Goal: Information Seeking & Learning: Learn about a topic

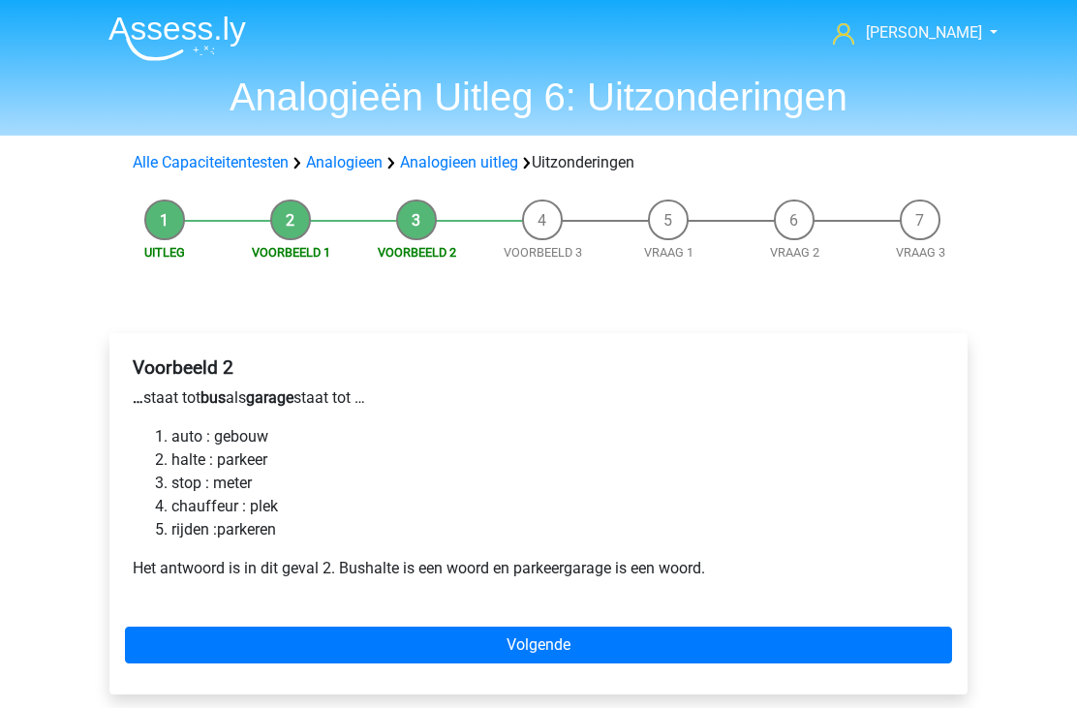
scroll to position [5, 0]
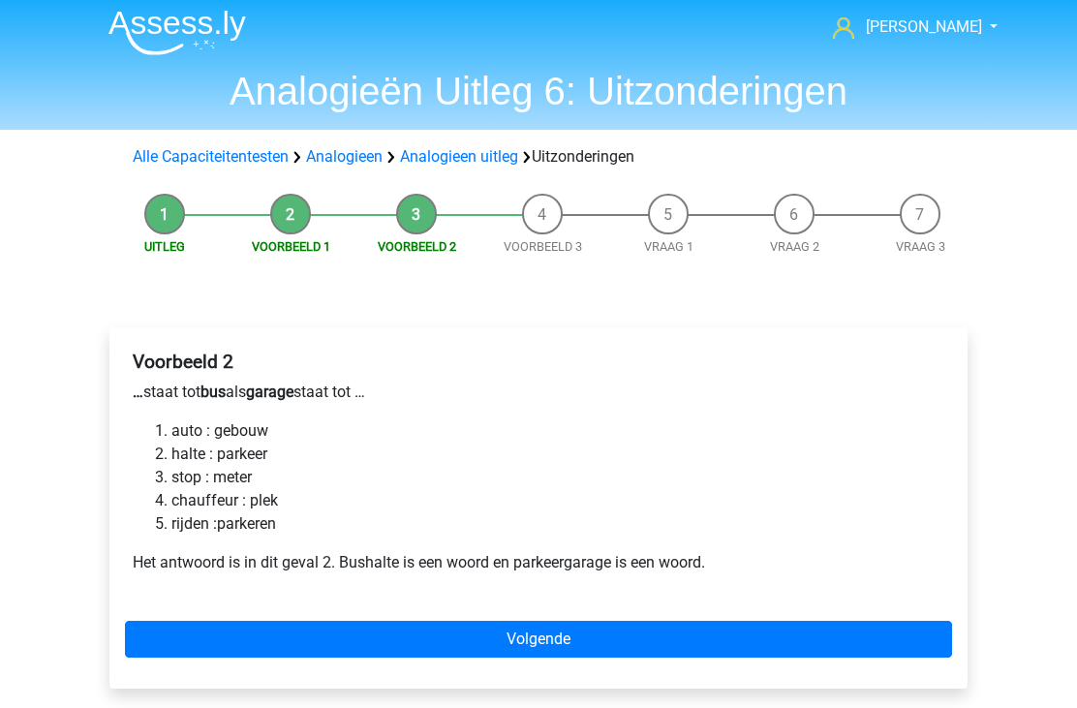
click at [254, 472] on li "stop : meter" at bounding box center [558, 478] width 773 height 23
click at [468, 640] on link "Volgende" at bounding box center [538, 640] width 827 height 37
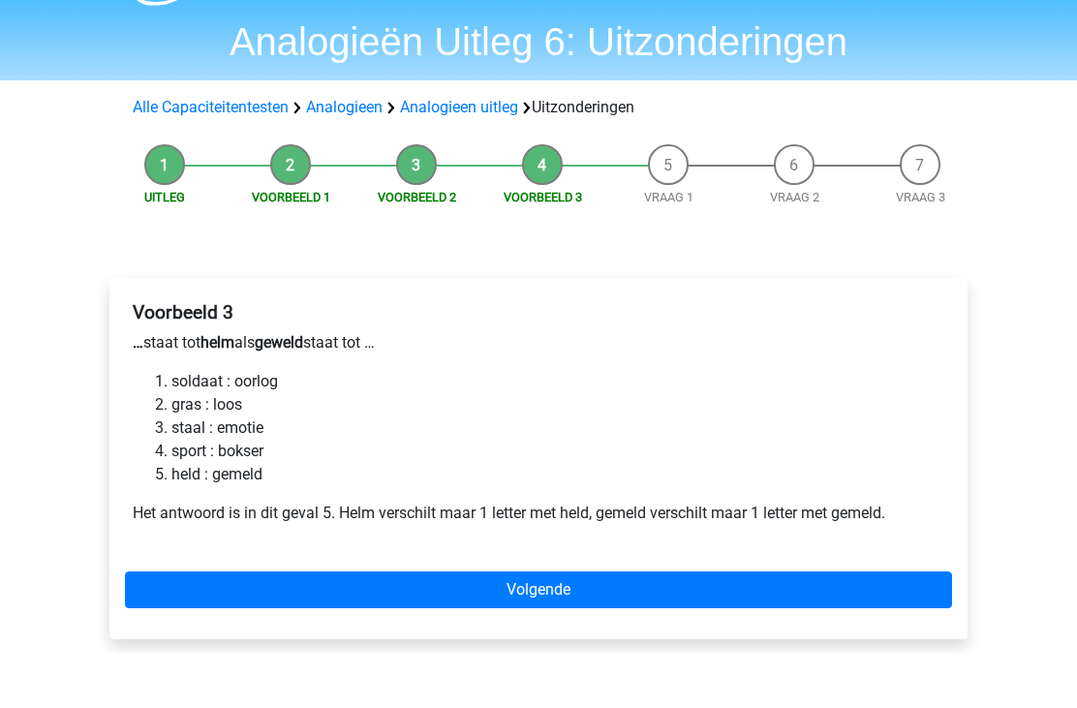
scroll to position [59, 0]
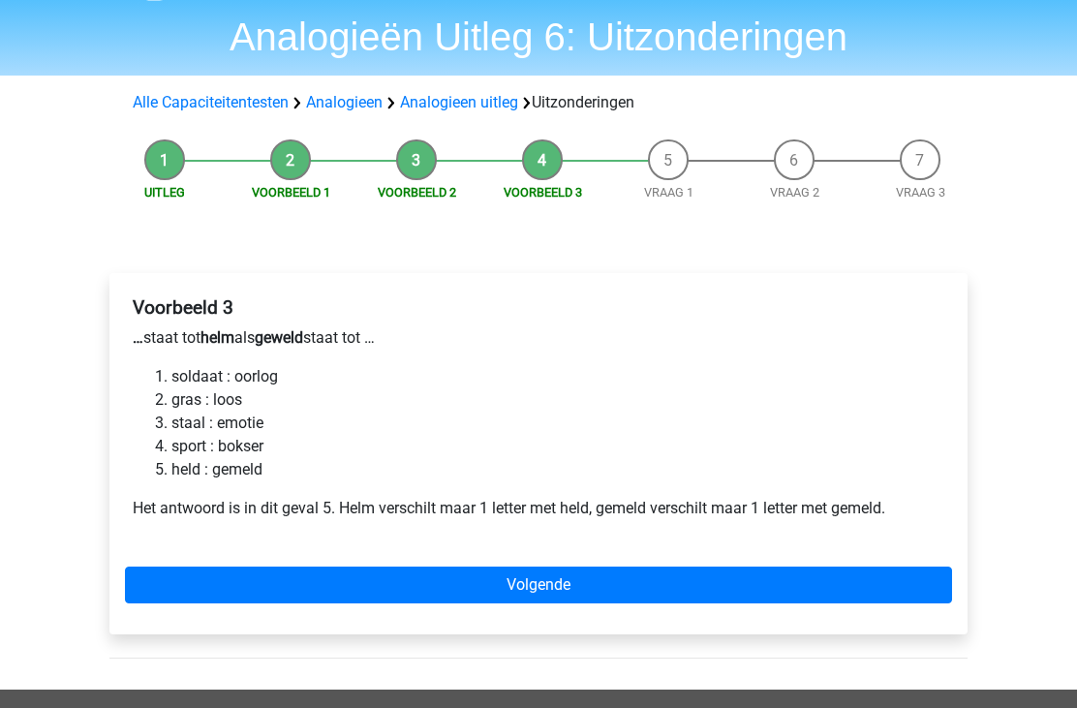
click at [523, 587] on link "Volgende" at bounding box center [538, 586] width 827 height 37
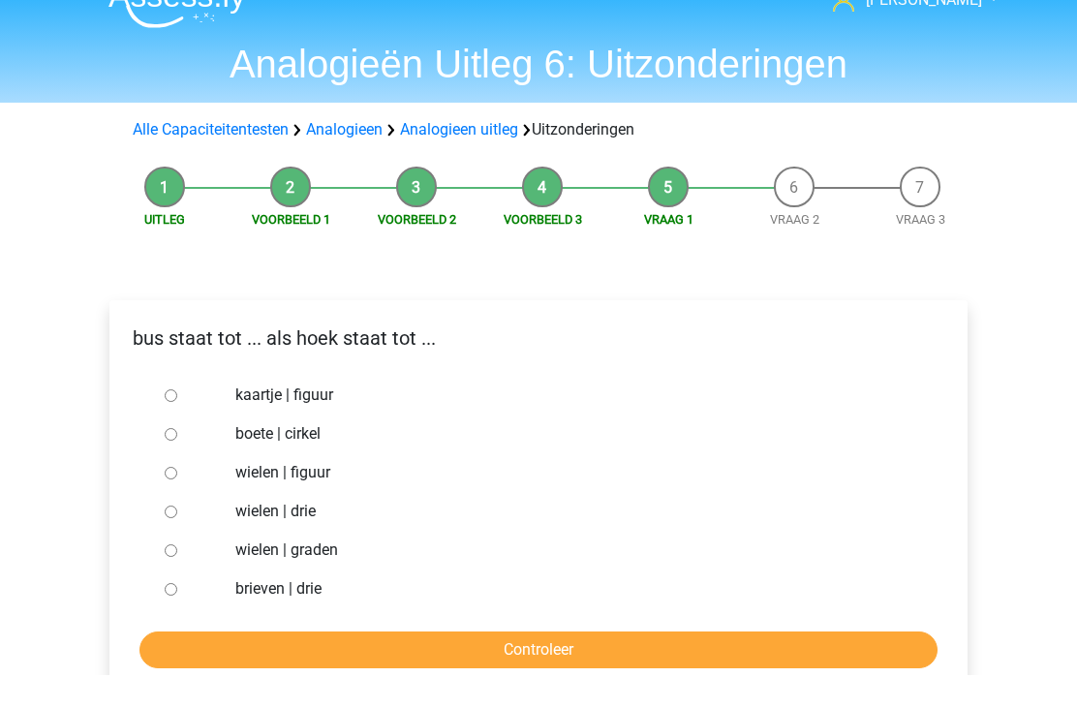
scroll to position [35, 0]
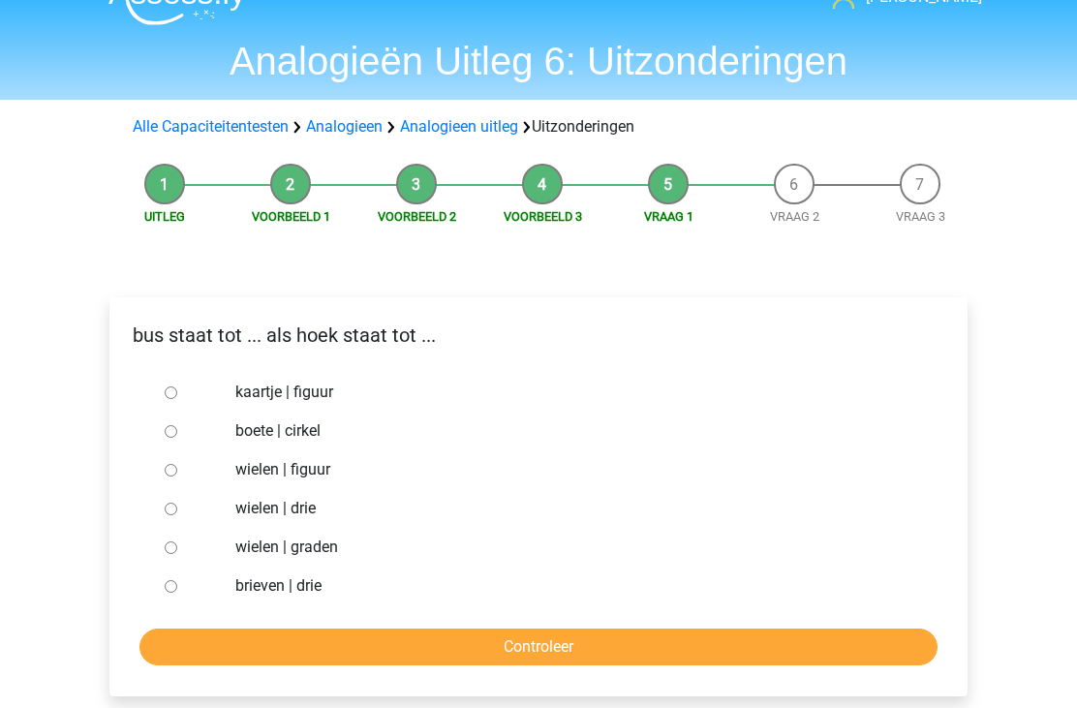
click at [177, 587] on input "brieven | drie" at bounding box center [171, 587] width 13 height 13
radio input "true"
click at [453, 653] on input "Controleer" at bounding box center [539, 648] width 798 height 37
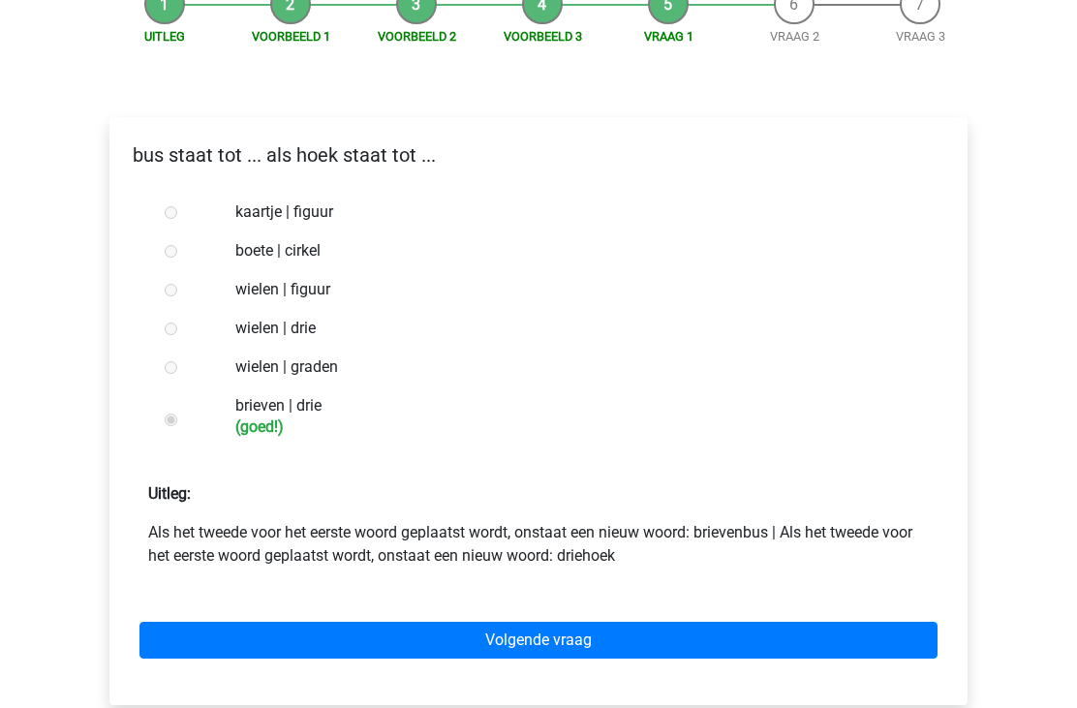
scroll to position [222, 0]
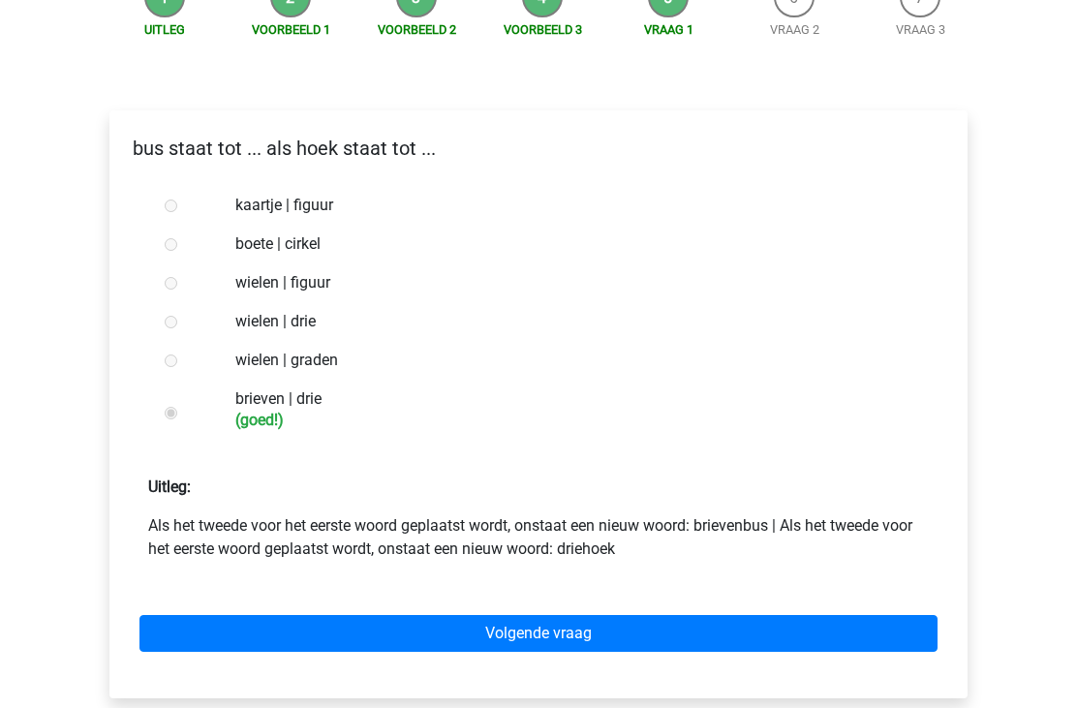
click at [472, 636] on link "Volgende vraag" at bounding box center [539, 634] width 798 height 37
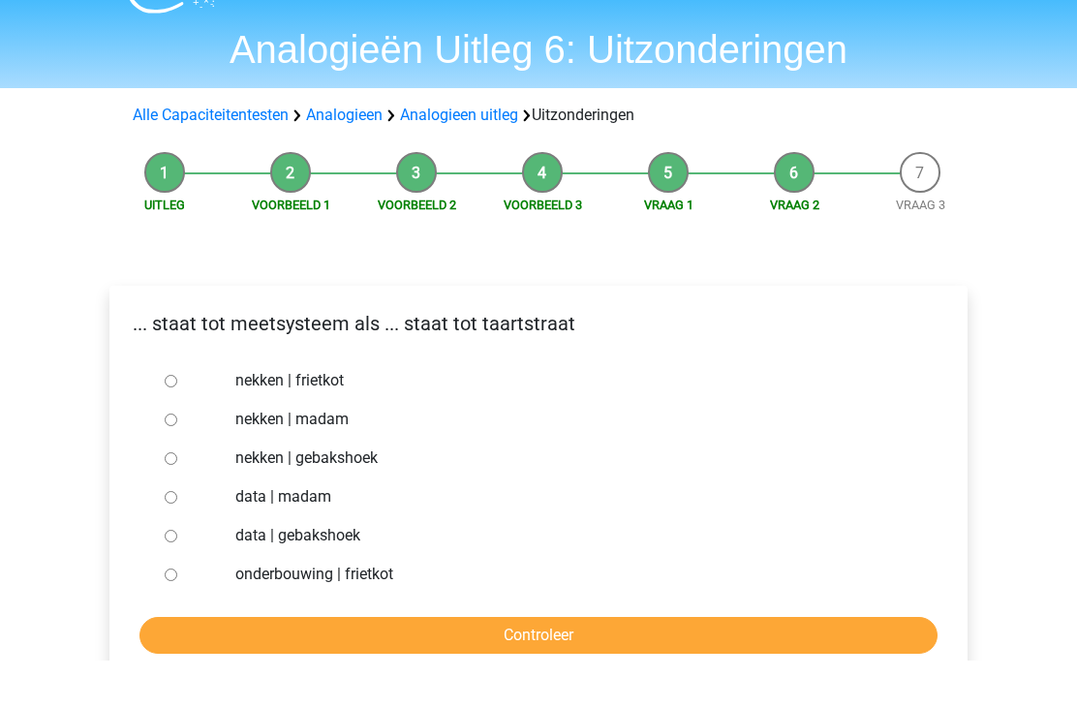
scroll to position [50, 0]
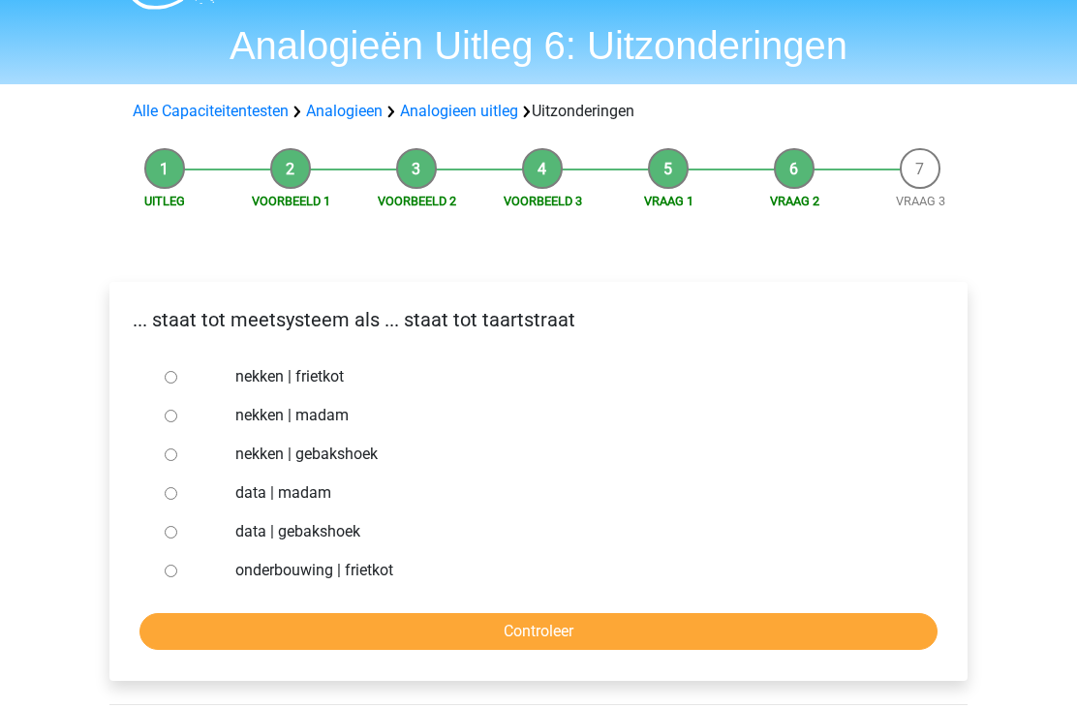
click at [173, 419] on input "nekken | madam" at bounding box center [171, 417] width 13 height 13
radio input "true"
click at [450, 634] on input "Controleer" at bounding box center [539, 632] width 798 height 37
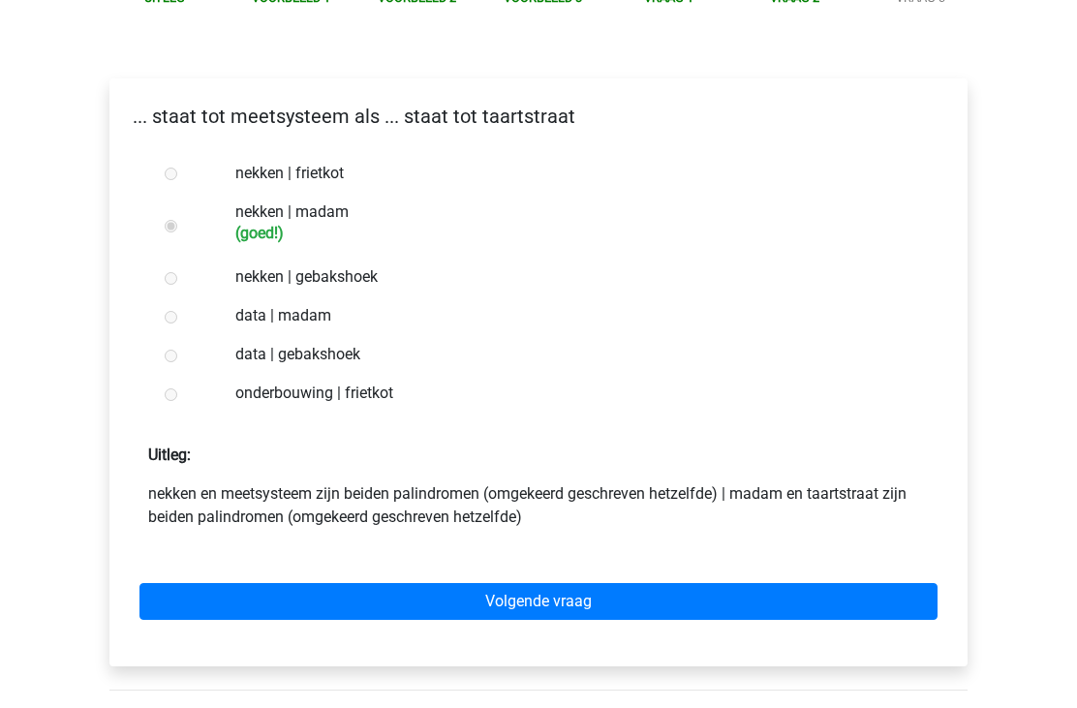
scroll to position [257, 0]
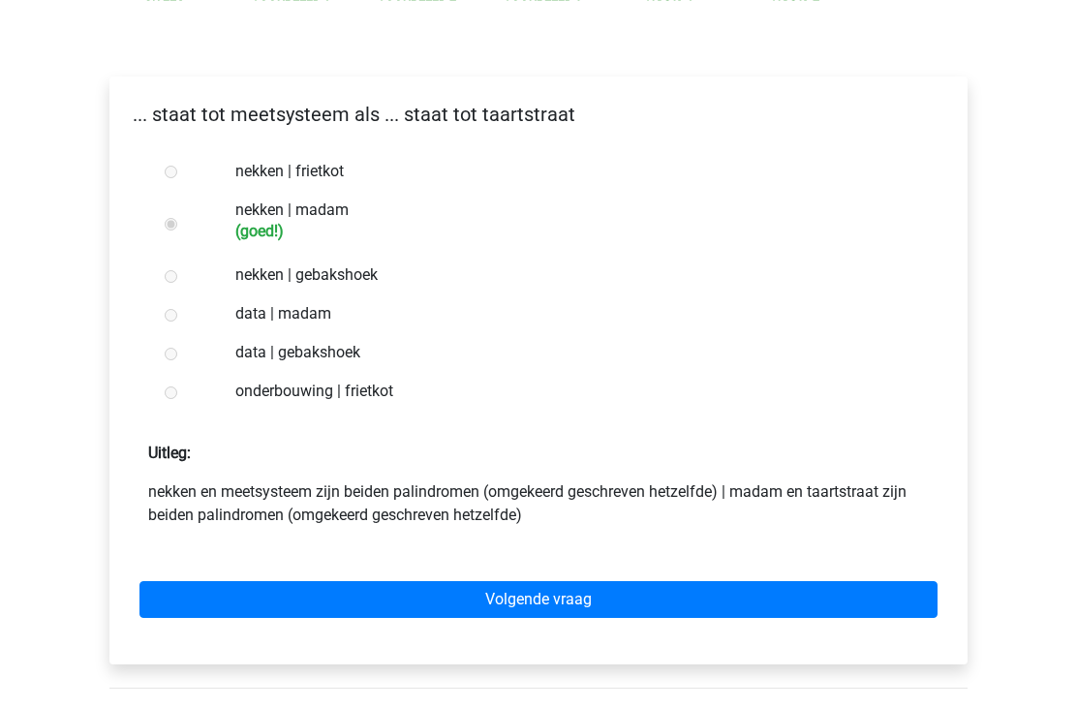
click at [472, 602] on link "Volgende vraag" at bounding box center [539, 599] width 798 height 37
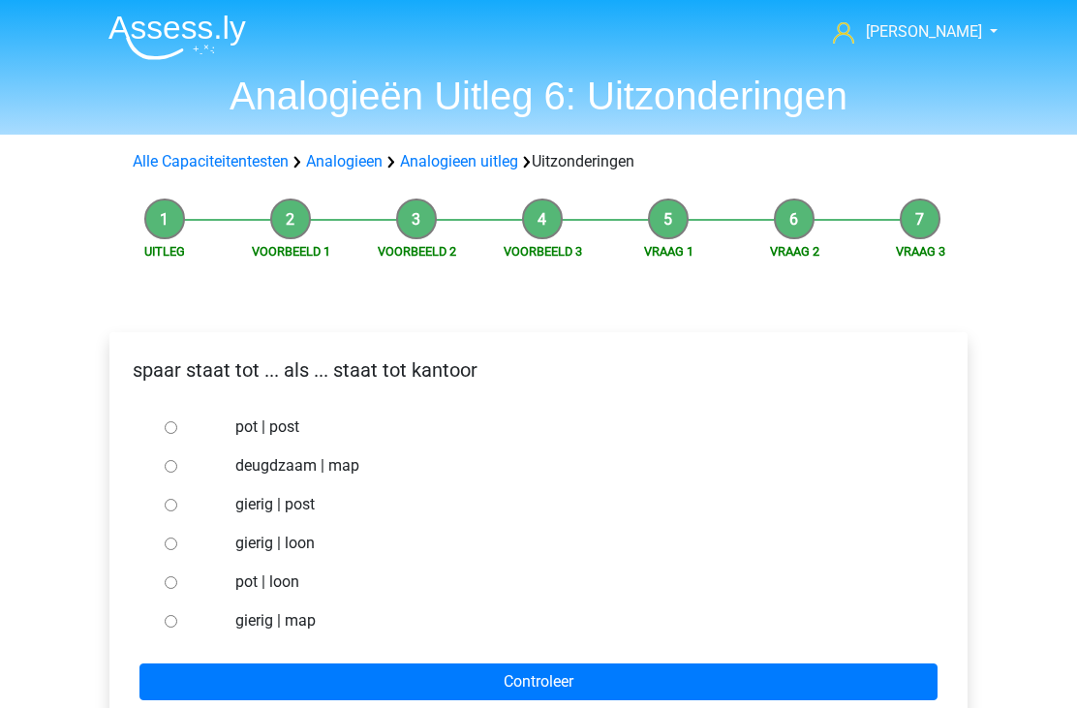
click at [168, 435] on input "pot | post" at bounding box center [171, 428] width 13 height 13
radio input "true"
click at [476, 696] on input "Controleer" at bounding box center [539, 683] width 798 height 37
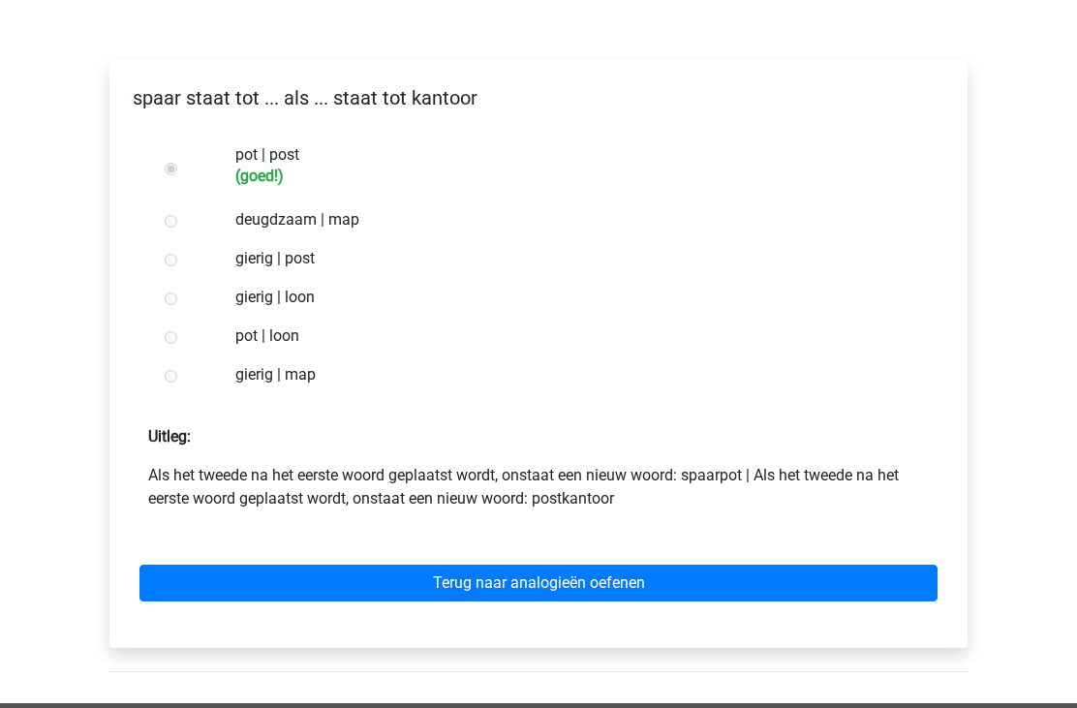
scroll to position [346, 0]
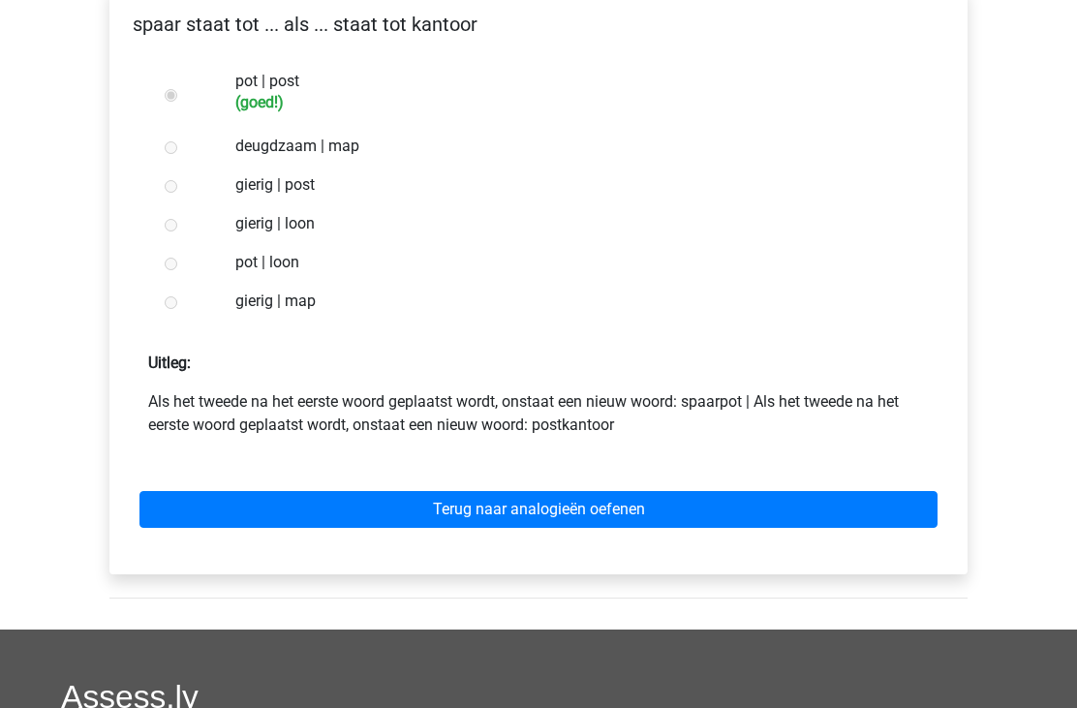
click at [521, 508] on link "Terug naar analogieën oefenen" at bounding box center [539, 510] width 798 height 37
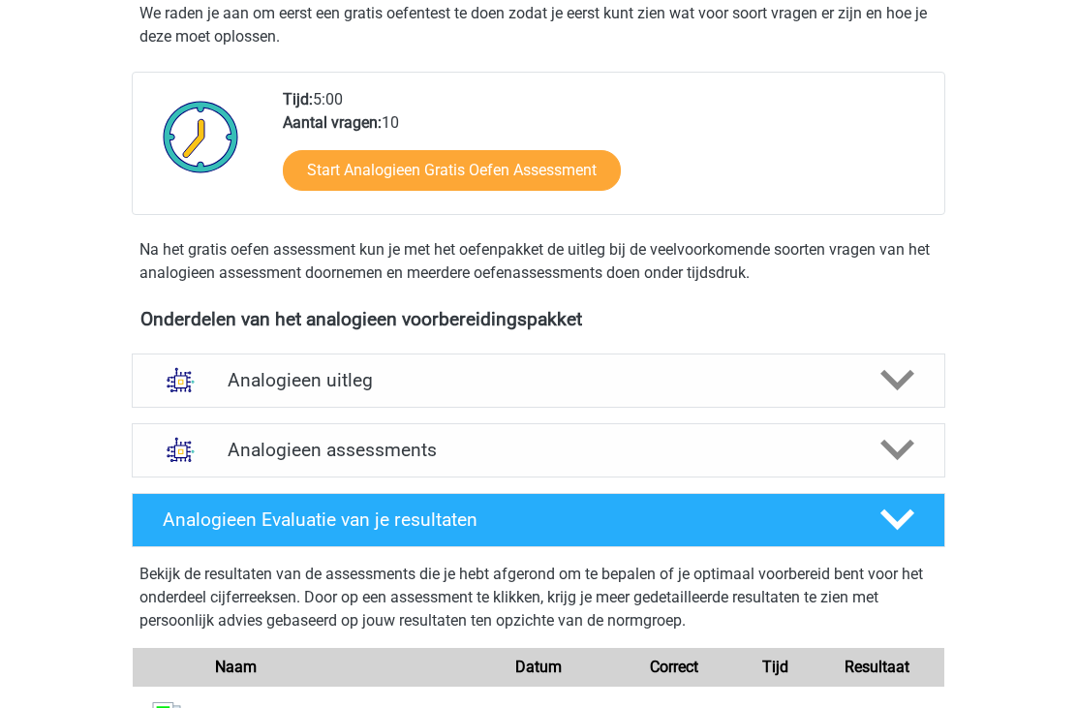
click at [585, 392] on div "Analogieen uitleg" at bounding box center [539, 382] width 814 height 54
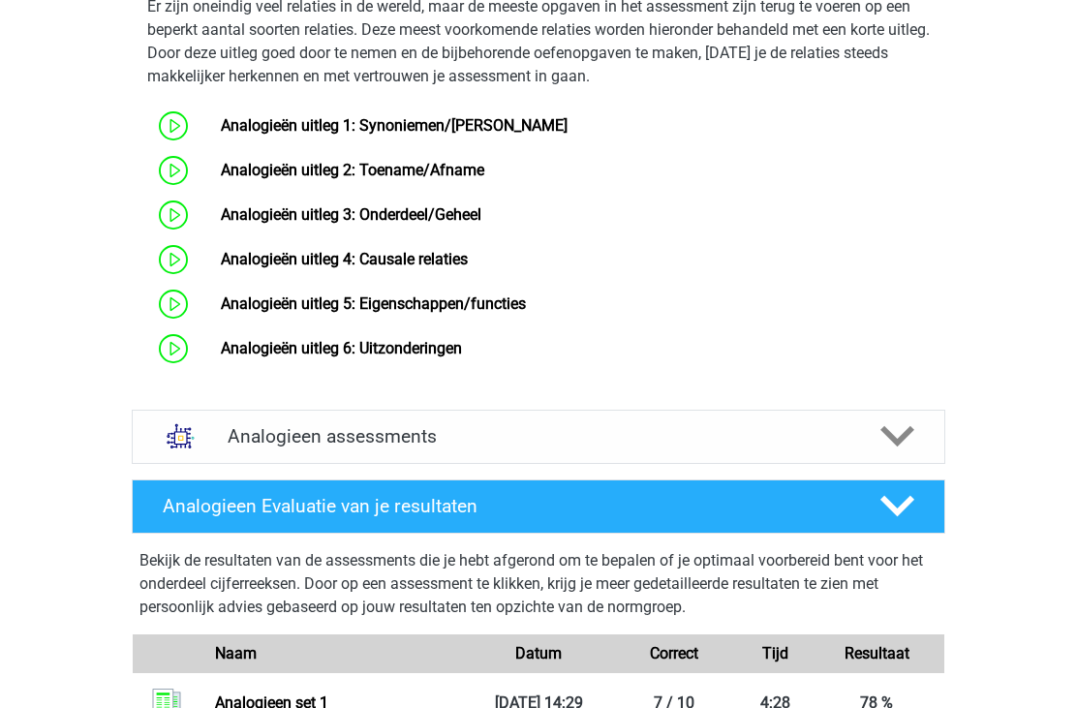
click at [550, 449] on h4 "Analogieen assessments" at bounding box center [539, 437] width 622 height 22
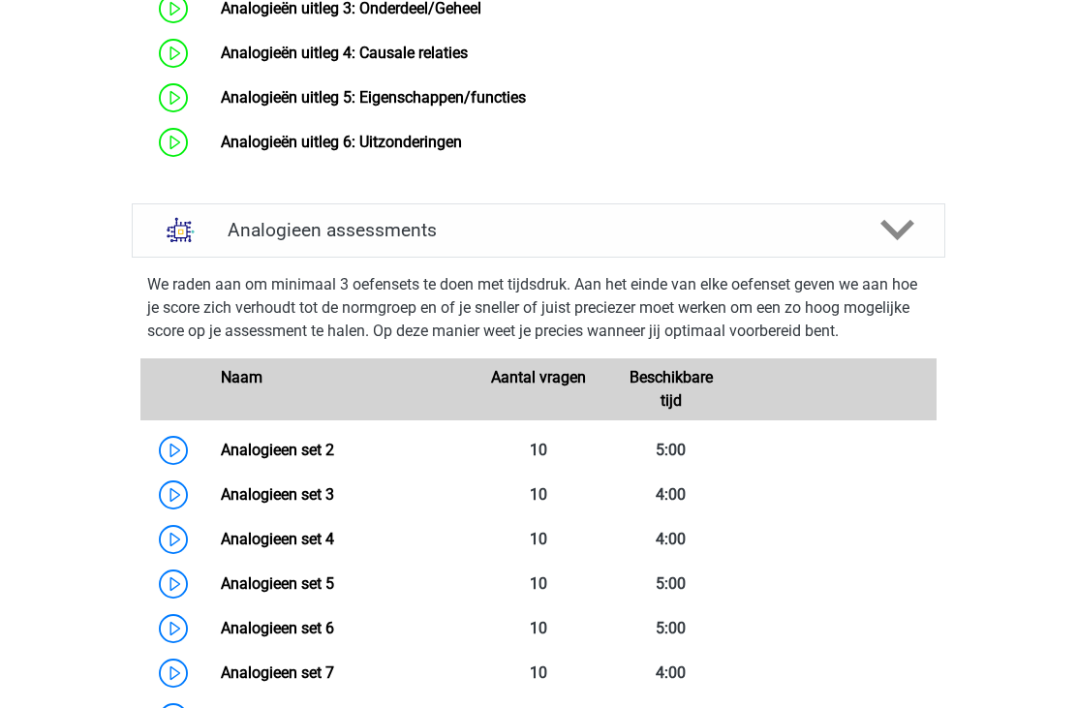
scroll to position [1203, 0]
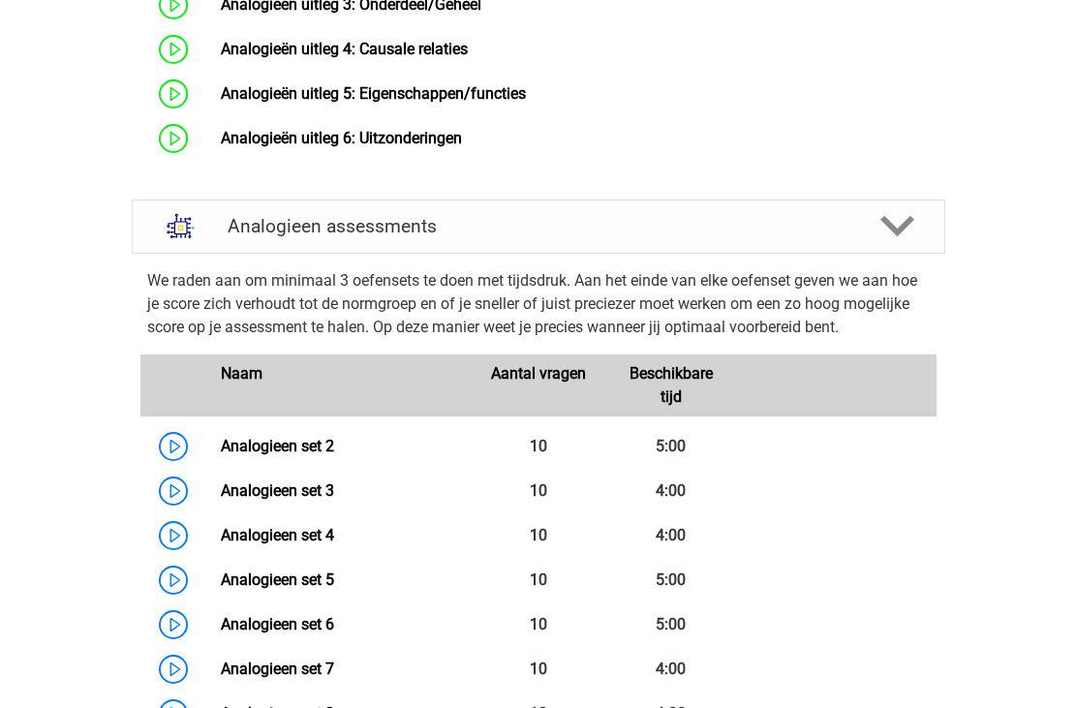
click at [334, 456] on link "Analogieen set 2" at bounding box center [277, 447] width 113 height 18
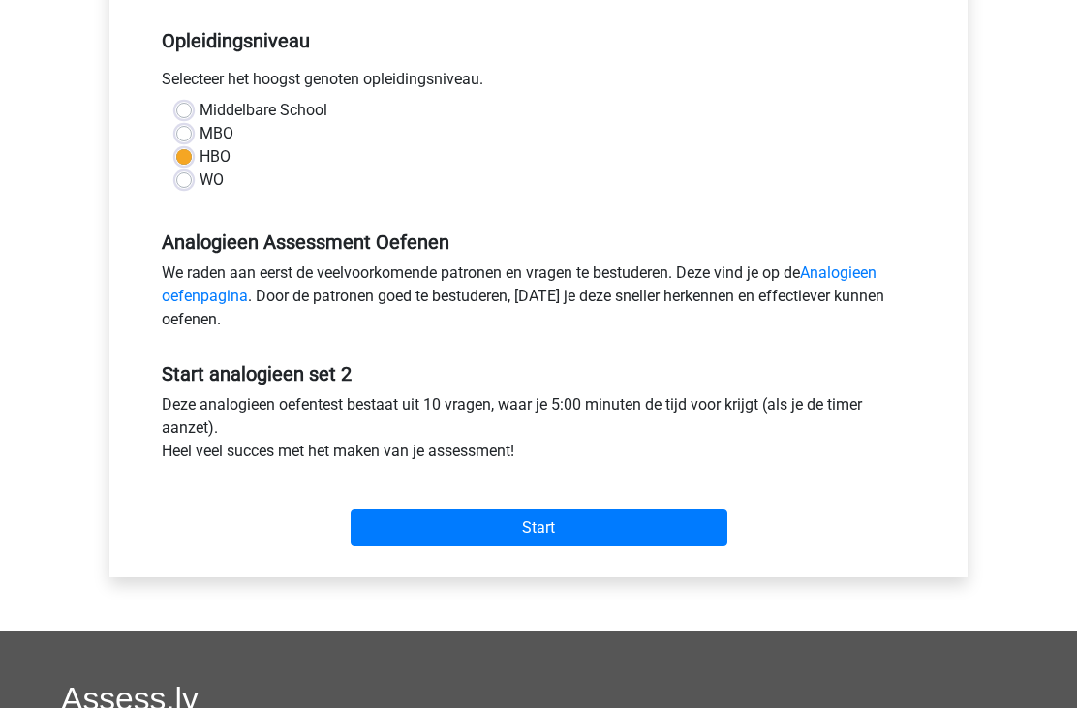
scroll to position [391, 0]
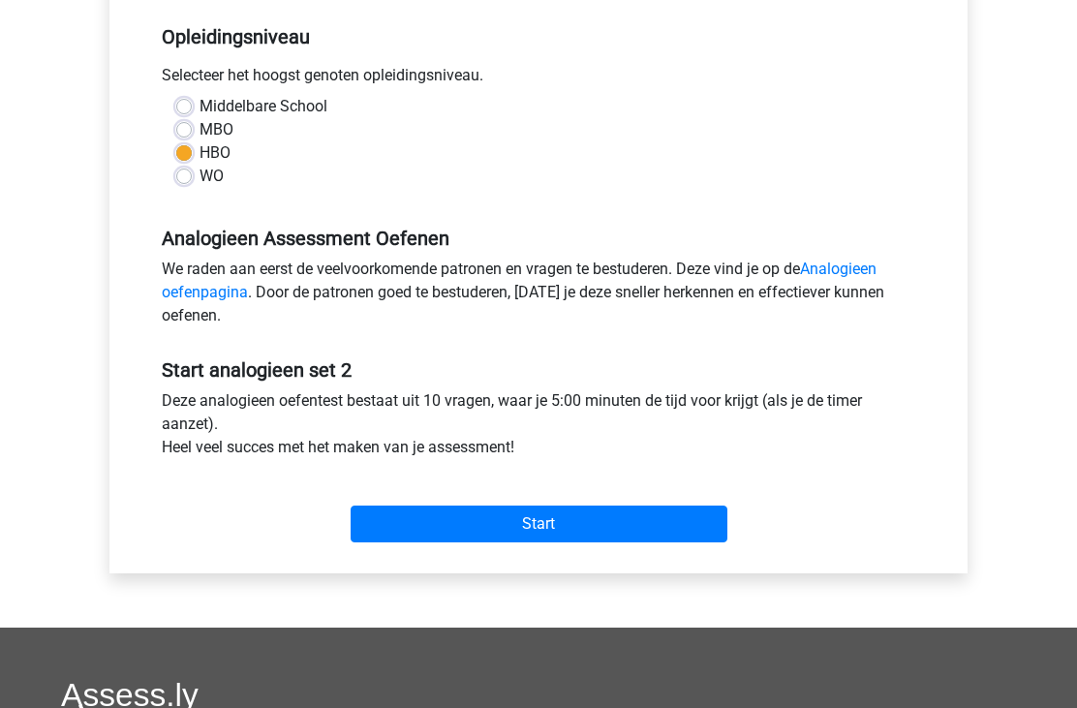
click at [470, 515] on input "Start" at bounding box center [539, 524] width 377 height 37
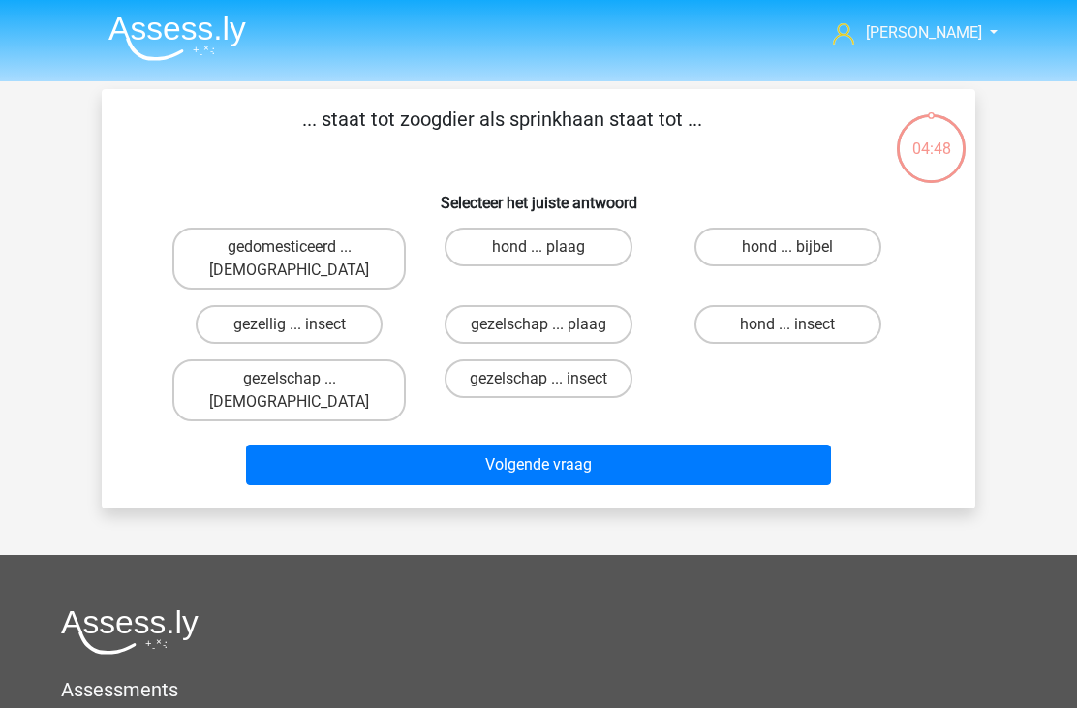
click at [743, 305] on label "hond ... insect" at bounding box center [788, 324] width 187 height 39
click at [788, 325] on input "hond ... insect" at bounding box center [794, 331] width 13 height 13
radio input "true"
click at [512, 445] on button "Volgende vraag" at bounding box center [539, 465] width 586 height 41
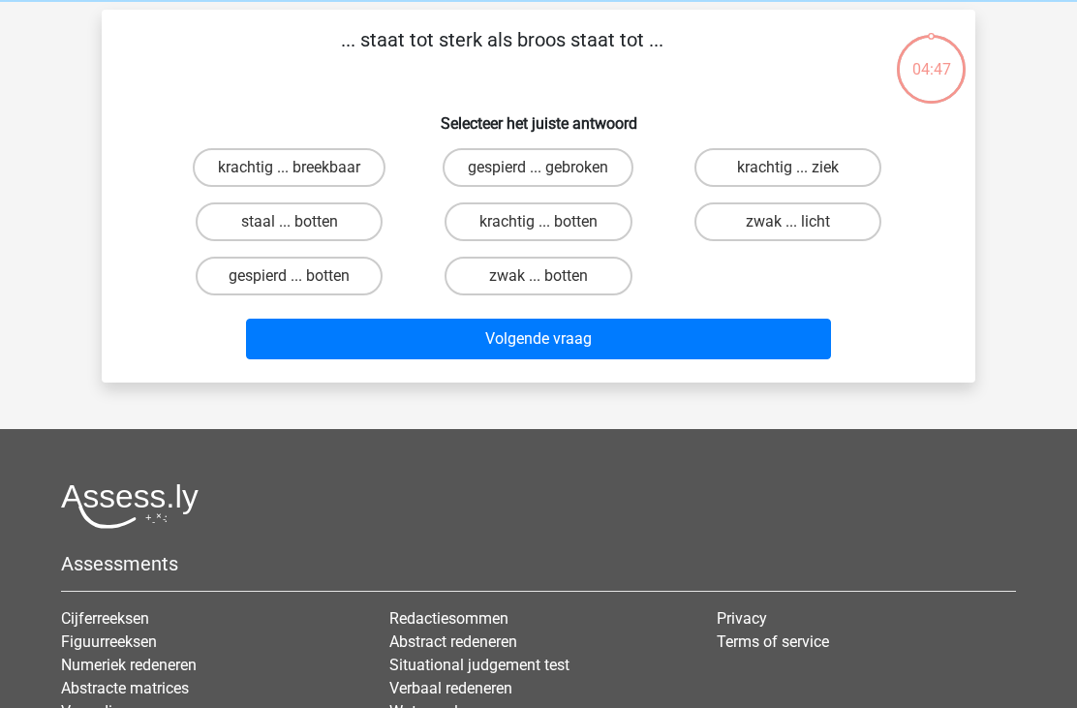
scroll to position [89, 0]
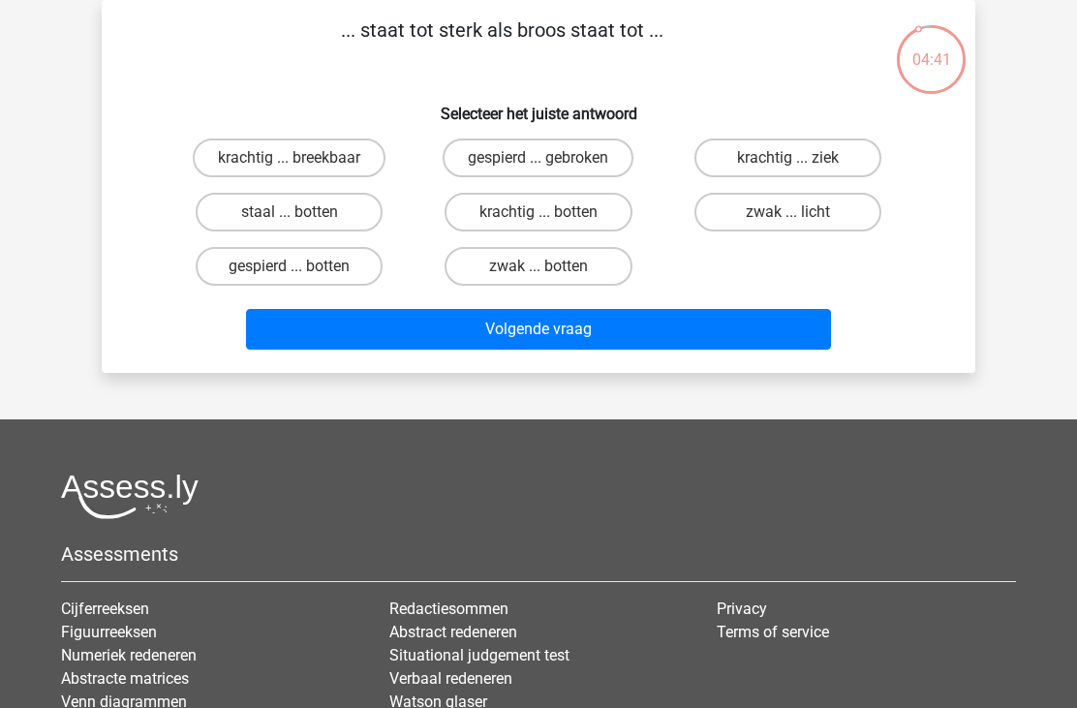
click at [331, 140] on label "krachtig ... breekbaar" at bounding box center [289, 158] width 193 height 39
click at [302, 158] on input "krachtig ... breekbaar" at bounding box center [296, 164] width 13 height 13
radio input "true"
click at [537, 328] on button "Volgende vraag" at bounding box center [539, 329] width 586 height 41
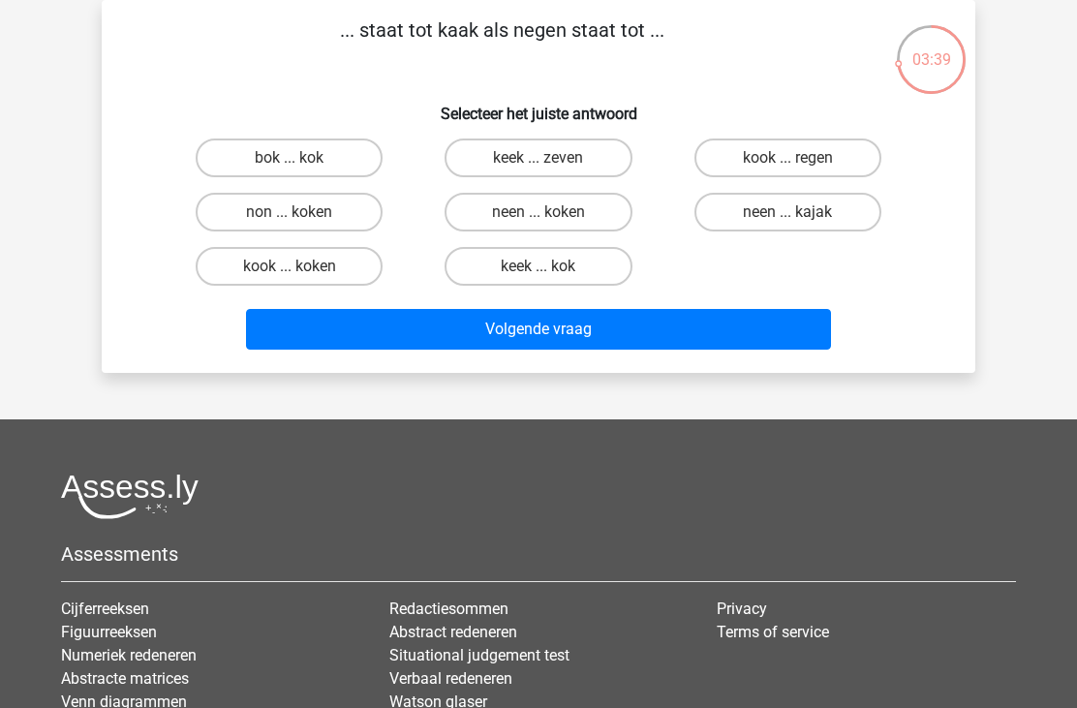
click at [746, 209] on label "neen ... kajak" at bounding box center [788, 212] width 187 height 39
click at [788, 212] on input "neen ... kajak" at bounding box center [794, 218] width 13 height 13
radio input "true"
click at [516, 317] on button "Volgende vraag" at bounding box center [539, 329] width 586 height 41
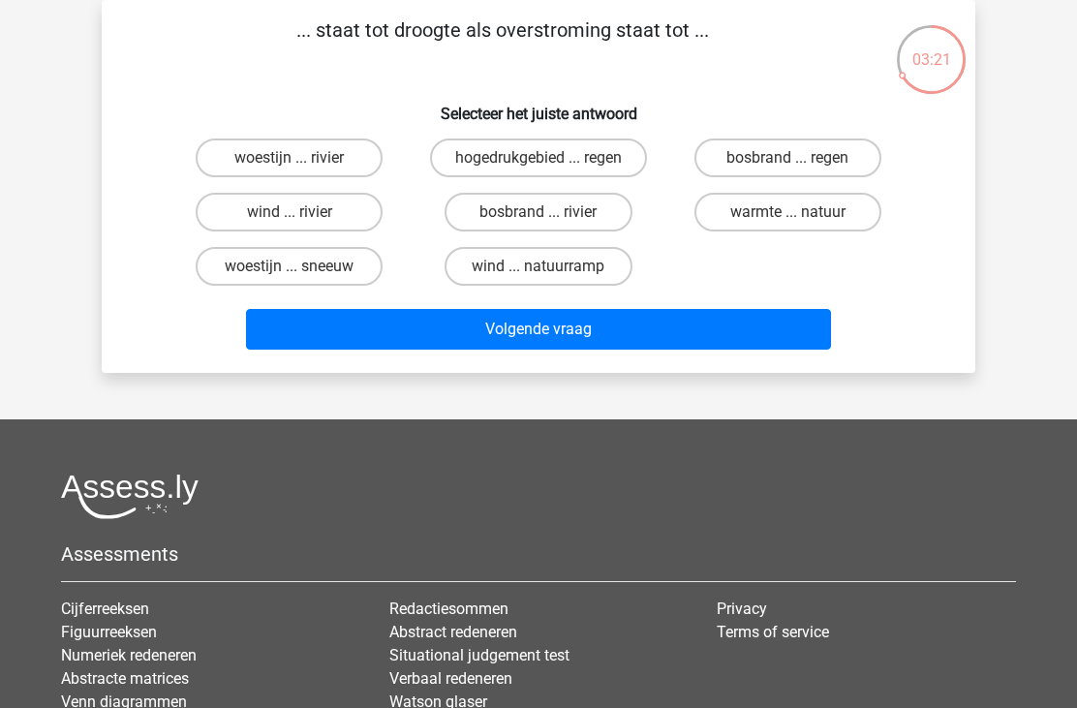
click at [764, 165] on label "bosbrand ... regen" at bounding box center [788, 158] width 187 height 39
click at [788, 165] on input "bosbrand ... regen" at bounding box center [794, 164] width 13 height 13
radio input "true"
click at [542, 325] on button "Volgende vraag" at bounding box center [539, 329] width 586 height 41
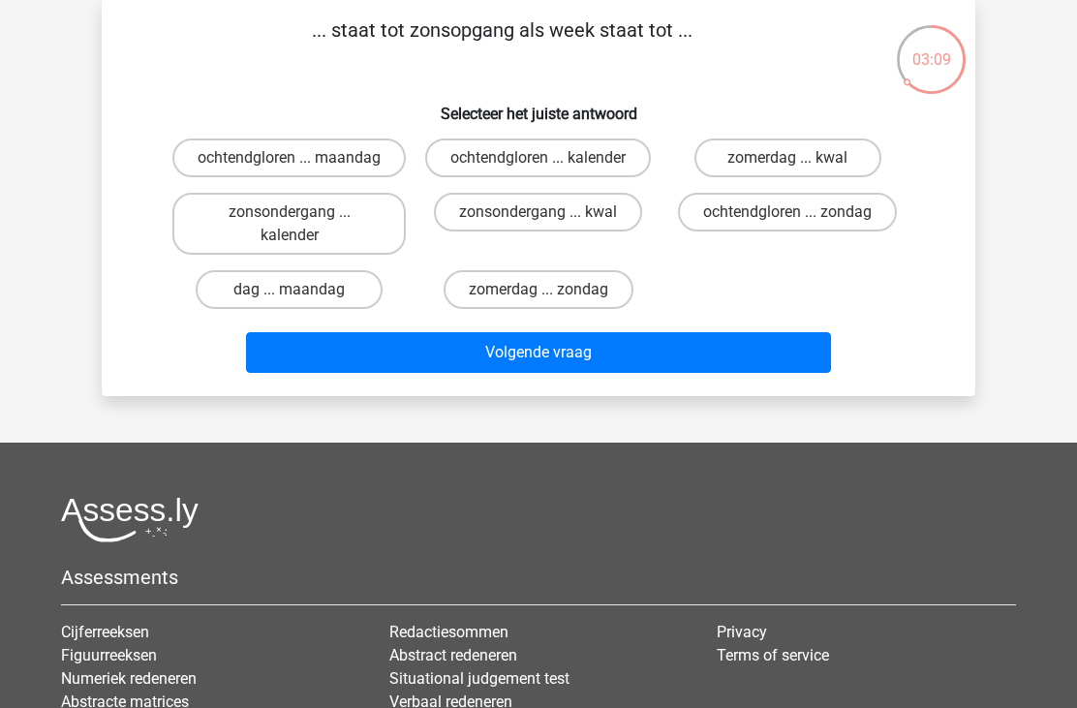
click at [319, 309] on label "dag ... maandag" at bounding box center [289, 289] width 187 height 39
click at [302, 302] on input "dag ... maandag" at bounding box center [296, 296] width 13 height 13
radio input "true"
click at [462, 368] on button "Volgende vraag" at bounding box center [539, 352] width 586 height 41
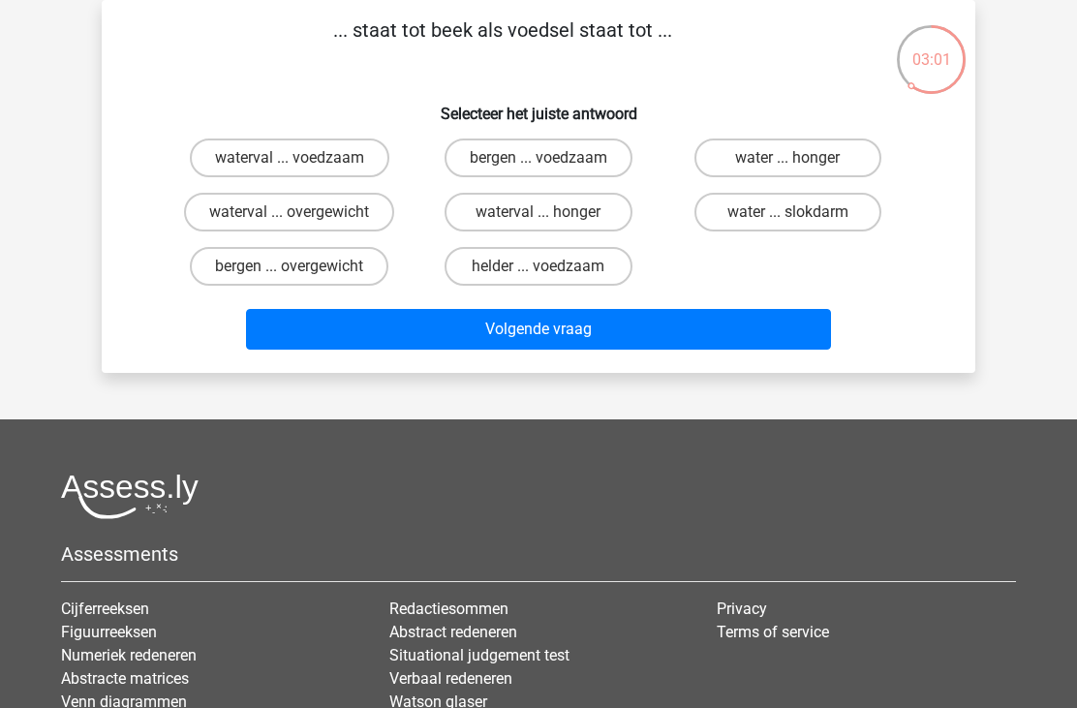
click at [723, 217] on label "water ... slokdarm" at bounding box center [788, 212] width 187 height 39
click at [788, 217] on input "water ... slokdarm" at bounding box center [794, 218] width 13 height 13
radio input "true"
click at [497, 332] on button "Volgende vraag" at bounding box center [539, 329] width 586 height 41
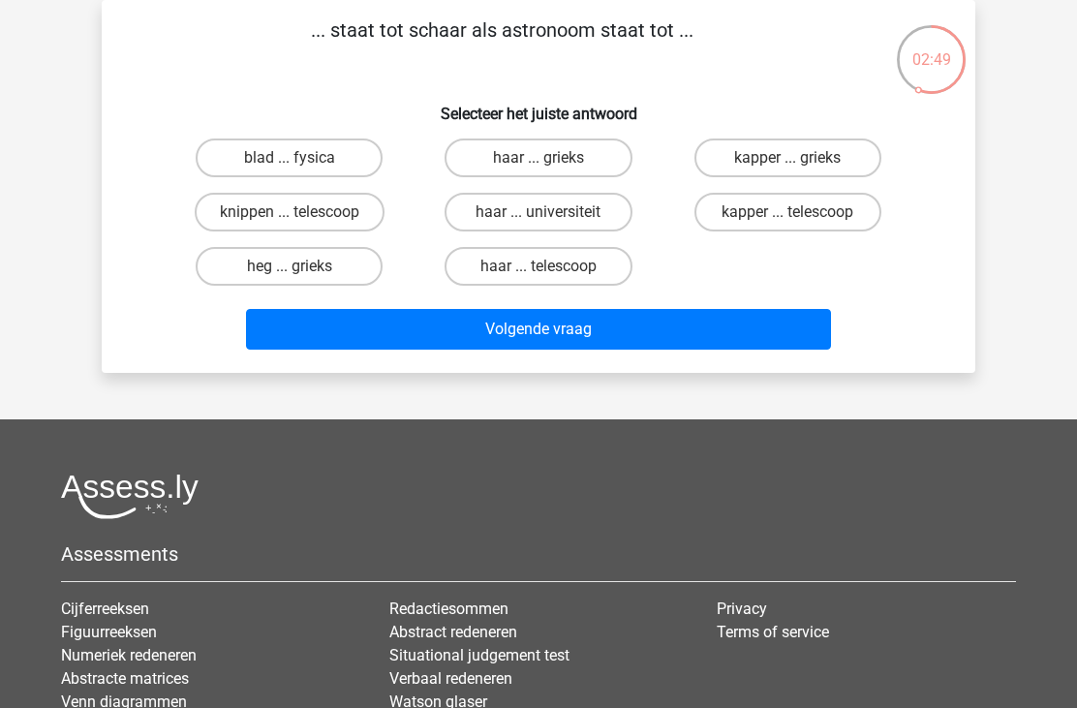
click at [750, 213] on label "kapper ... telescoop" at bounding box center [788, 212] width 187 height 39
click at [788, 213] on input "kapper ... telescoop" at bounding box center [794, 218] width 13 height 13
radio input "true"
click at [501, 330] on button "Volgende vraag" at bounding box center [539, 329] width 586 height 41
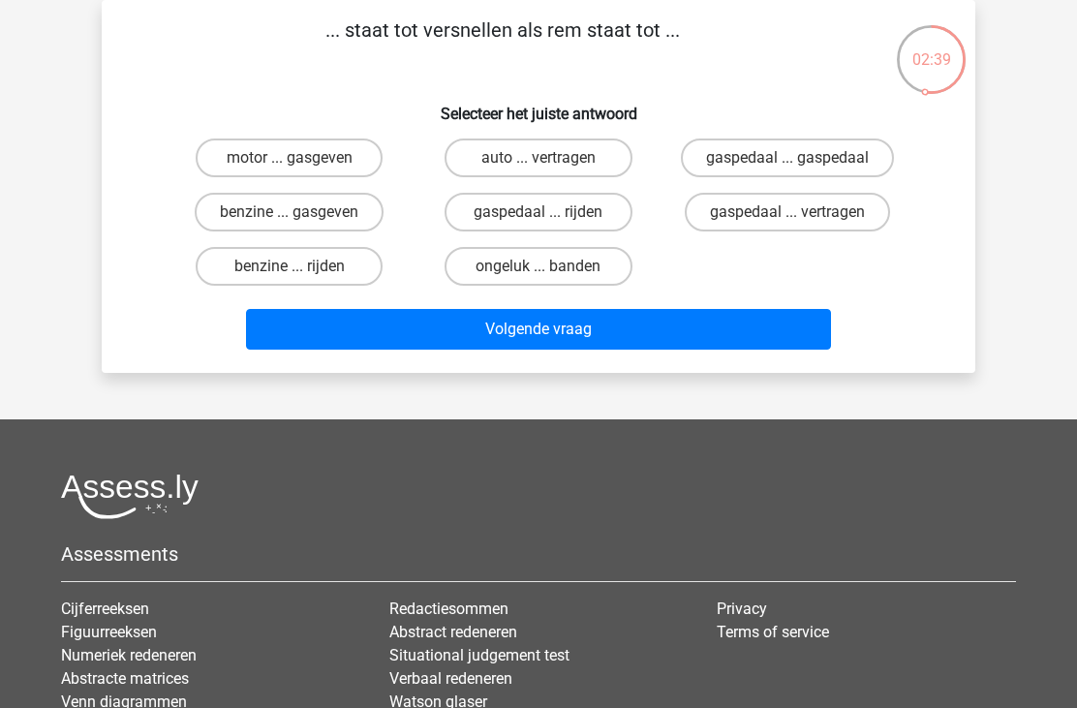
click at [723, 213] on label "gaspedaal ... vertragen" at bounding box center [787, 212] width 205 height 39
click at [788, 213] on input "gaspedaal ... vertragen" at bounding box center [794, 218] width 13 height 13
radio input "true"
click at [497, 326] on button "Volgende vraag" at bounding box center [539, 329] width 586 height 41
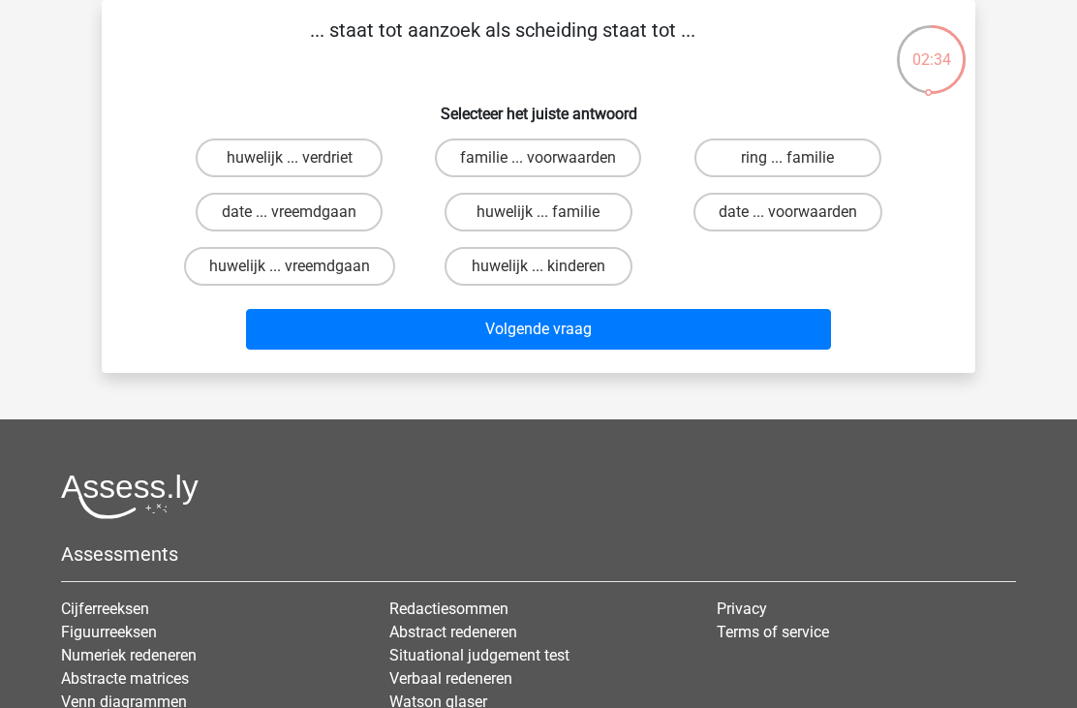
click at [363, 268] on label "huwelijk ... vreemdgaan" at bounding box center [289, 266] width 211 height 39
click at [302, 268] on input "huwelijk ... vreemdgaan" at bounding box center [296, 272] width 13 height 13
radio input "true"
click at [460, 334] on button "Volgende vraag" at bounding box center [539, 329] width 586 height 41
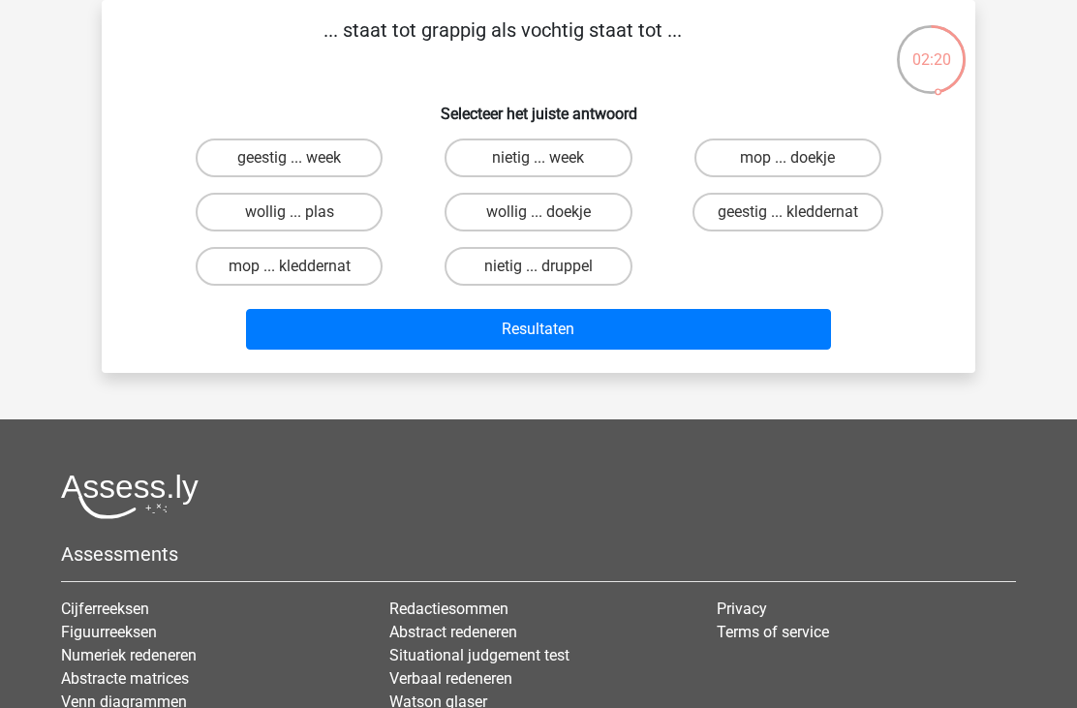
click at [722, 219] on label "geestig ... kleddernat" at bounding box center [788, 212] width 191 height 39
click at [788, 219] on input "geestig ... kleddernat" at bounding box center [794, 218] width 13 height 13
radio input "true"
click at [481, 331] on button "Resultaten" at bounding box center [539, 329] width 586 height 41
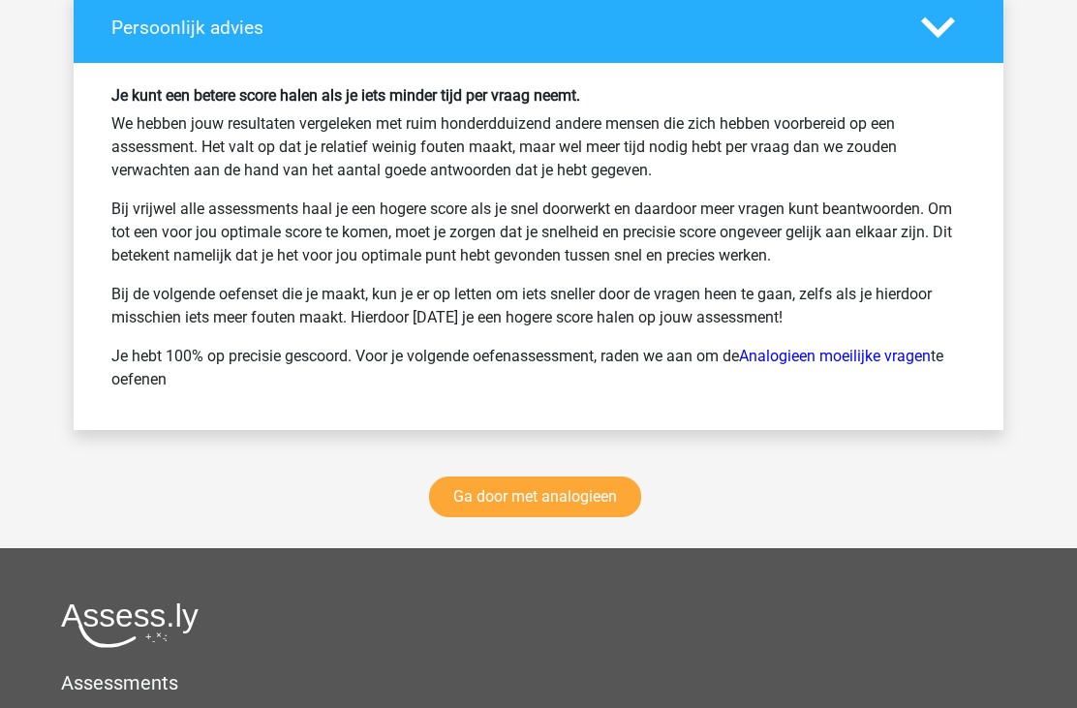
scroll to position [2788, 0]
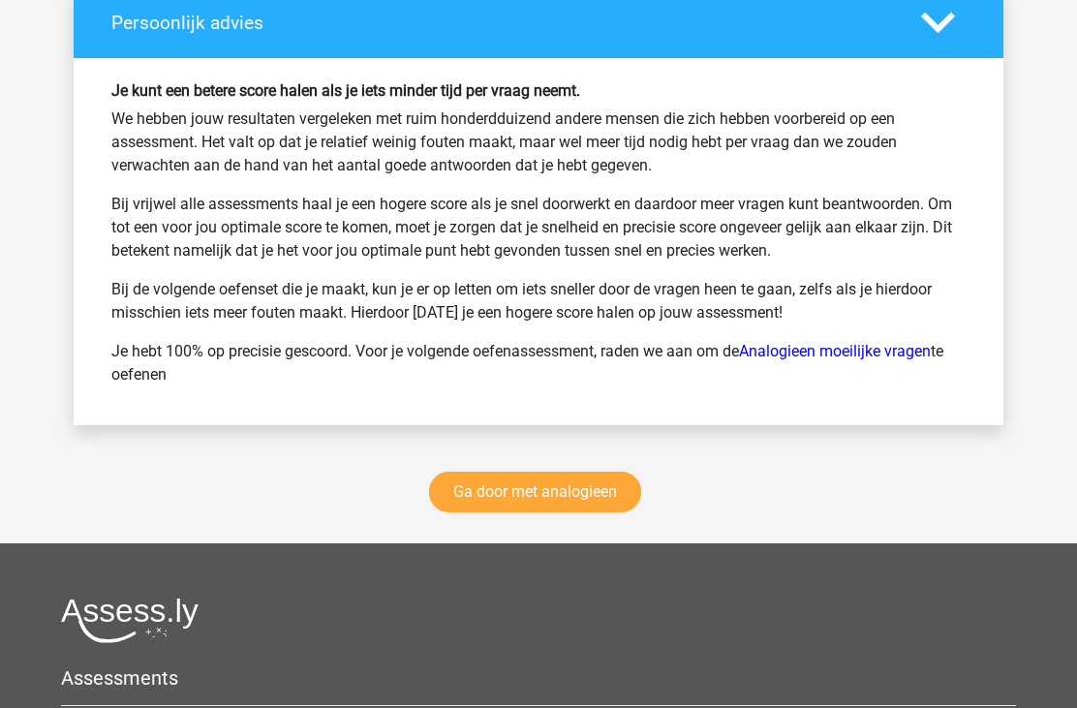
click at [492, 487] on link "Ga door met analogieen" at bounding box center [535, 493] width 212 height 41
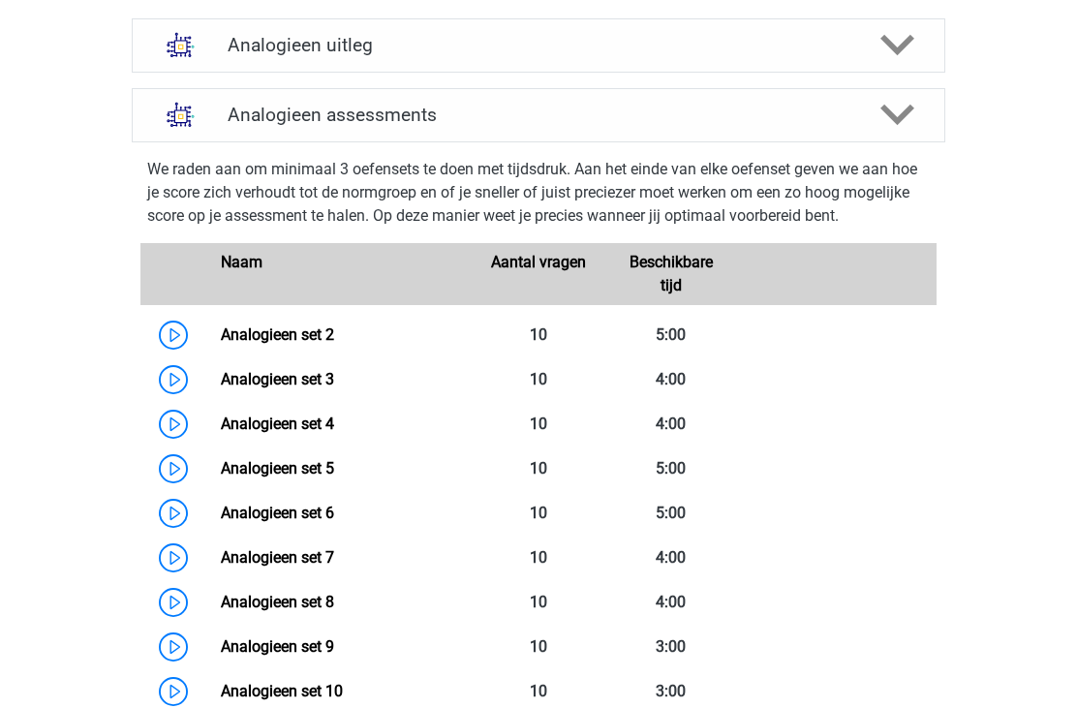
scroll to position [710, 0]
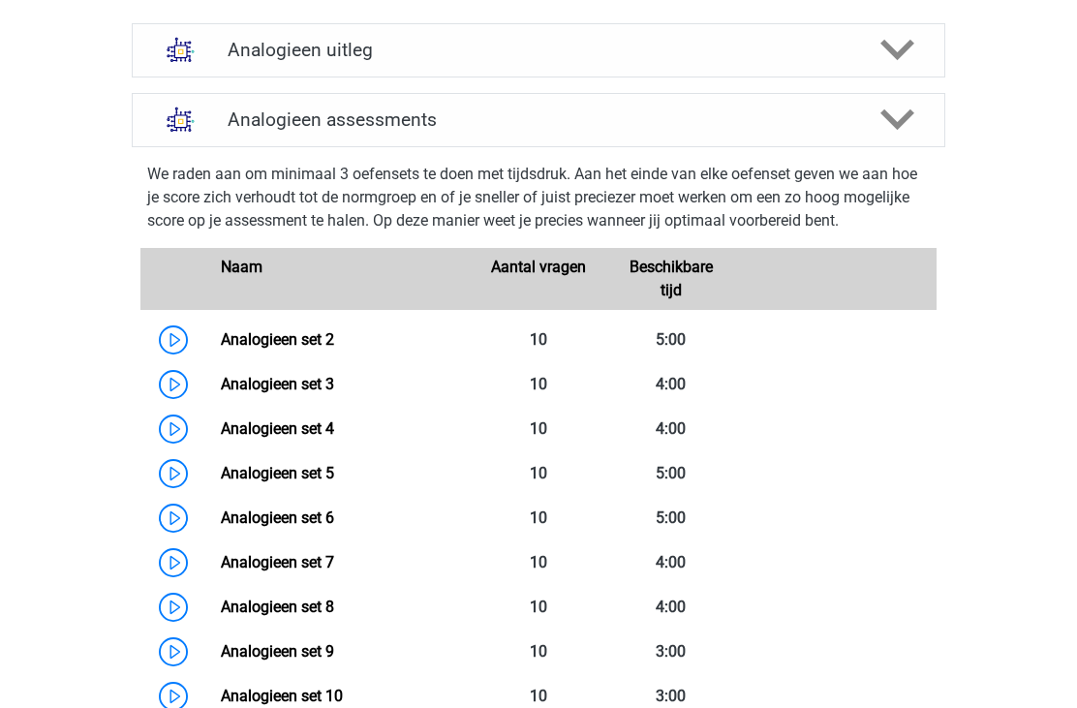
click at [332, 382] on link "Analogieen set 3" at bounding box center [277, 384] width 113 height 18
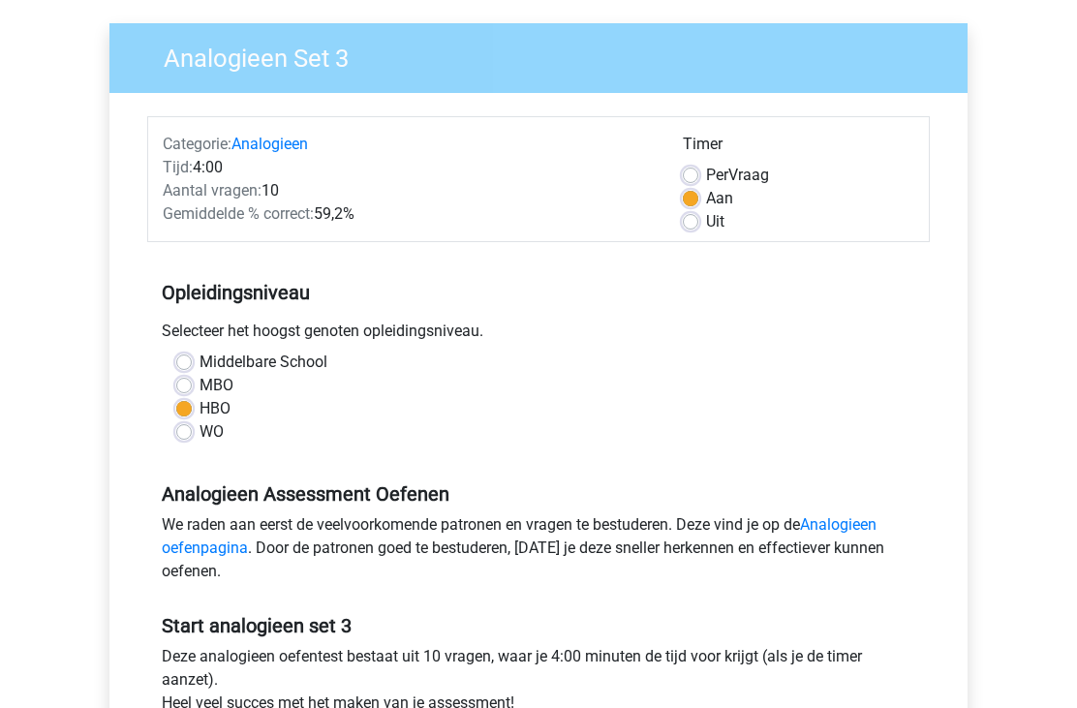
scroll to position [134, 0]
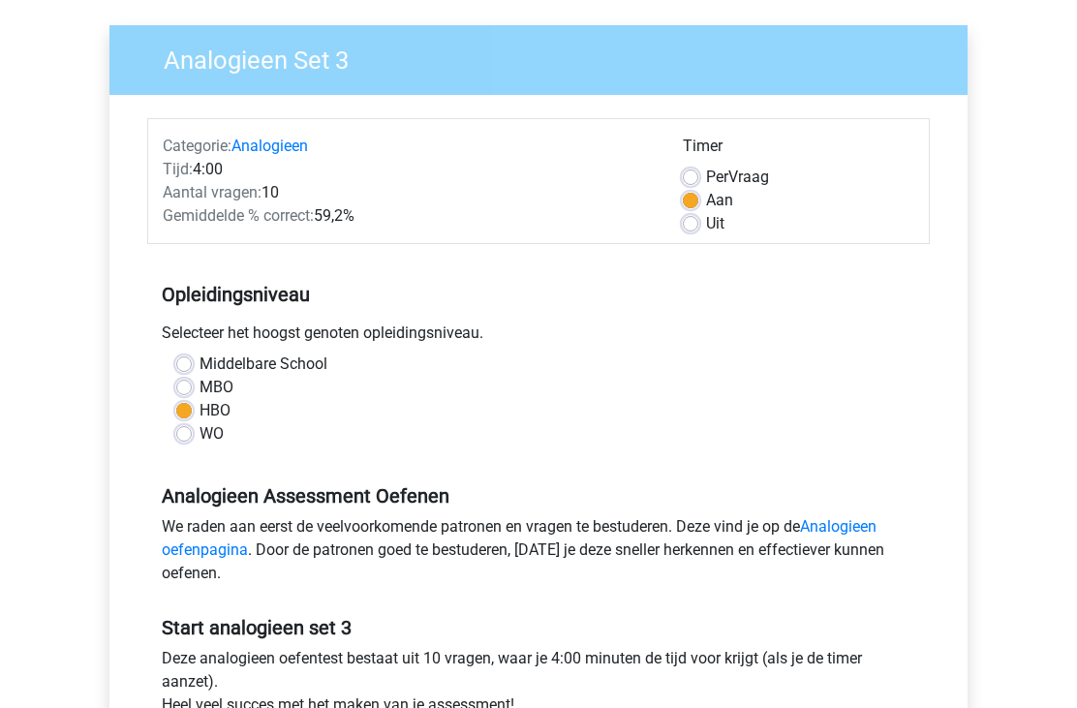
click at [706, 174] on label "Per Vraag" at bounding box center [737, 177] width 63 height 23
click at [699, 174] on input "Per Vraag" at bounding box center [691, 175] width 16 height 19
radio input "true"
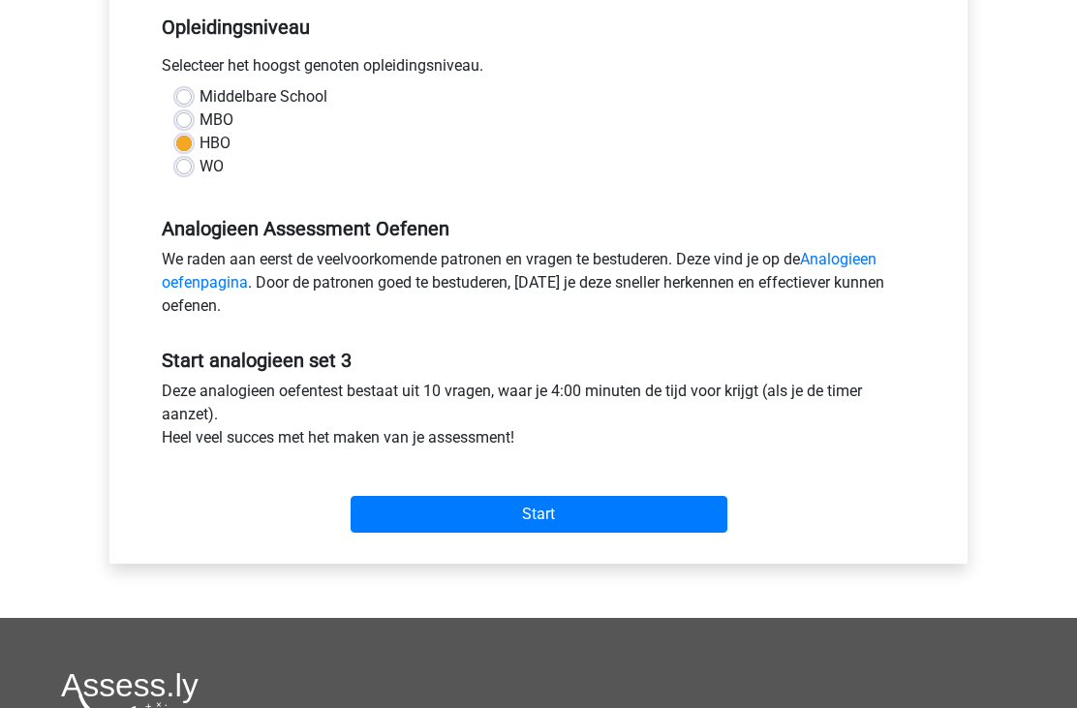
scroll to position [405, 0]
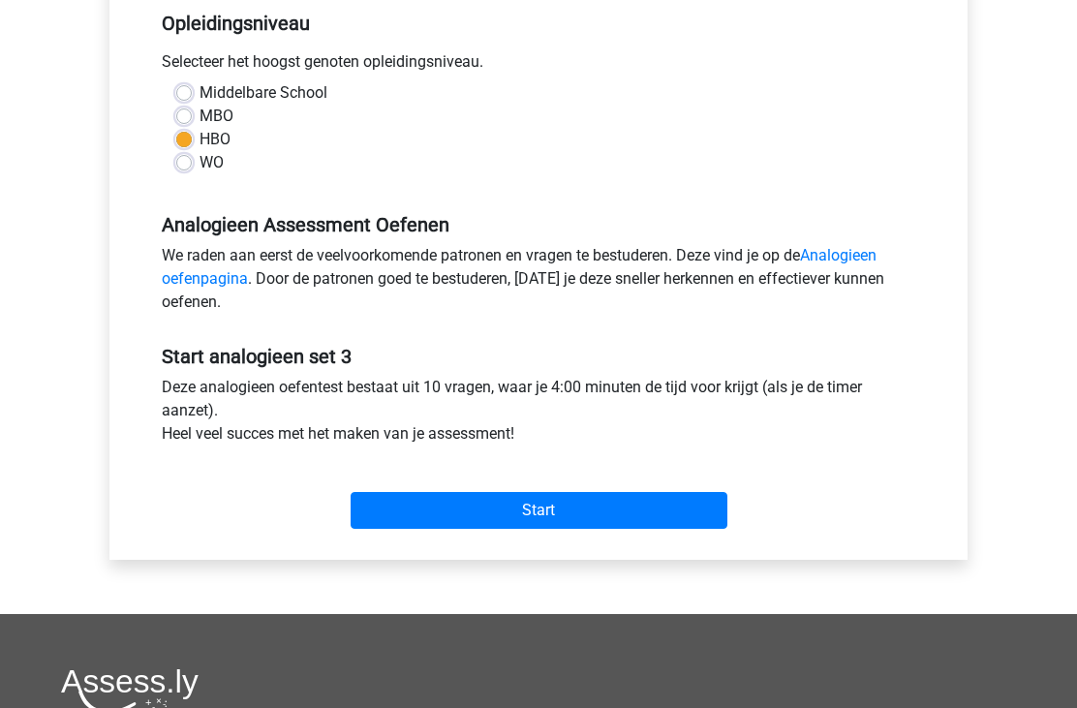
click at [467, 499] on input "Start" at bounding box center [539, 510] width 377 height 37
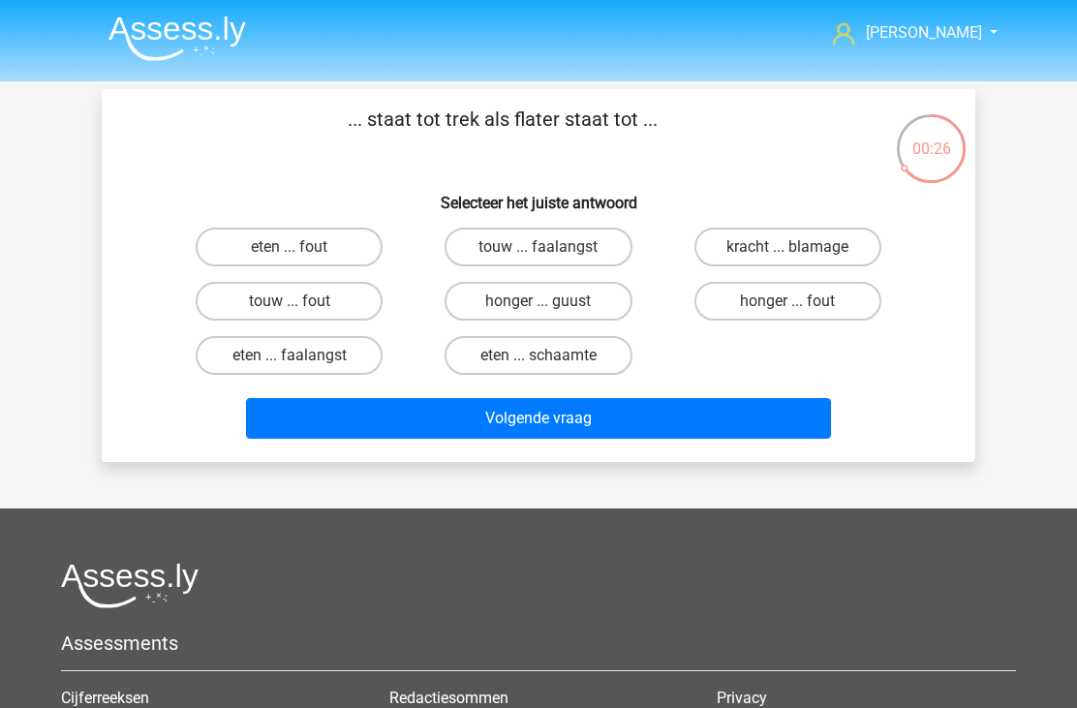
click at [525, 352] on label "eten ... schaamte" at bounding box center [538, 355] width 187 height 39
click at [539, 356] on input "eten ... schaamte" at bounding box center [545, 362] width 13 height 13
radio input "true"
click at [470, 425] on button "Volgende vraag" at bounding box center [539, 418] width 586 height 41
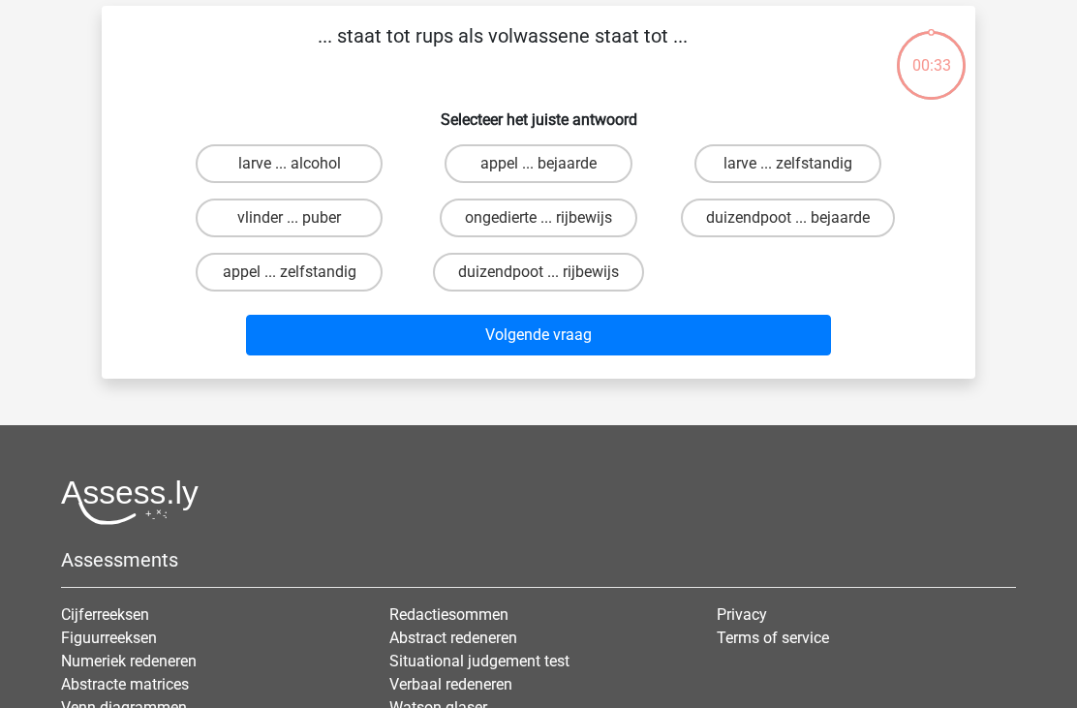
scroll to position [89, 0]
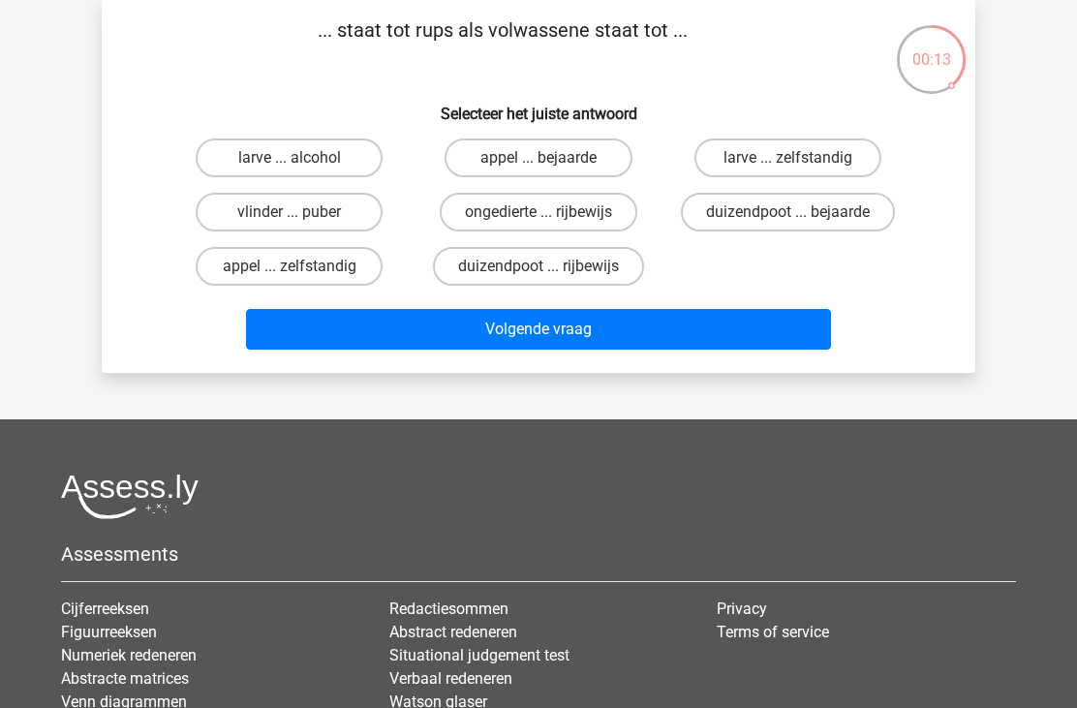
click at [340, 213] on label "vlinder ... puber" at bounding box center [289, 212] width 187 height 39
click at [302, 213] on input "vlinder ... puber" at bounding box center [296, 218] width 13 height 13
radio input "true"
click at [503, 332] on button "Volgende vraag" at bounding box center [539, 329] width 586 height 41
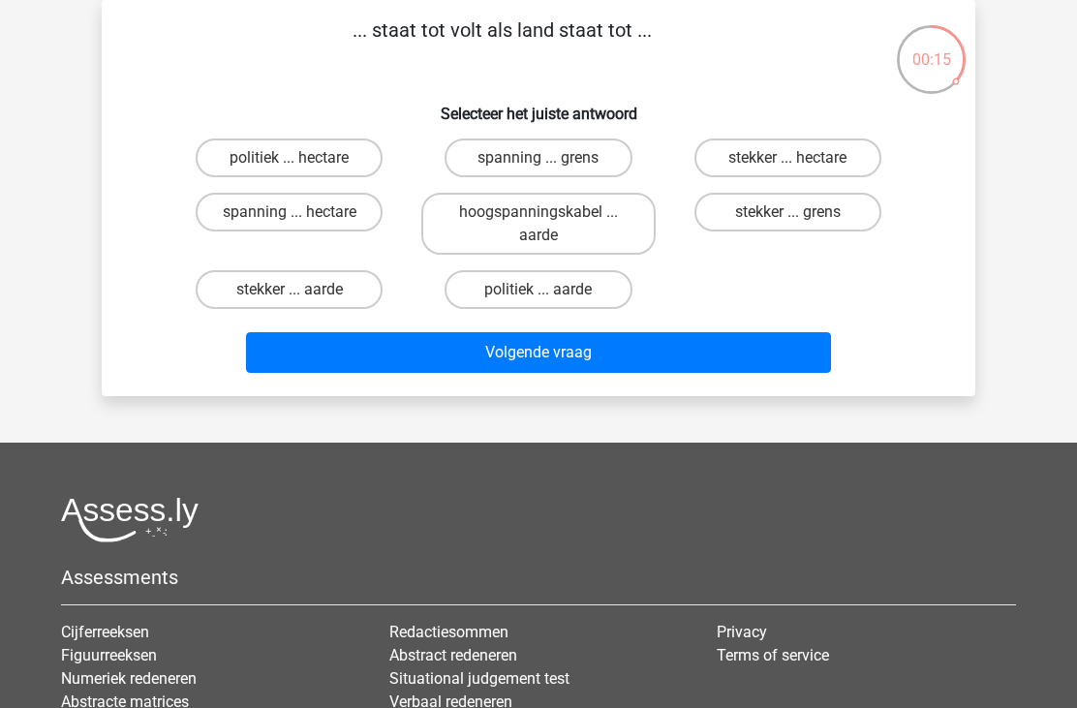
click at [338, 226] on label "spanning ... hectare" at bounding box center [289, 212] width 187 height 39
click at [302, 225] on input "spanning ... hectare" at bounding box center [296, 218] width 13 height 13
radio input "true"
click at [482, 367] on button "Volgende vraag" at bounding box center [539, 352] width 586 height 41
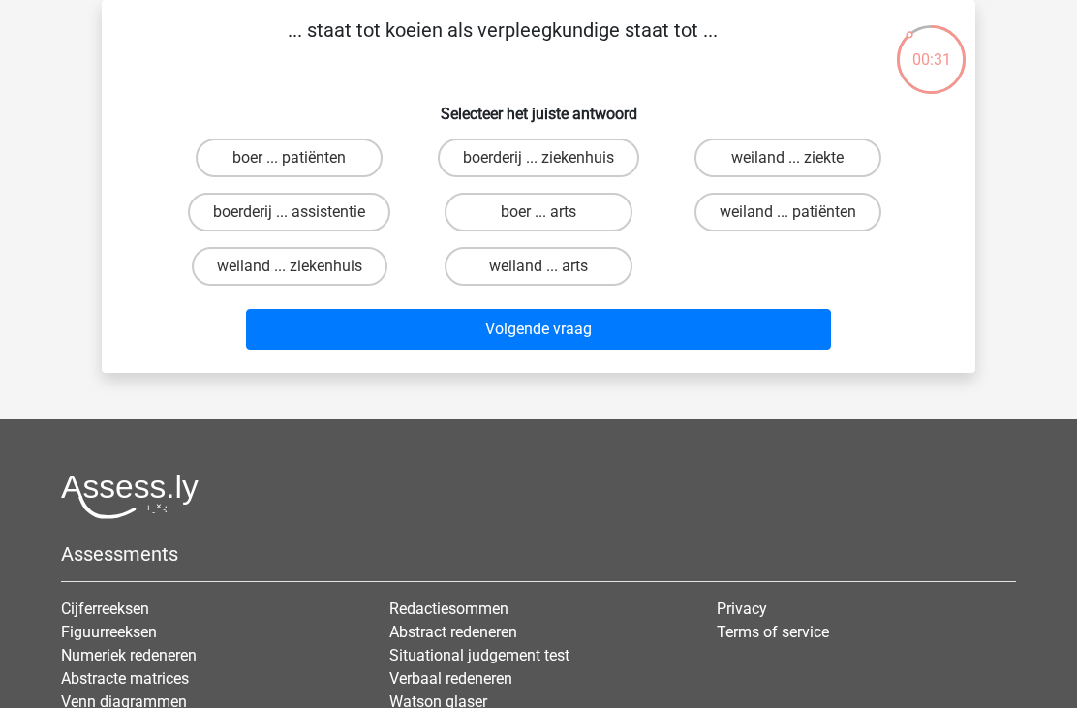
click at [345, 156] on label "boer ... patiënten" at bounding box center [289, 158] width 187 height 39
click at [302, 158] on input "boer ... patiënten" at bounding box center [296, 164] width 13 height 13
radio input "true"
click at [498, 335] on button "Volgende vraag" at bounding box center [539, 329] width 586 height 41
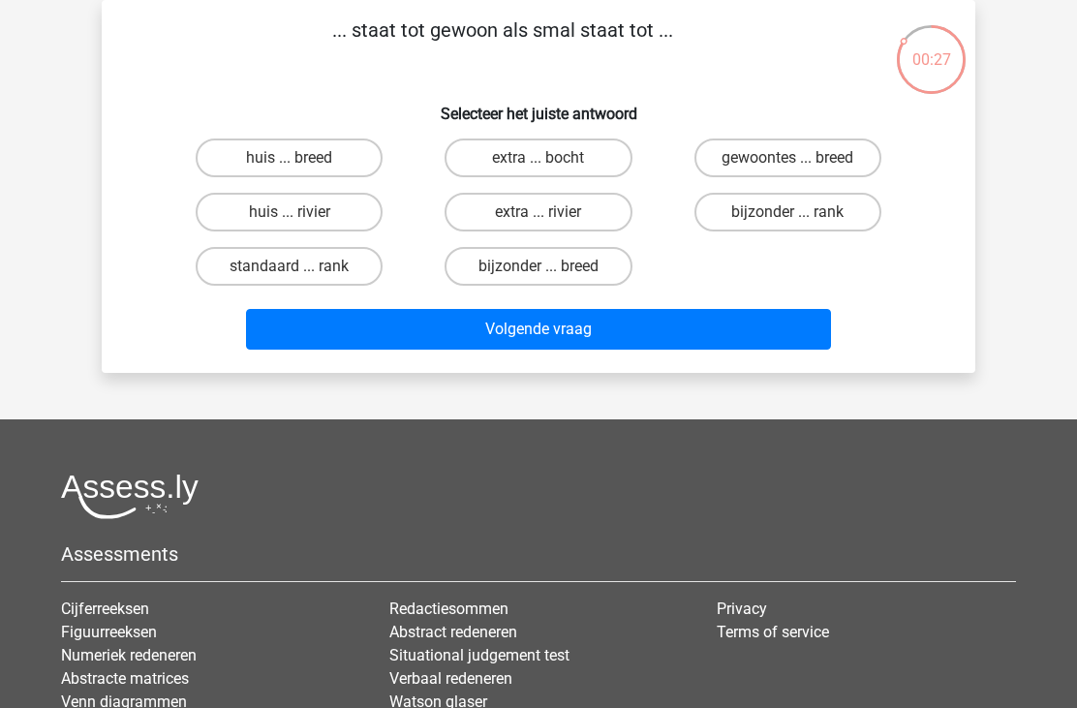
click at [338, 267] on label "standaard ... rank" at bounding box center [289, 266] width 187 height 39
click at [302, 267] on input "standaard ... rank" at bounding box center [296, 272] width 13 height 13
radio input "true"
click at [454, 328] on button "Volgende vraag" at bounding box center [539, 329] width 586 height 41
click at [347, 157] on label "misdaad ... ziekte" at bounding box center [289, 158] width 187 height 39
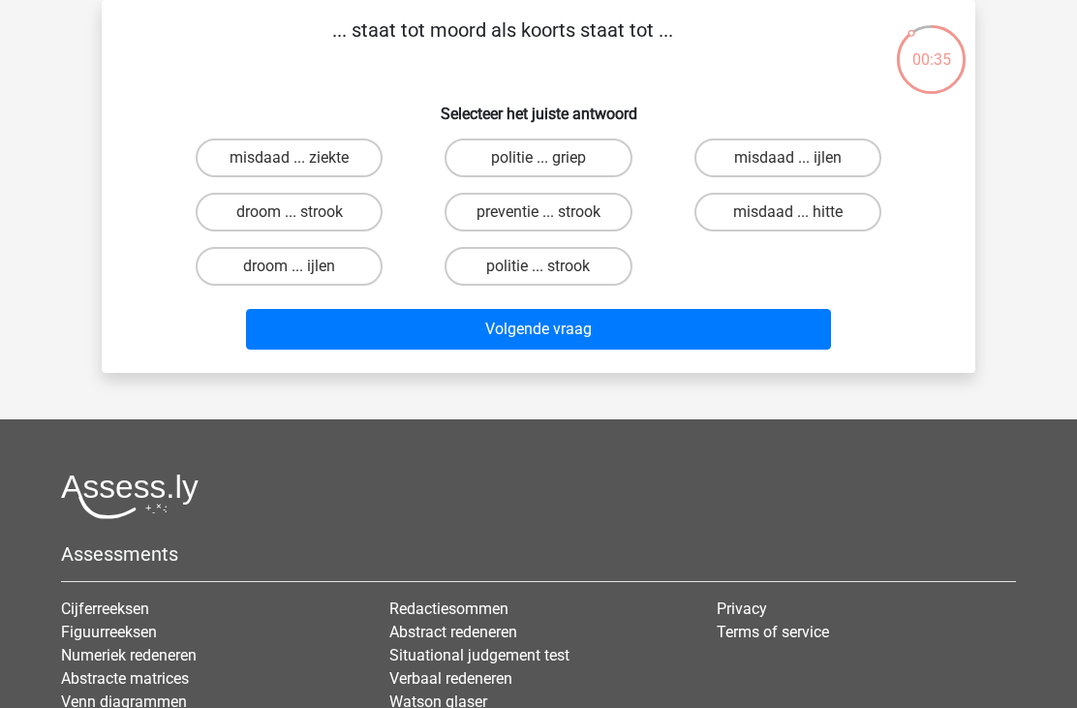
click at [302, 158] on input "misdaad ... ziekte" at bounding box center [296, 164] width 13 height 13
radio input "true"
click at [457, 328] on button "Volgende vraag" at bounding box center [539, 329] width 586 height 41
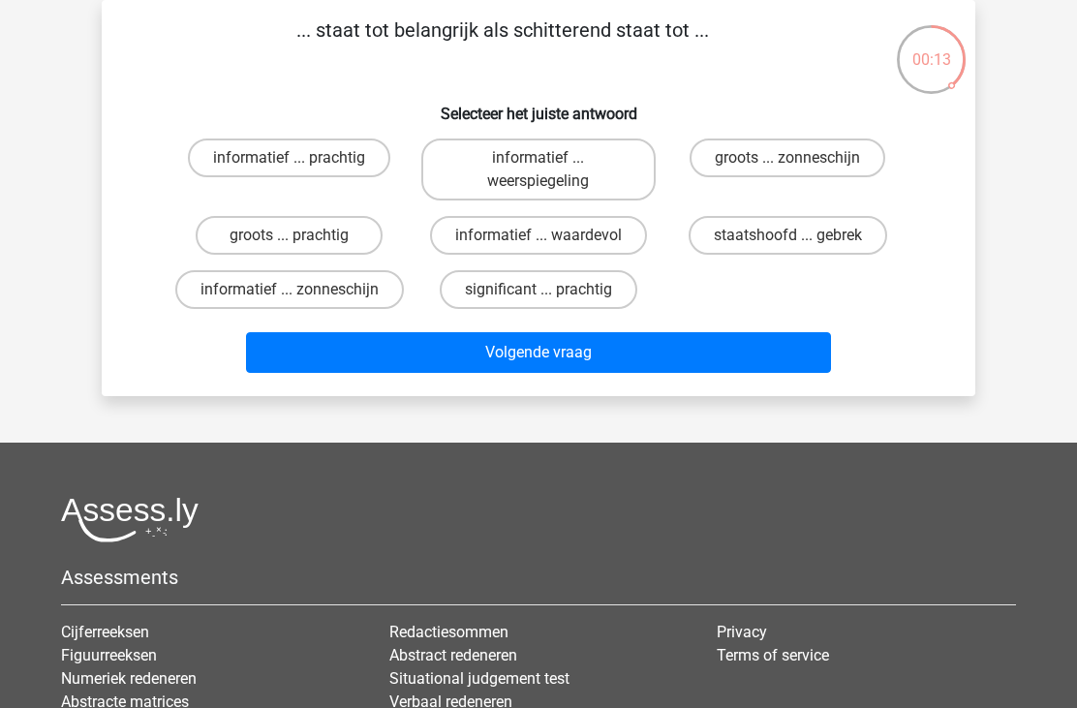
click at [477, 294] on label "significant ... prachtig" at bounding box center [539, 289] width 198 height 39
click at [539, 294] on input "significant ... prachtig" at bounding box center [545, 296] width 13 height 13
radio input "true"
click at [428, 344] on button "Volgende vraag" at bounding box center [539, 352] width 586 height 41
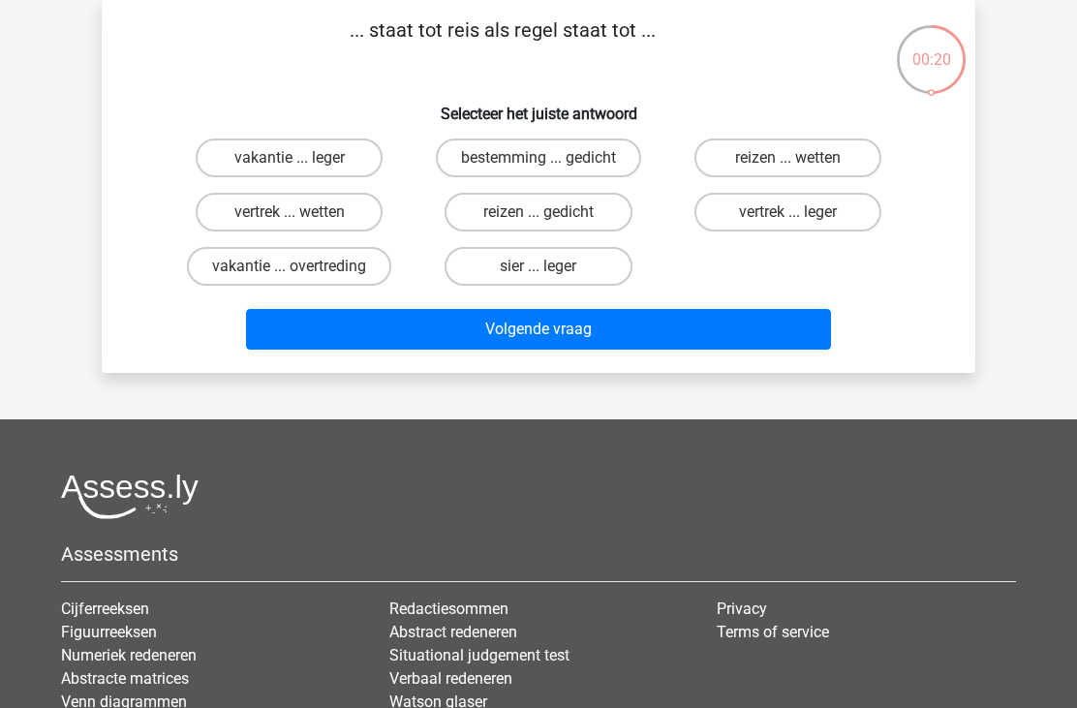
click at [564, 161] on label "bestemming ... gedicht" at bounding box center [538, 158] width 205 height 39
click at [551, 161] on input "bestemming ... gedicht" at bounding box center [545, 164] width 13 height 13
radio input "true"
click at [452, 328] on button "Volgende vraag" at bounding box center [539, 329] width 586 height 41
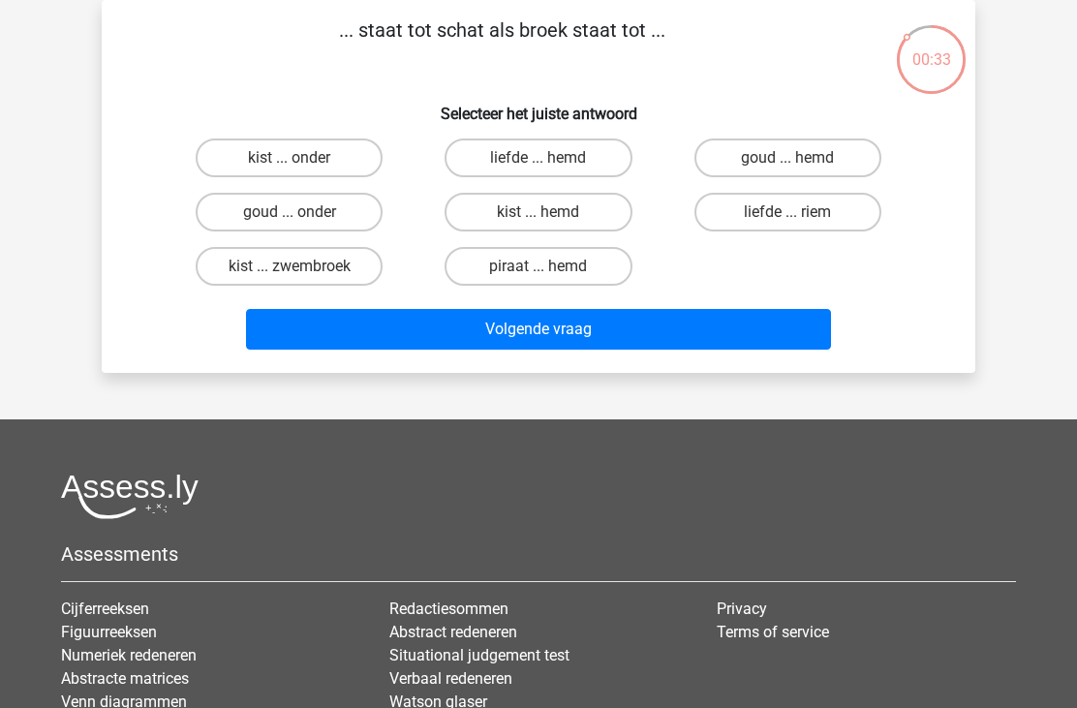
click at [332, 166] on label "kist ... onder" at bounding box center [289, 158] width 187 height 39
click at [302, 166] on input "kist ... onder" at bounding box center [296, 164] width 13 height 13
radio input "true"
click at [462, 328] on button "Volgende vraag" at bounding box center [539, 329] width 586 height 41
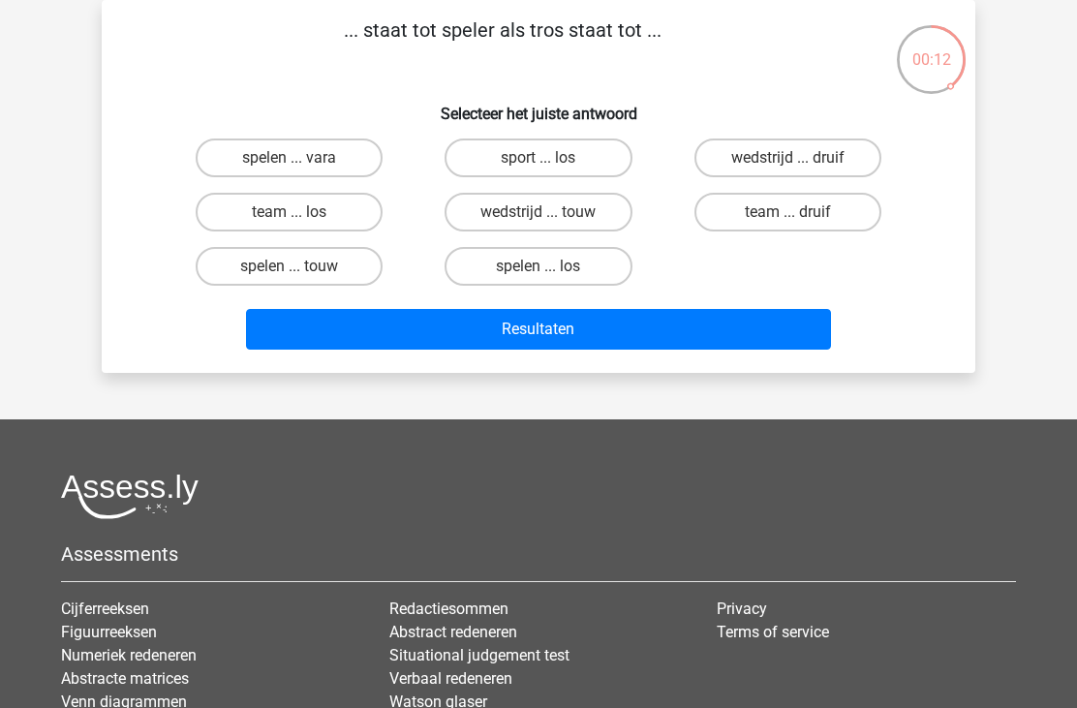
click at [745, 216] on label "team ... druif" at bounding box center [788, 212] width 187 height 39
click at [788, 216] on input "team ... druif" at bounding box center [794, 218] width 13 height 13
radio input "true"
click at [528, 330] on button "Resultaten" at bounding box center [539, 329] width 586 height 41
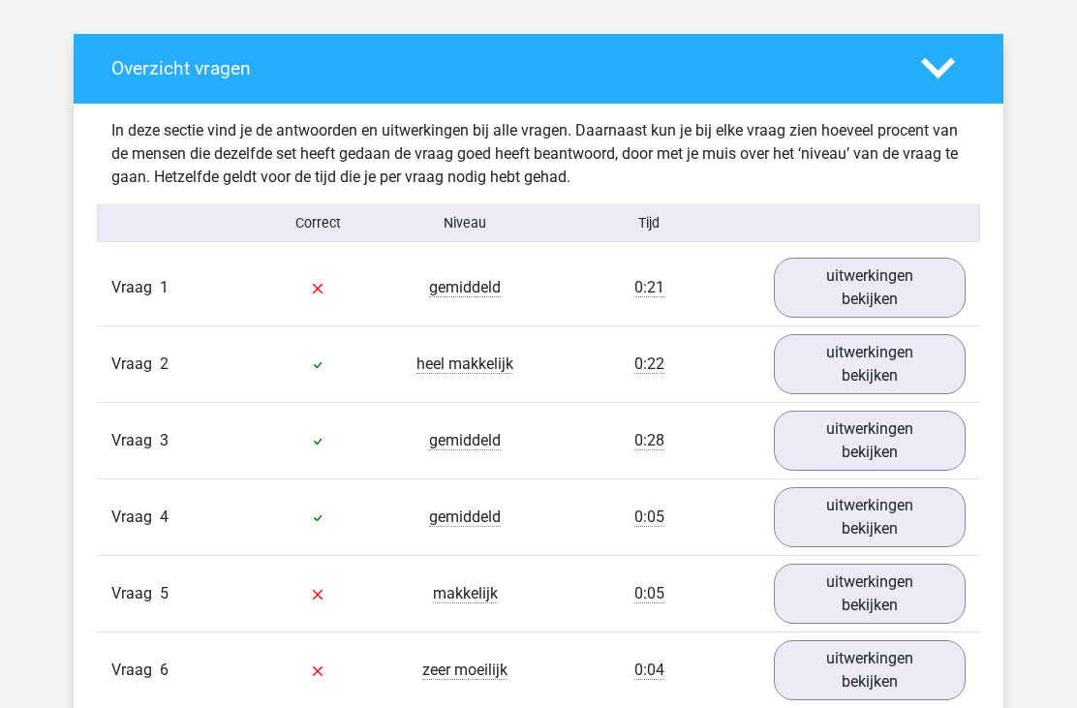
click at [818, 283] on link "uitwerkingen bekijken" at bounding box center [870, 289] width 192 height 60
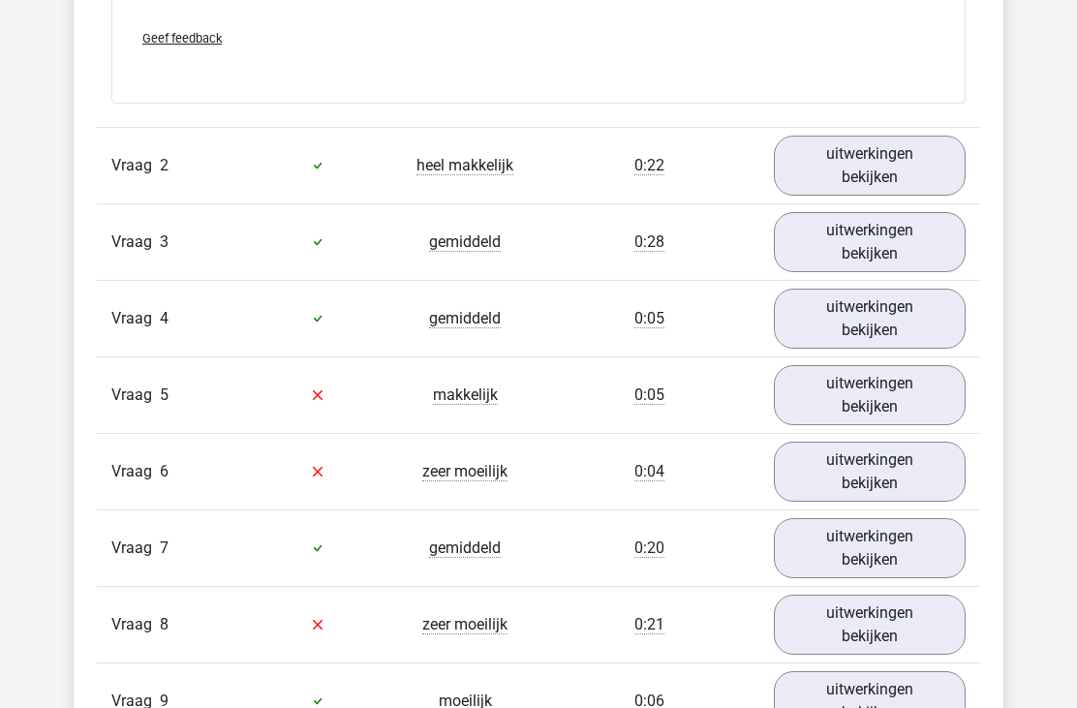
scroll to position [1752, 0]
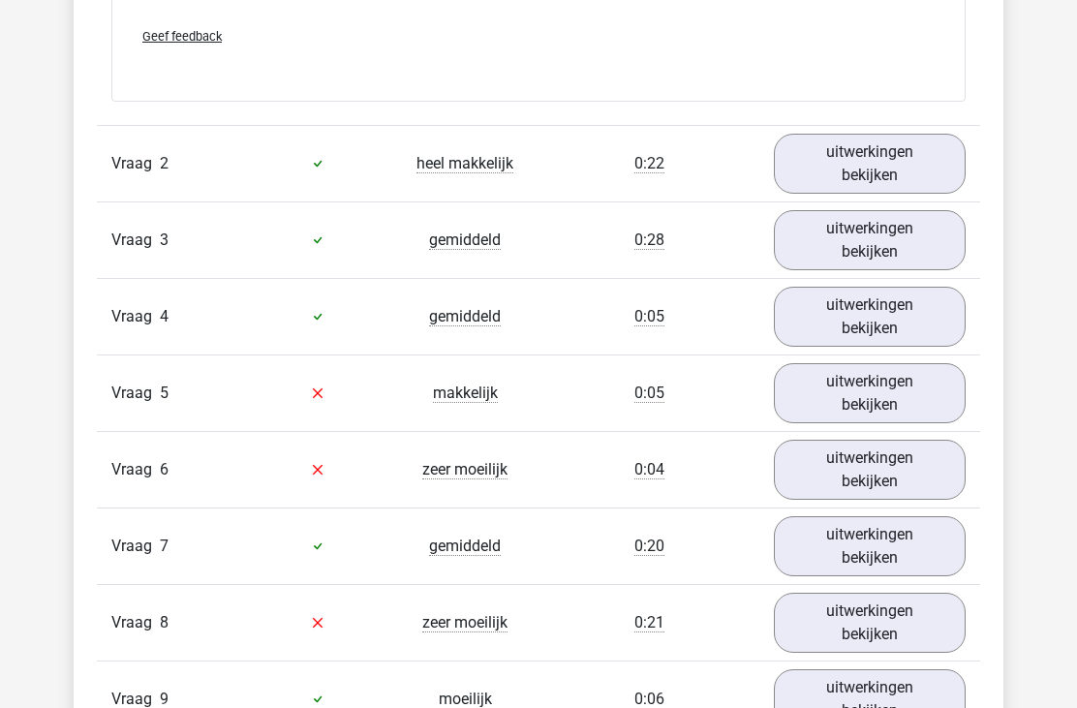
click at [812, 386] on link "uitwerkingen bekijken" at bounding box center [870, 393] width 192 height 60
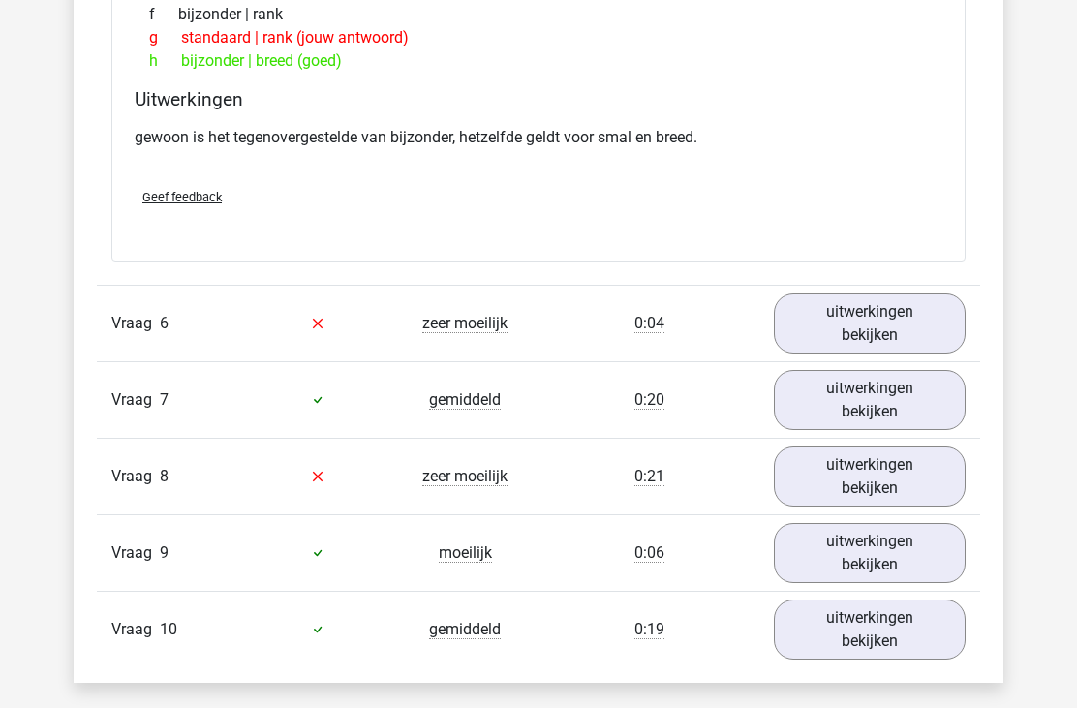
scroll to position [2383, 0]
click at [817, 329] on link "uitwerkingen bekijken" at bounding box center [870, 324] width 192 height 60
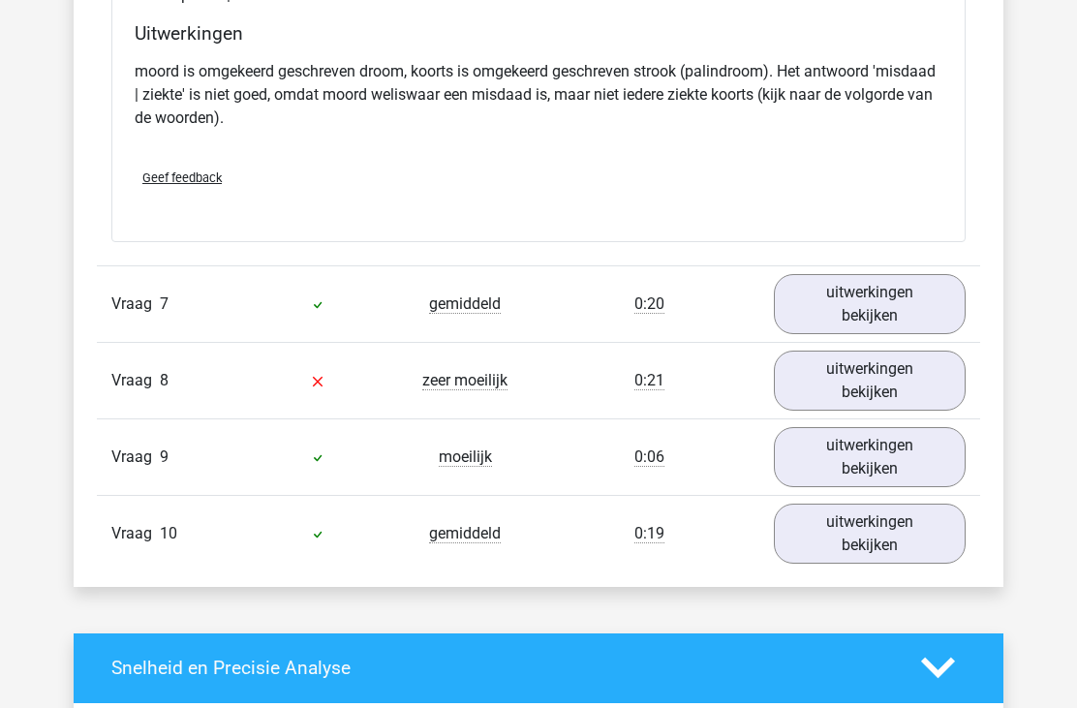
scroll to position [3012, 0]
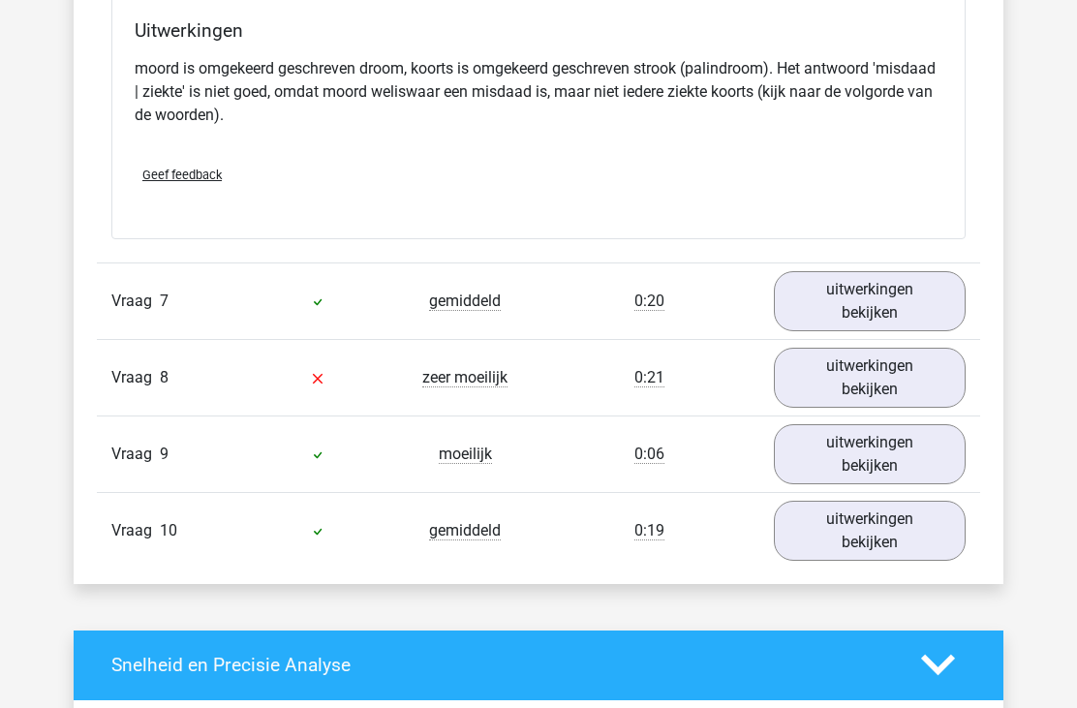
click at [817, 376] on link "uitwerkingen bekijken" at bounding box center [870, 378] width 192 height 60
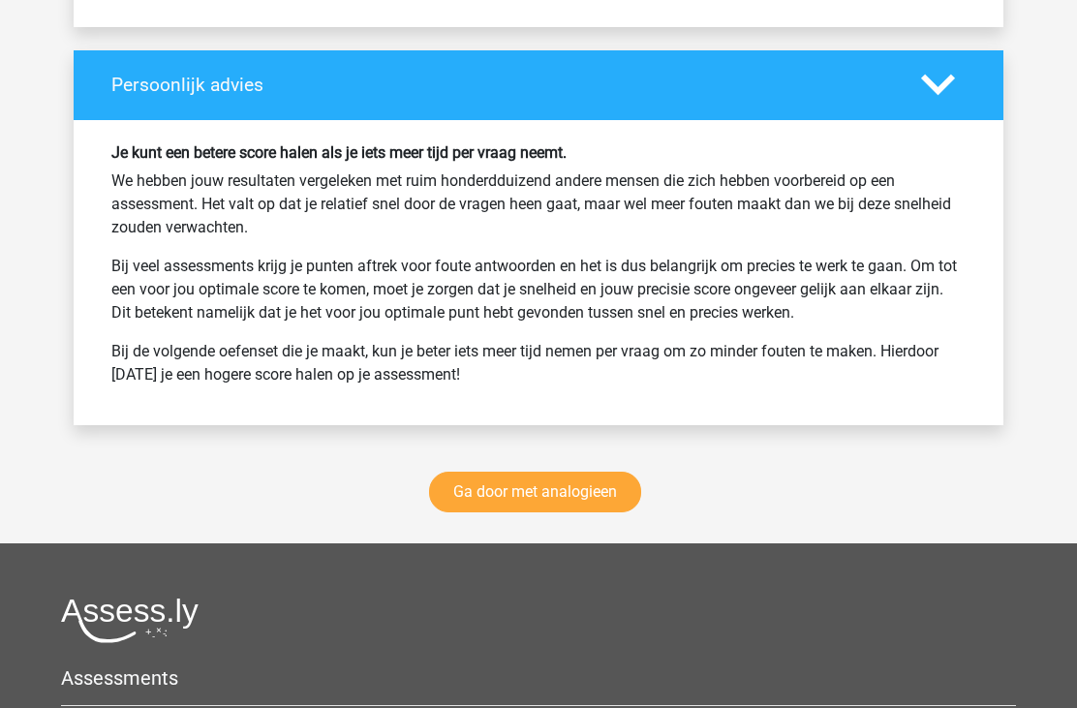
scroll to position [4723, 0]
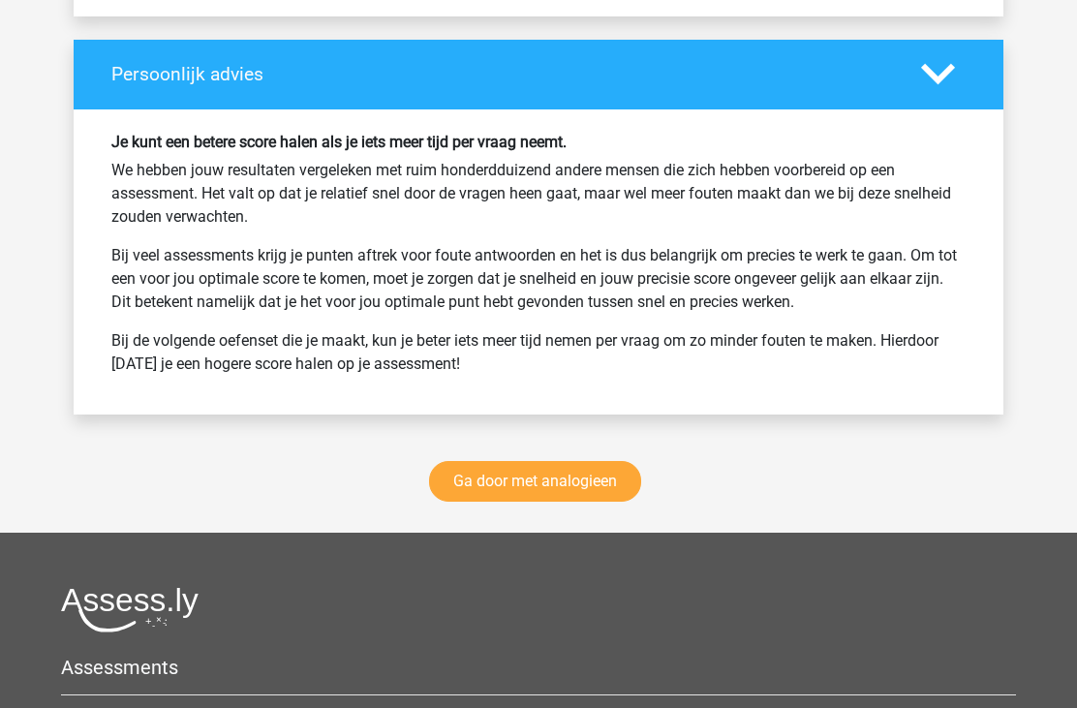
click at [527, 473] on link "Ga door met analogieen" at bounding box center [535, 481] width 212 height 41
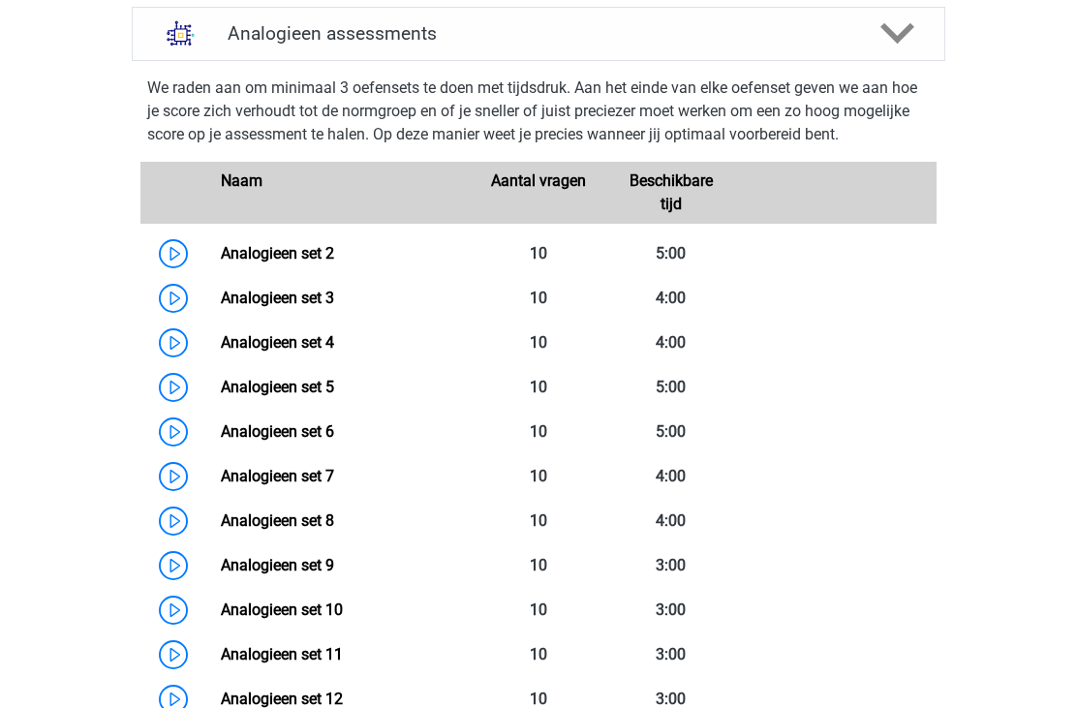
scroll to position [796, 0]
click at [324, 352] on link "Analogieen set 4" at bounding box center [277, 342] width 113 height 18
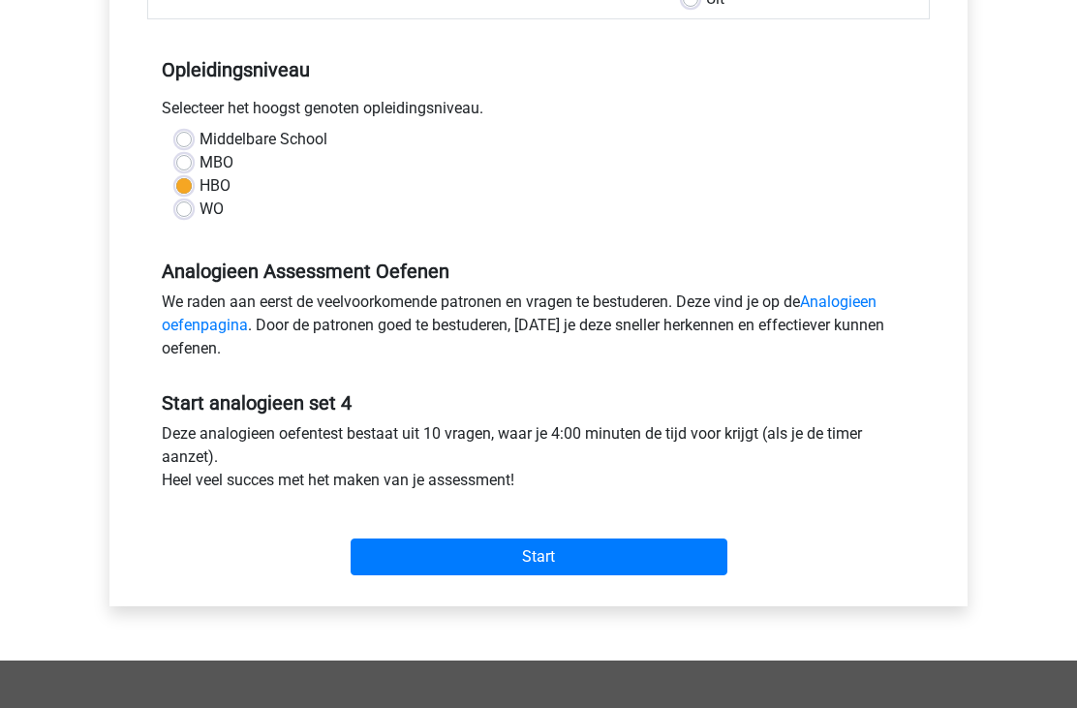
scroll to position [384, 0]
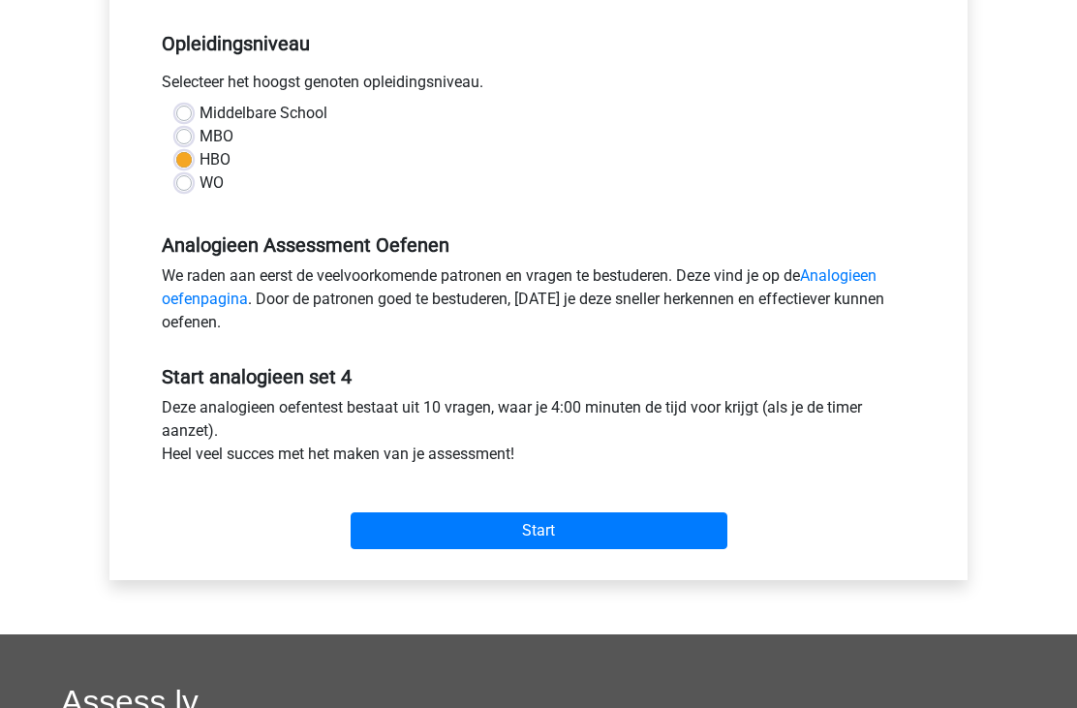
click at [454, 532] on input "Start" at bounding box center [539, 532] width 377 height 37
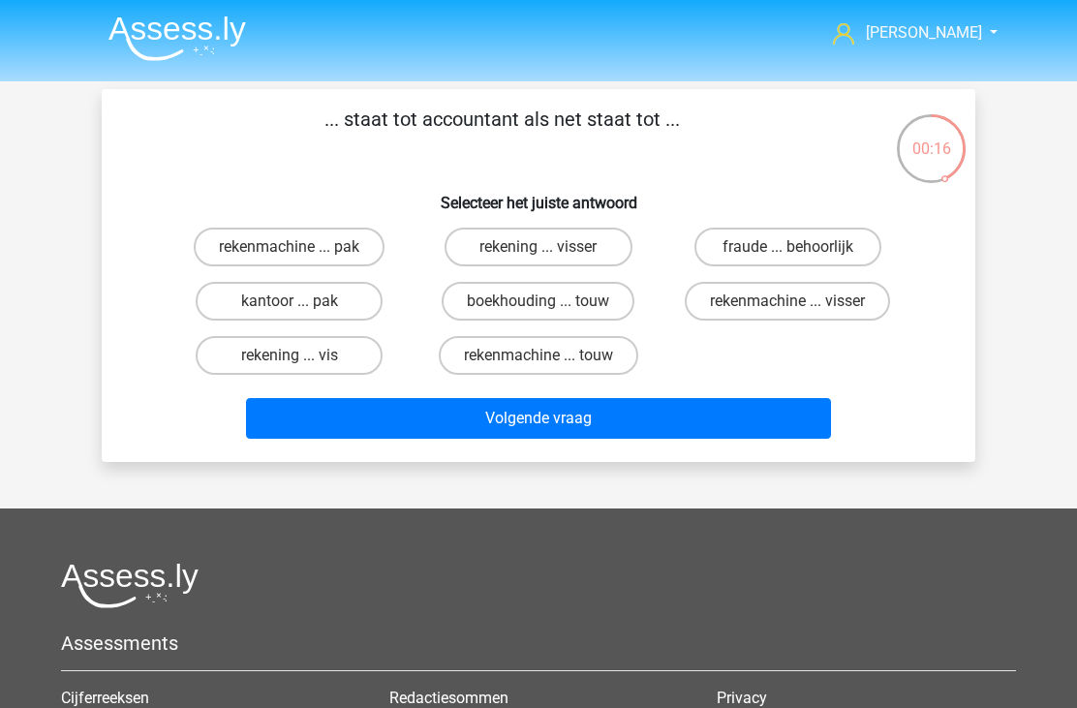
click at [737, 310] on label "rekenmachine ... visser" at bounding box center [787, 301] width 205 height 39
click at [788, 310] on input "rekenmachine ... visser" at bounding box center [794, 307] width 13 height 13
radio input "true"
click at [489, 431] on button "Volgende vraag" at bounding box center [539, 418] width 586 height 41
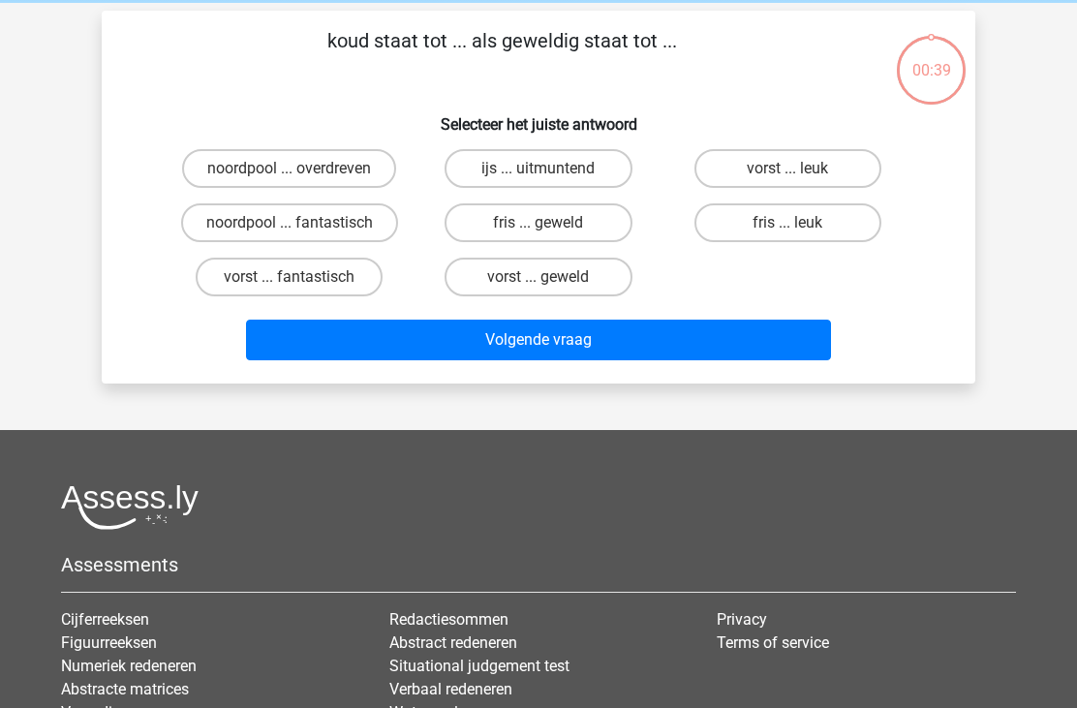
scroll to position [89, 0]
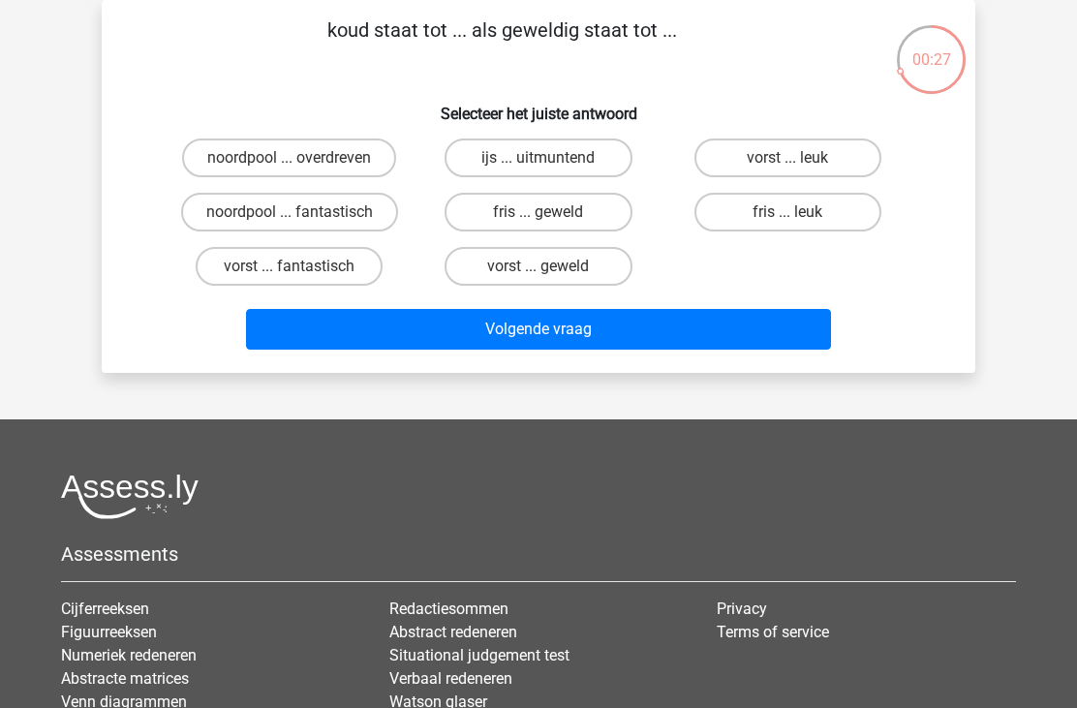
click at [328, 265] on label "vorst ... fantastisch" at bounding box center [289, 266] width 187 height 39
click at [302, 266] on input "vorst ... fantastisch" at bounding box center [296, 272] width 13 height 13
radio input "true"
click at [482, 323] on button "Volgende vraag" at bounding box center [539, 329] width 586 height 41
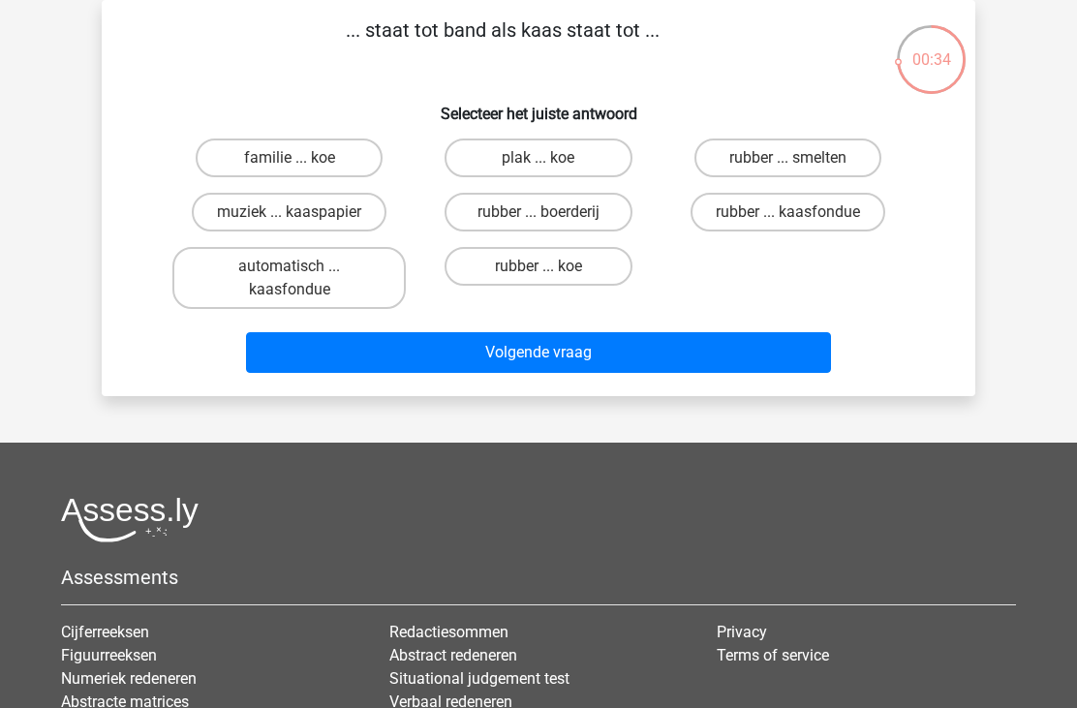
click at [743, 223] on label "rubber ... kaasfondue" at bounding box center [788, 212] width 195 height 39
click at [788, 223] on input "rubber ... kaasfondue" at bounding box center [794, 218] width 13 height 13
radio input "true"
click at [533, 355] on button "Volgende vraag" at bounding box center [539, 352] width 586 height 41
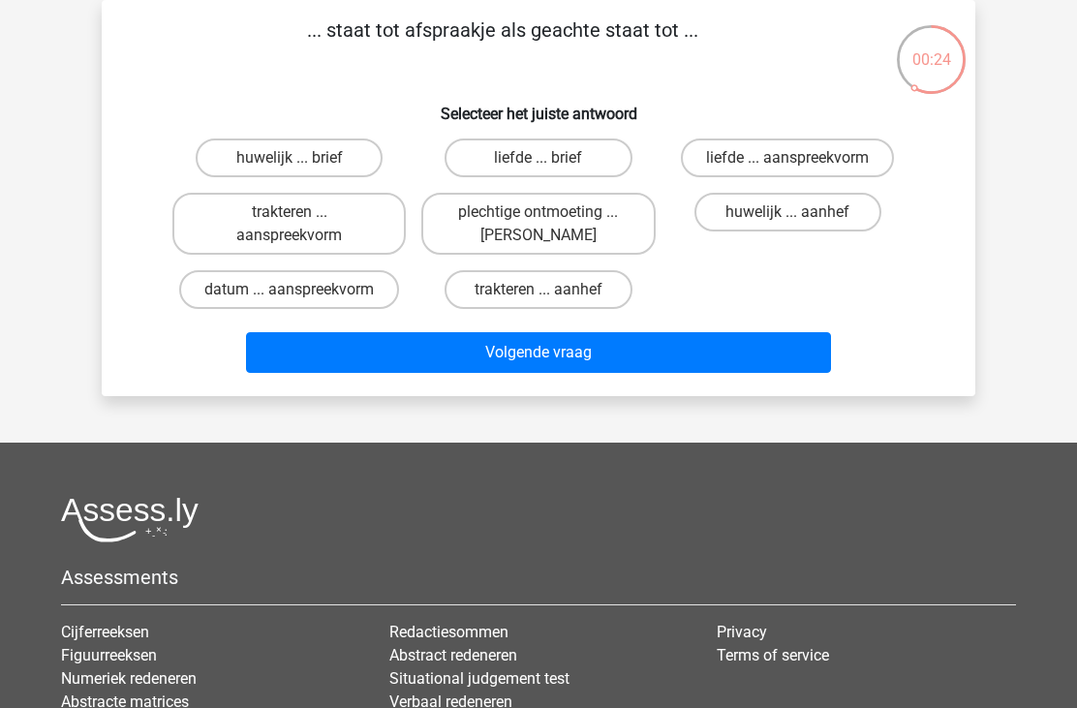
click at [355, 288] on label "datum ... aanspreekvorm" at bounding box center [289, 289] width 220 height 39
click at [302, 290] on input "datum ... aanspreekvorm" at bounding box center [296, 296] width 13 height 13
radio input "true"
click at [449, 373] on button "Volgende vraag" at bounding box center [539, 352] width 586 height 41
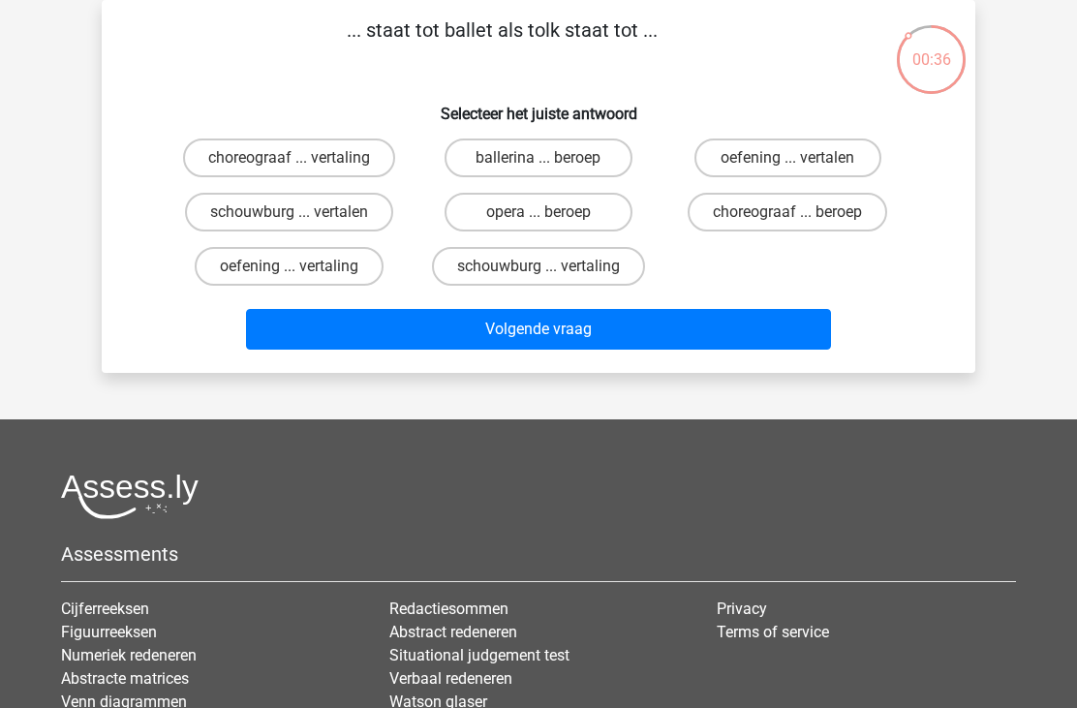
click at [330, 157] on label "choreograaf ... vertaling" at bounding box center [289, 158] width 212 height 39
click at [302, 158] on input "choreograaf ... vertaling" at bounding box center [296, 164] width 13 height 13
radio input "true"
click at [464, 349] on button "Volgende vraag" at bounding box center [539, 329] width 586 height 41
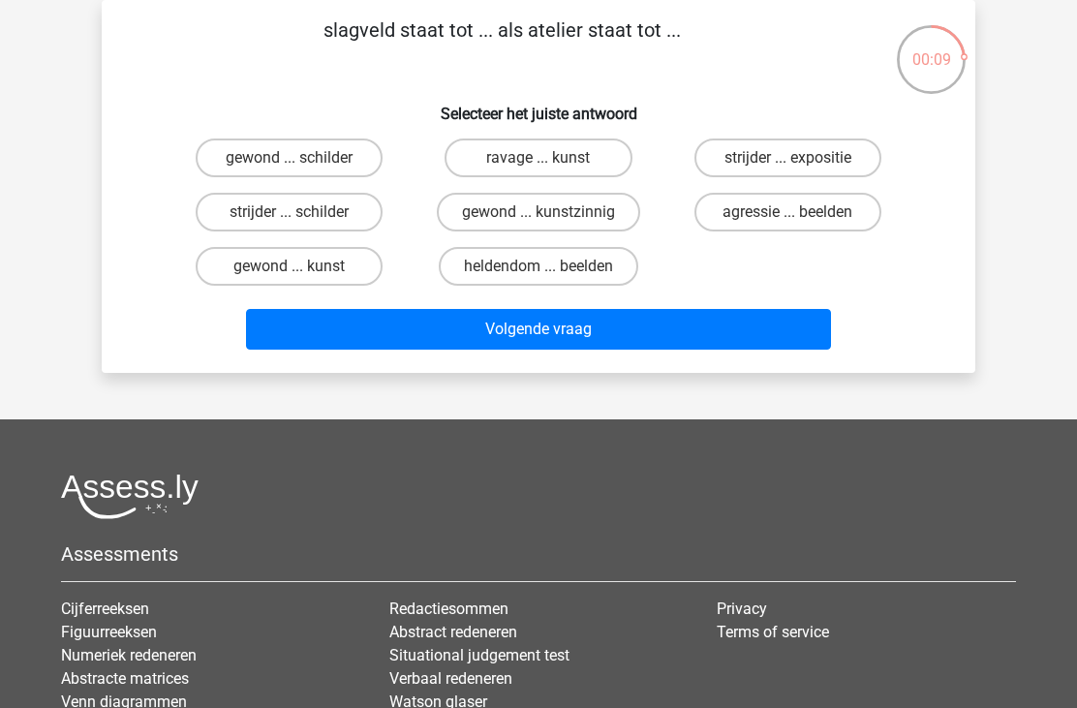
click at [759, 163] on label "strijder ... expositie" at bounding box center [788, 158] width 187 height 39
click at [788, 163] on input "strijder ... expositie" at bounding box center [794, 164] width 13 height 13
radio input "true"
click at [523, 328] on button "Volgende vraag" at bounding box center [539, 329] width 586 height 41
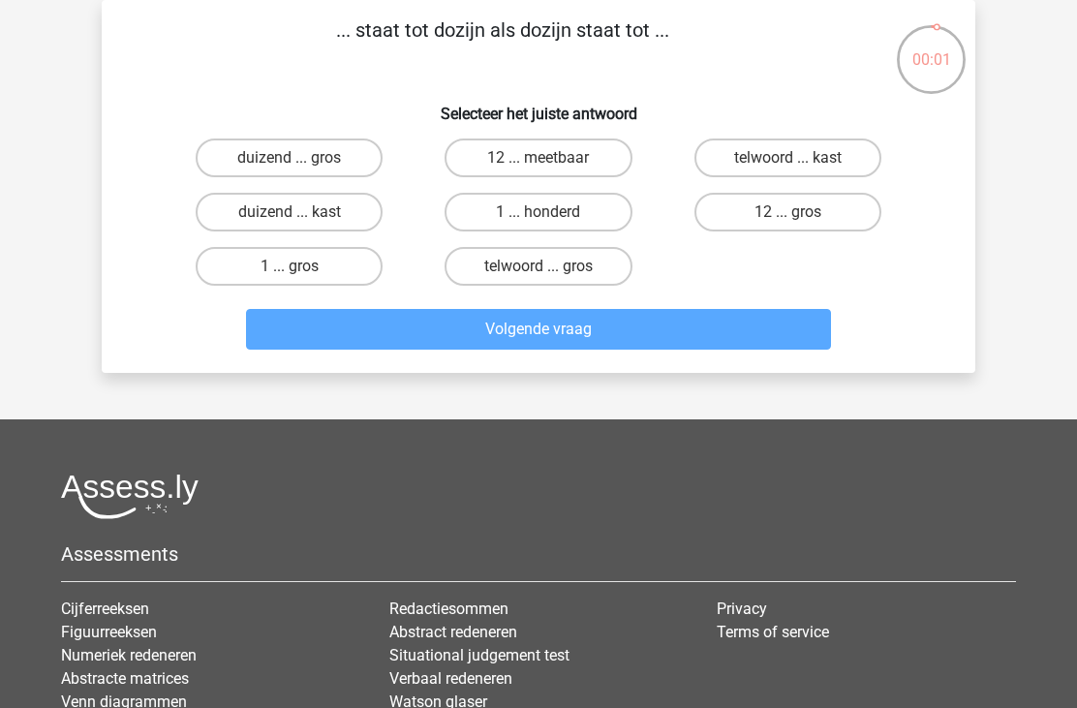
click at [764, 158] on label "telwoord ... kast" at bounding box center [788, 158] width 187 height 39
click at [788, 158] on input "telwoord ... kast" at bounding box center [794, 164] width 13 height 13
radio input "true"
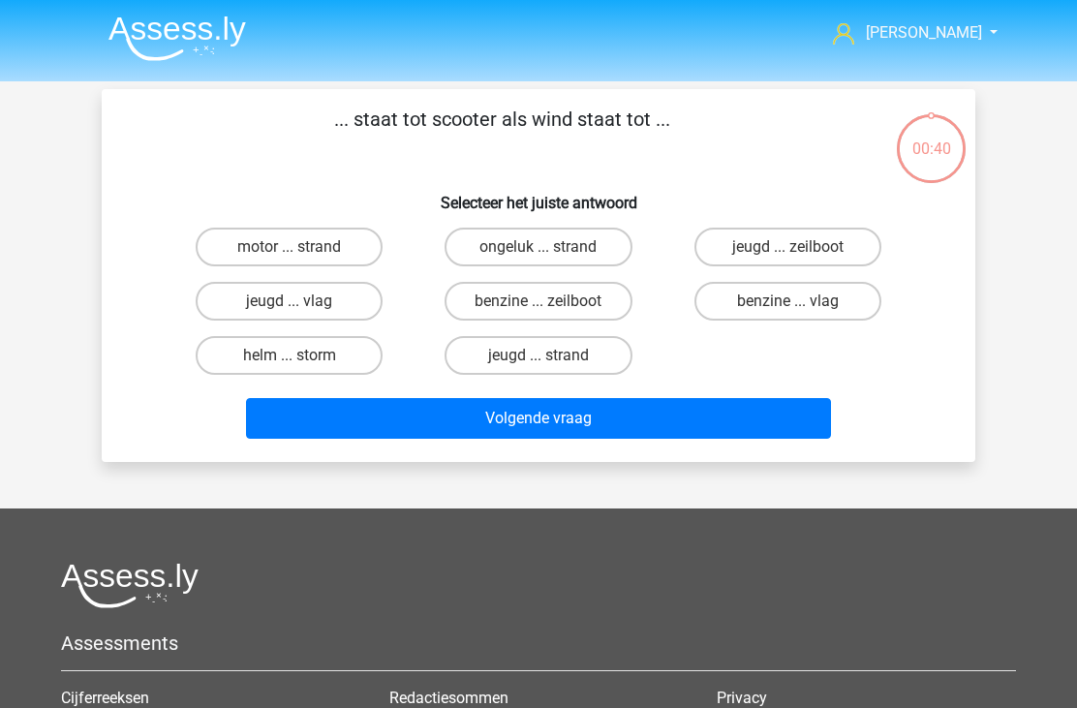
scroll to position [89, 0]
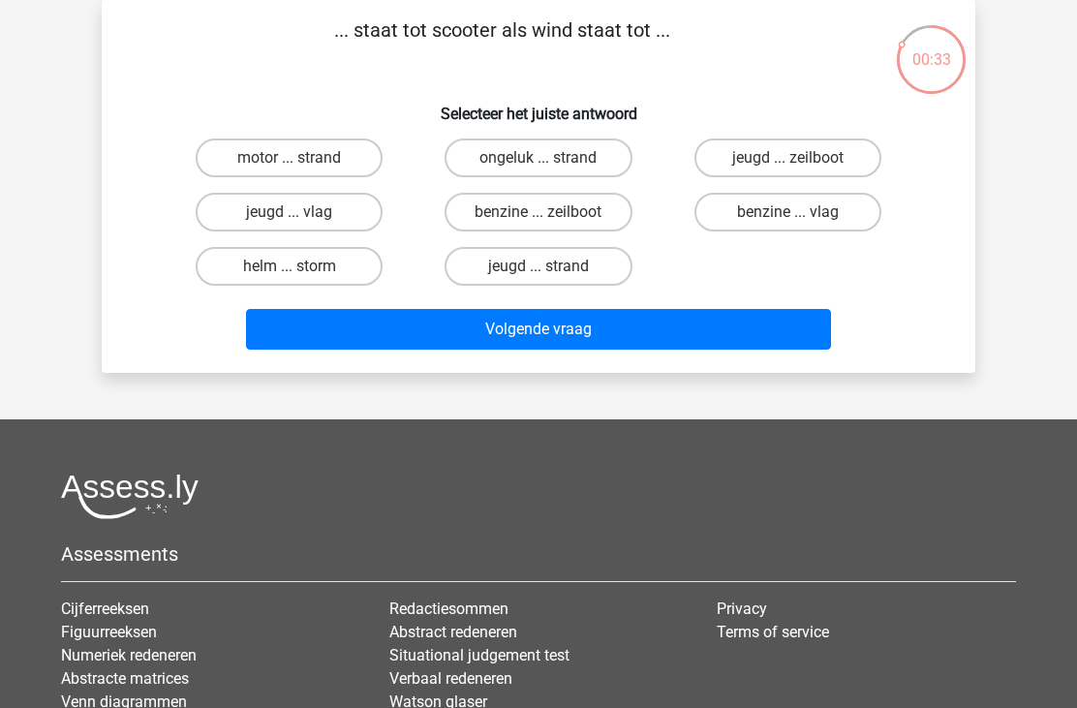
click at [544, 207] on label "benzine ... zeilboot" at bounding box center [538, 212] width 187 height 39
click at [544, 212] on input "benzine ... zeilboot" at bounding box center [545, 218] width 13 height 13
radio input "true"
click at [476, 320] on button "Volgende vraag" at bounding box center [539, 329] width 586 height 41
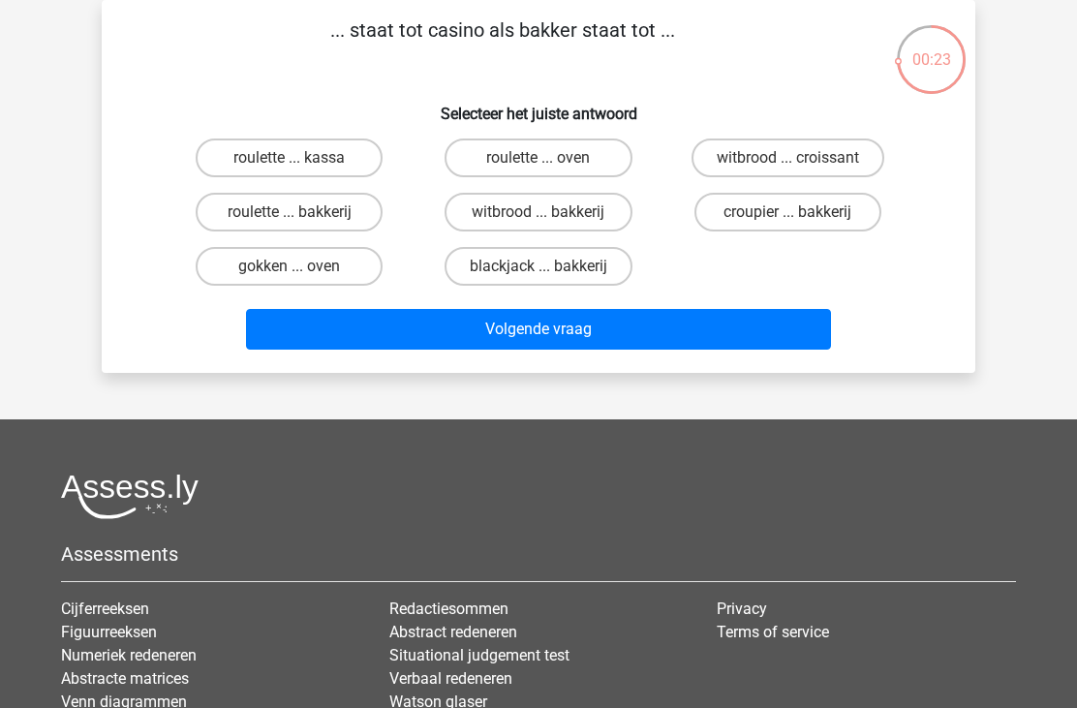
click at [737, 210] on label "croupier ... bakkerij" at bounding box center [788, 212] width 187 height 39
click at [788, 212] on input "croupier ... bakkerij" at bounding box center [794, 218] width 13 height 13
radio input "true"
click at [517, 333] on button "Volgende vraag" at bounding box center [539, 329] width 586 height 41
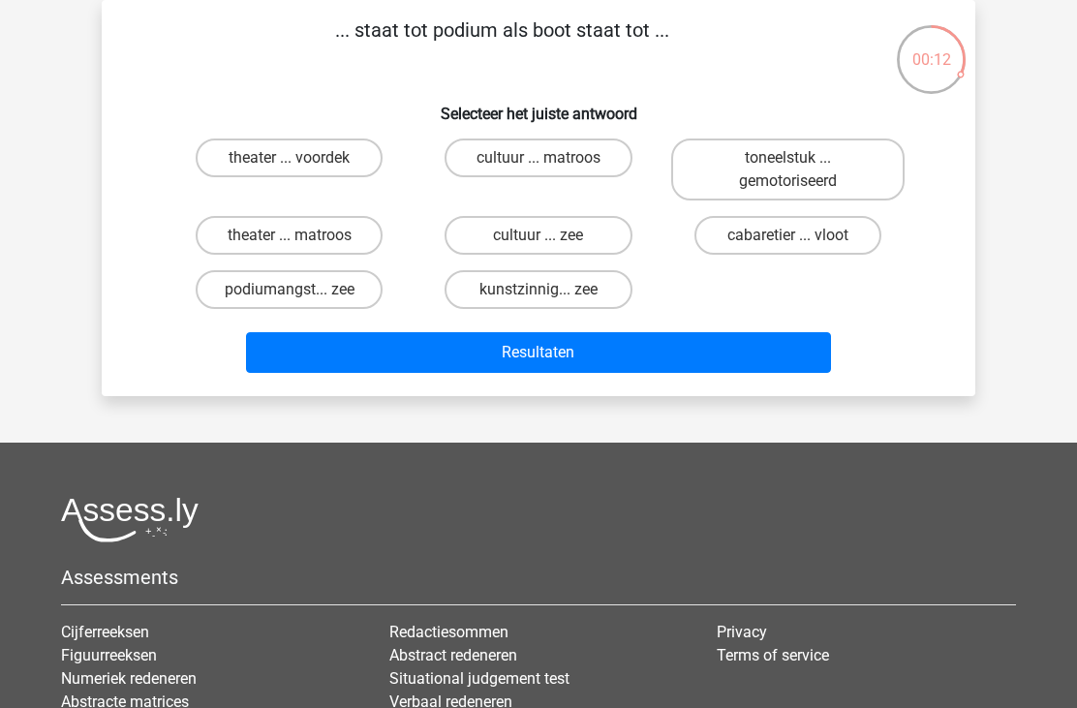
click at [302, 176] on label "theater ... voordek" at bounding box center [289, 158] width 187 height 39
click at [302, 171] on input "theater ... voordek" at bounding box center [296, 164] width 13 height 13
radio input "true"
click at [433, 357] on button "Resultaten" at bounding box center [539, 352] width 586 height 41
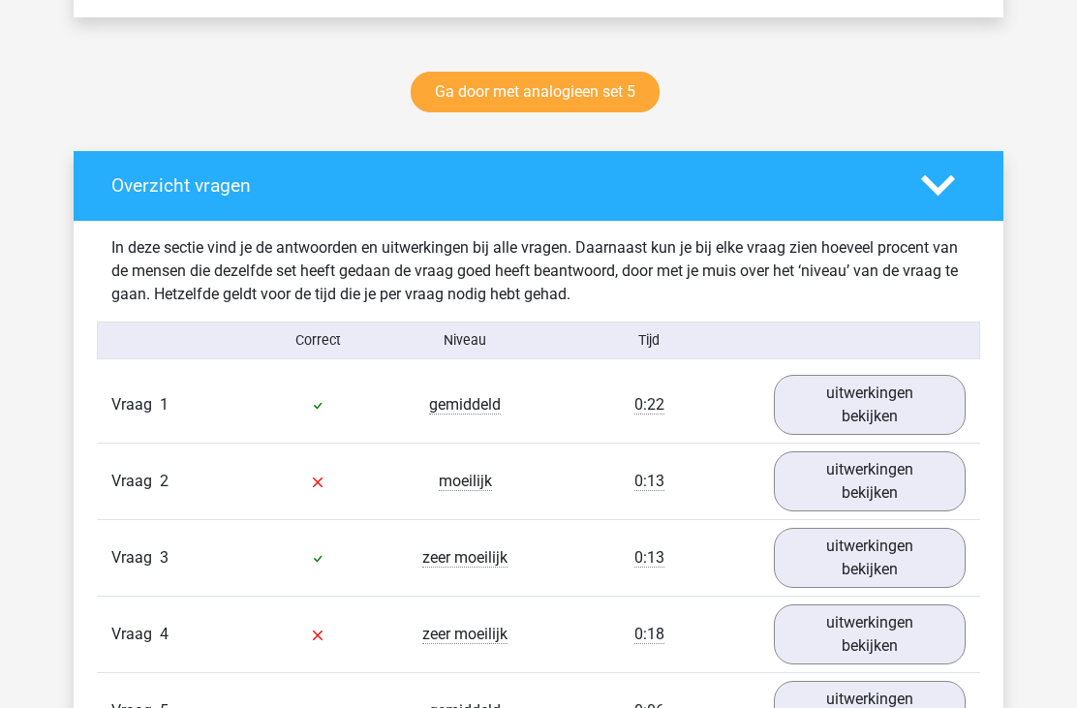
click at [852, 484] on link "uitwerkingen bekijken" at bounding box center [870, 482] width 192 height 60
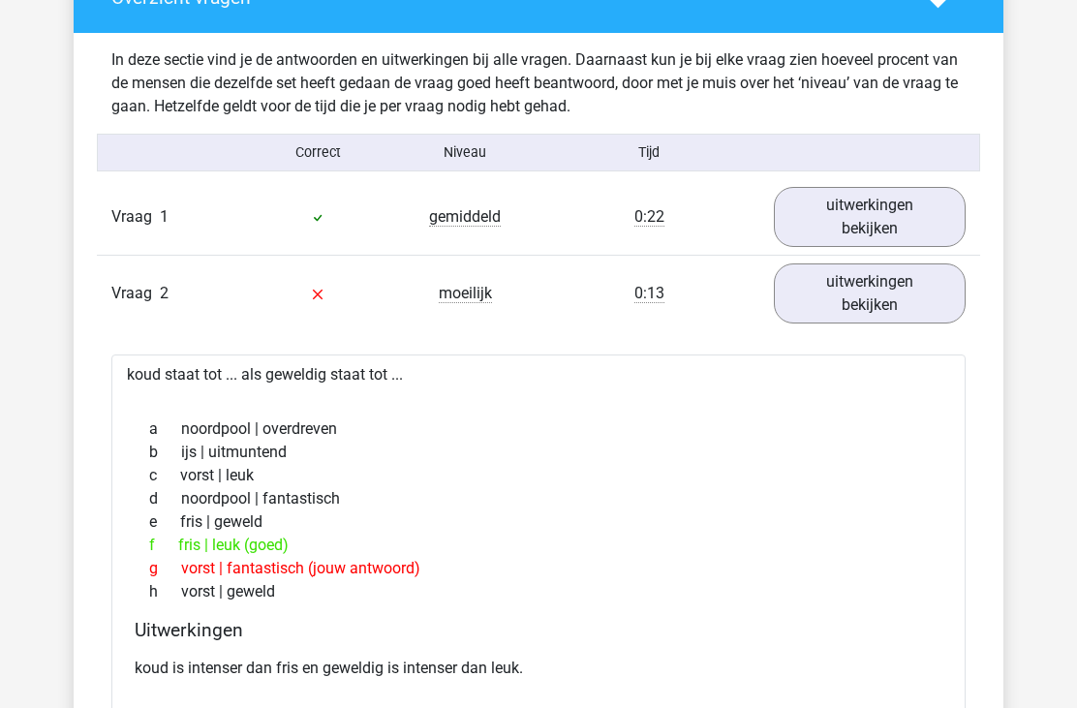
scroll to position [1137, 0]
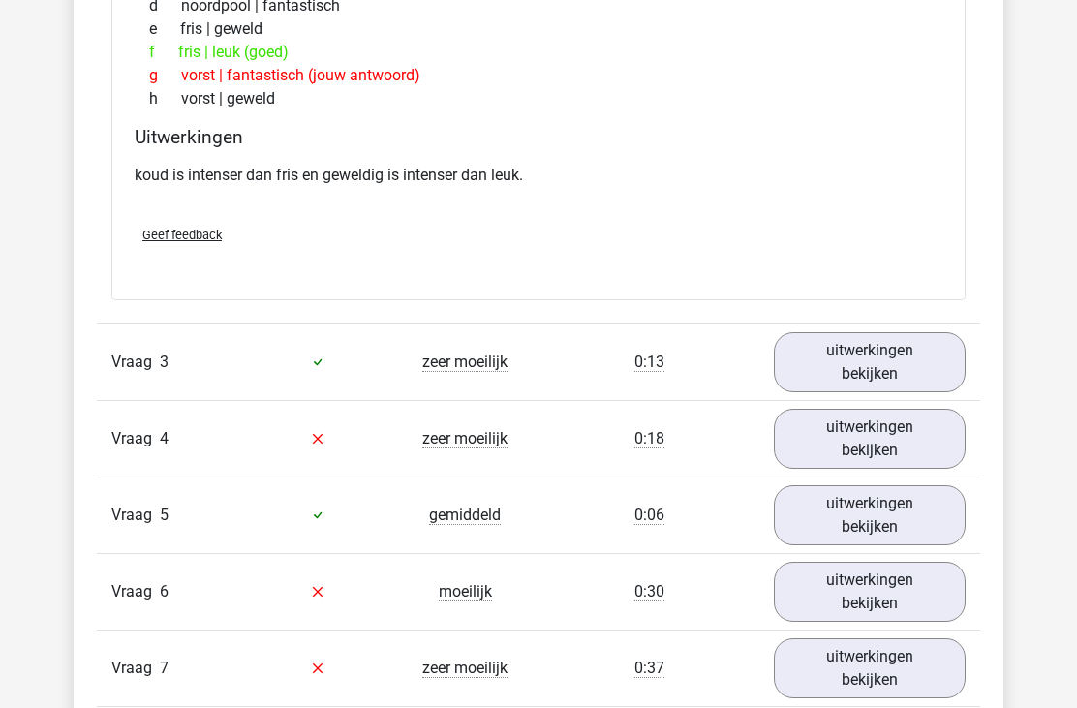
click at [859, 445] on link "uitwerkingen bekijken" at bounding box center [870, 440] width 192 height 60
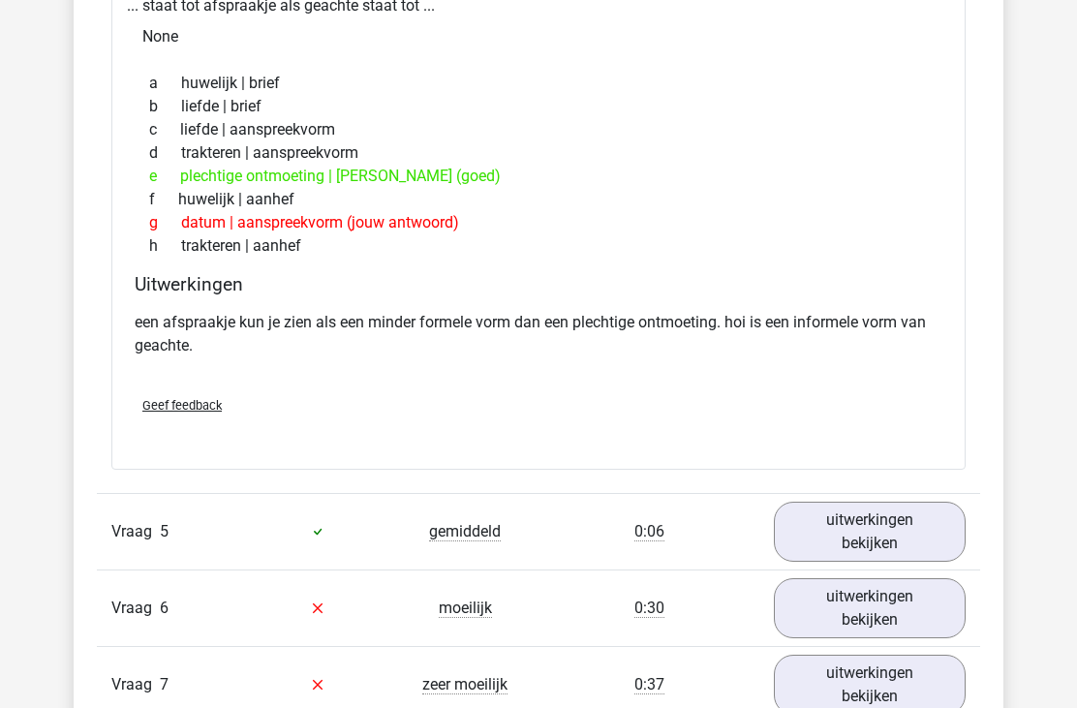
scroll to position [2171, 0]
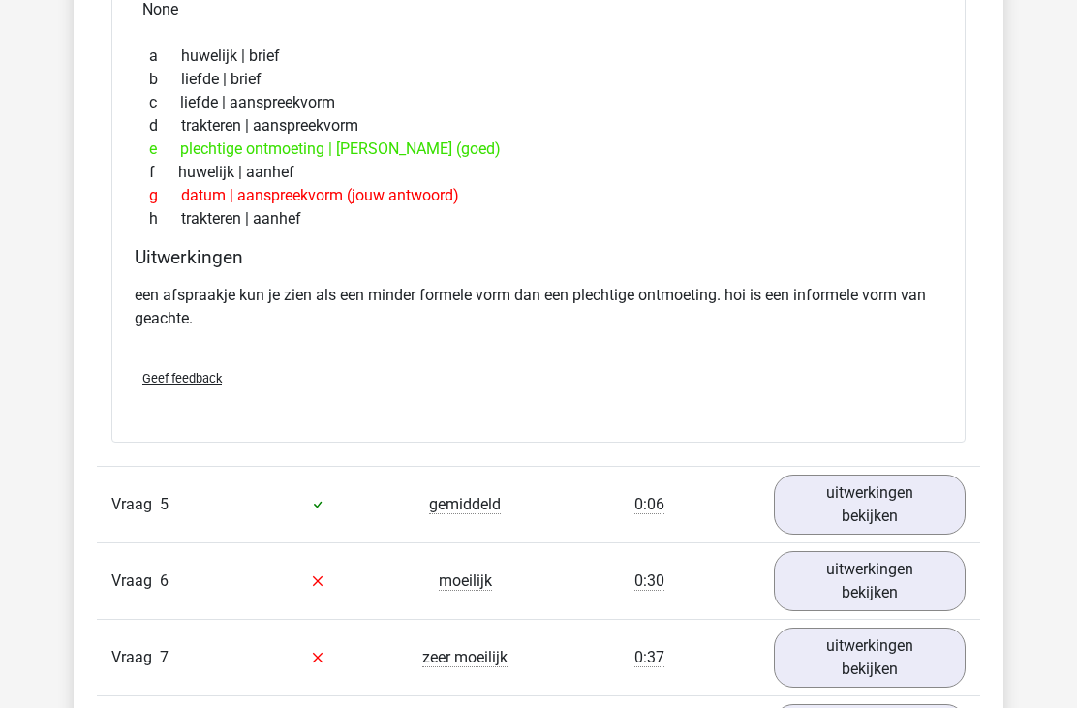
click at [827, 591] on link "uitwerkingen bekijken" at bounding box center [870, 581] width 192 height 60
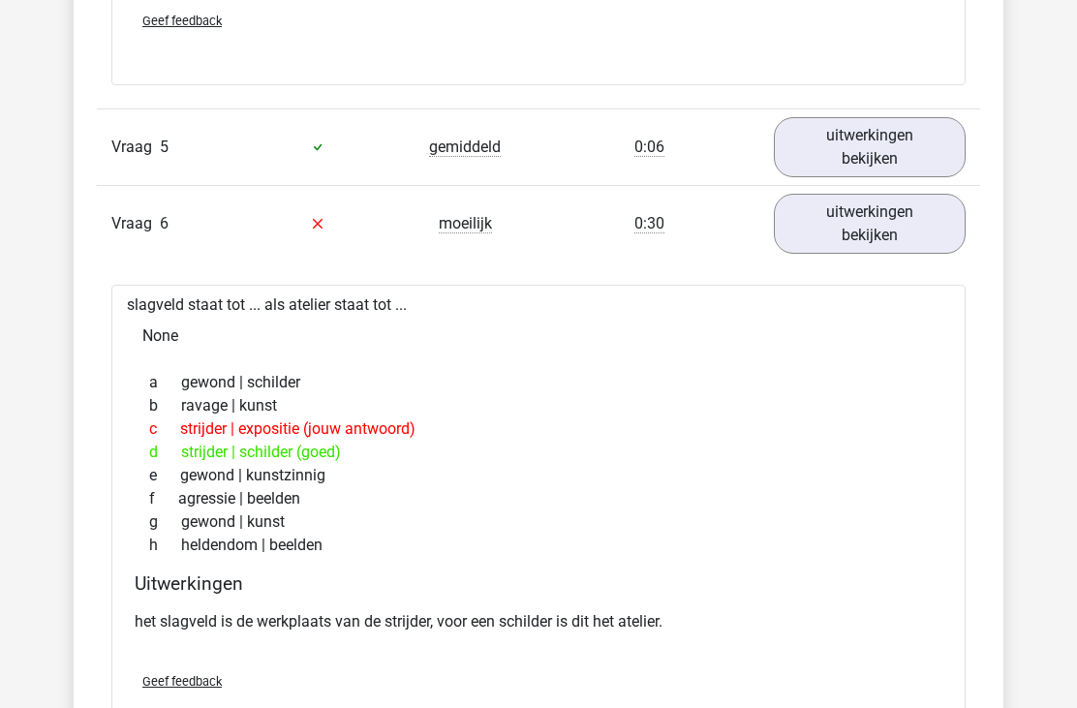
scroll to position [2536, 0]
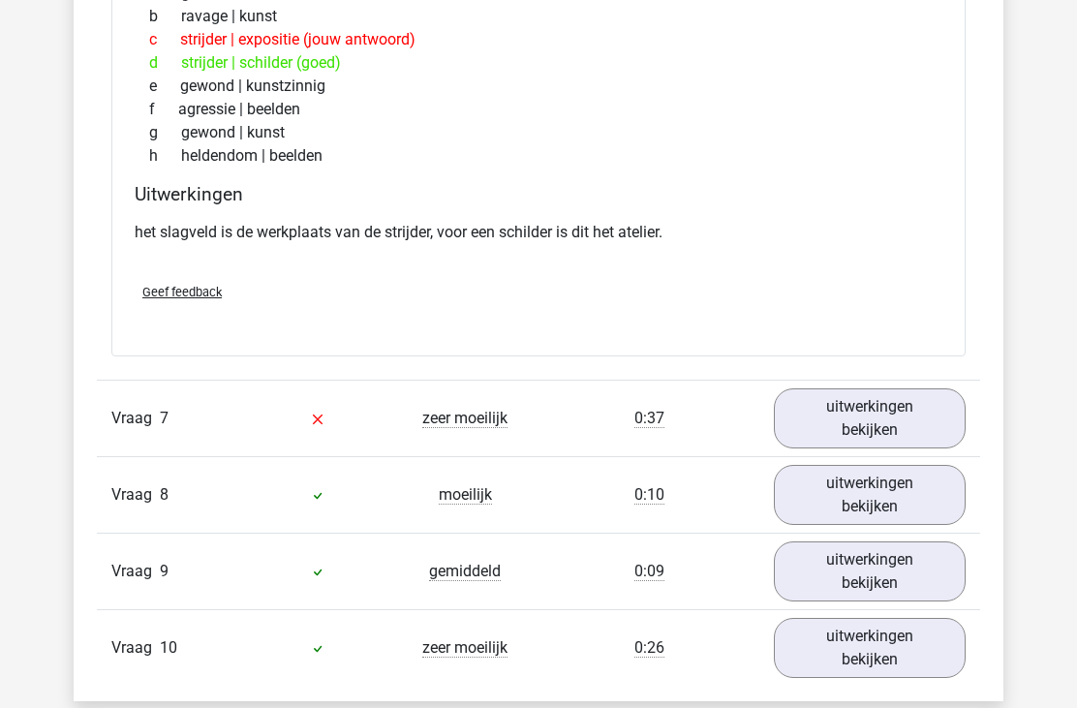
click at [877, 413] on link "uitwerkingen bekijken" at bounding box center [870, 420] width 192 height 60
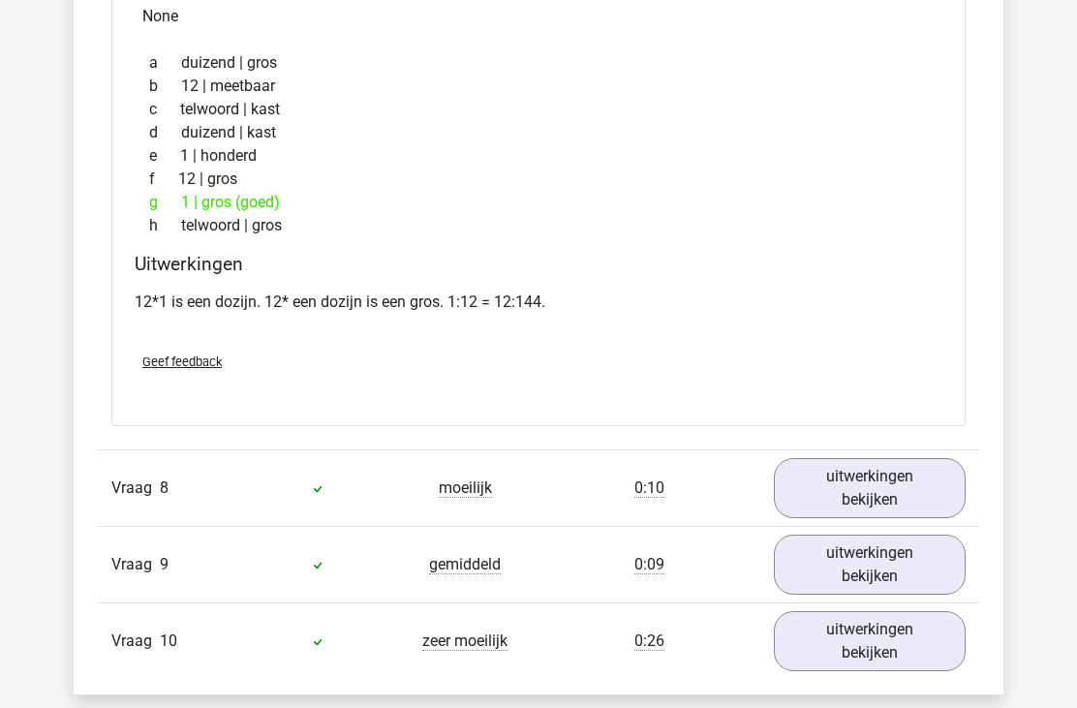
scroll to position [3433, 0]
click at [849, 488] on link "uitwerkingen bekijken" at bounding box center [870, 488] width 192 height 60
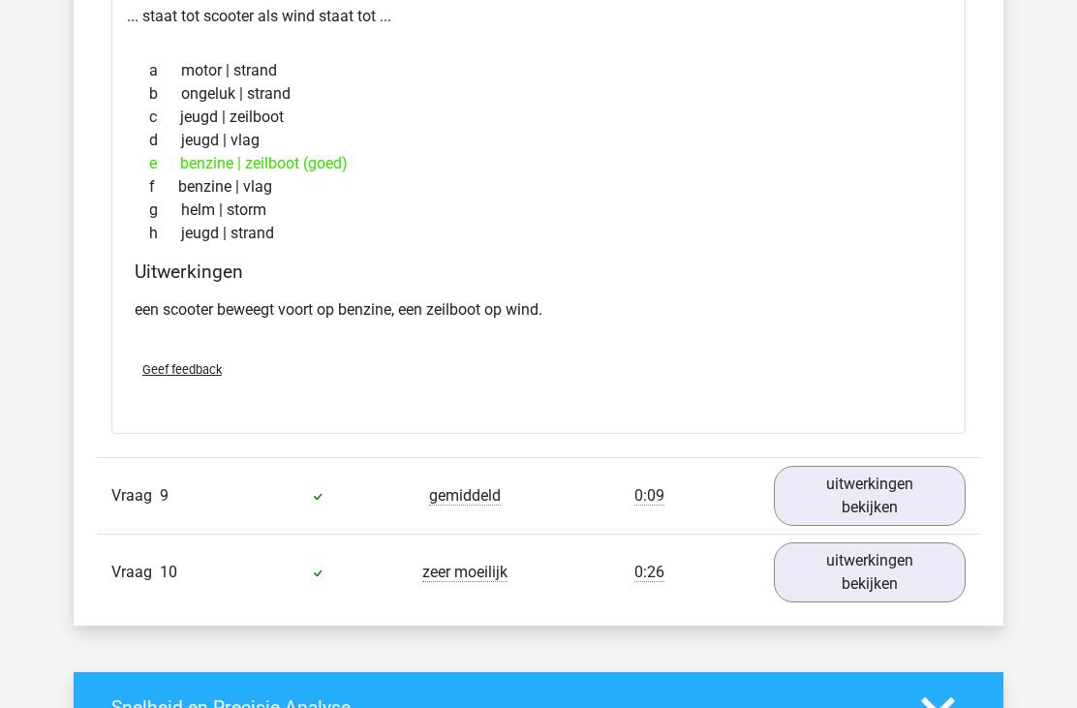
scroll to position [3994, 0]
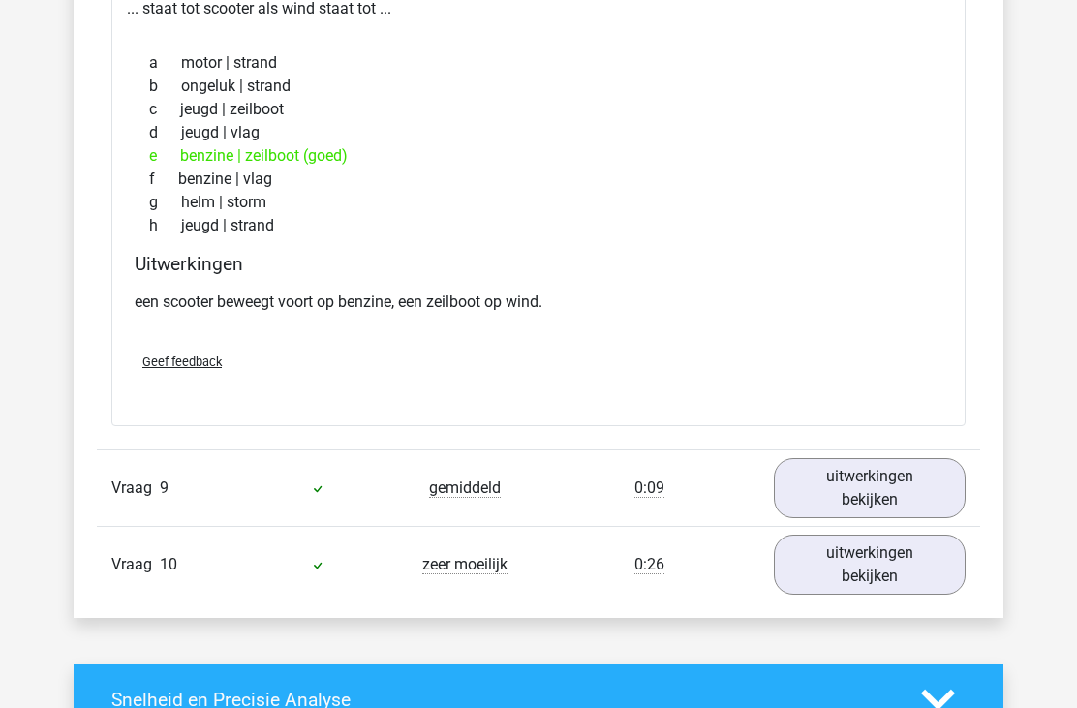
click at [844, 495] on link "uitwerkingen bekijken" at bounding box center [870, 488] width 192 height 60
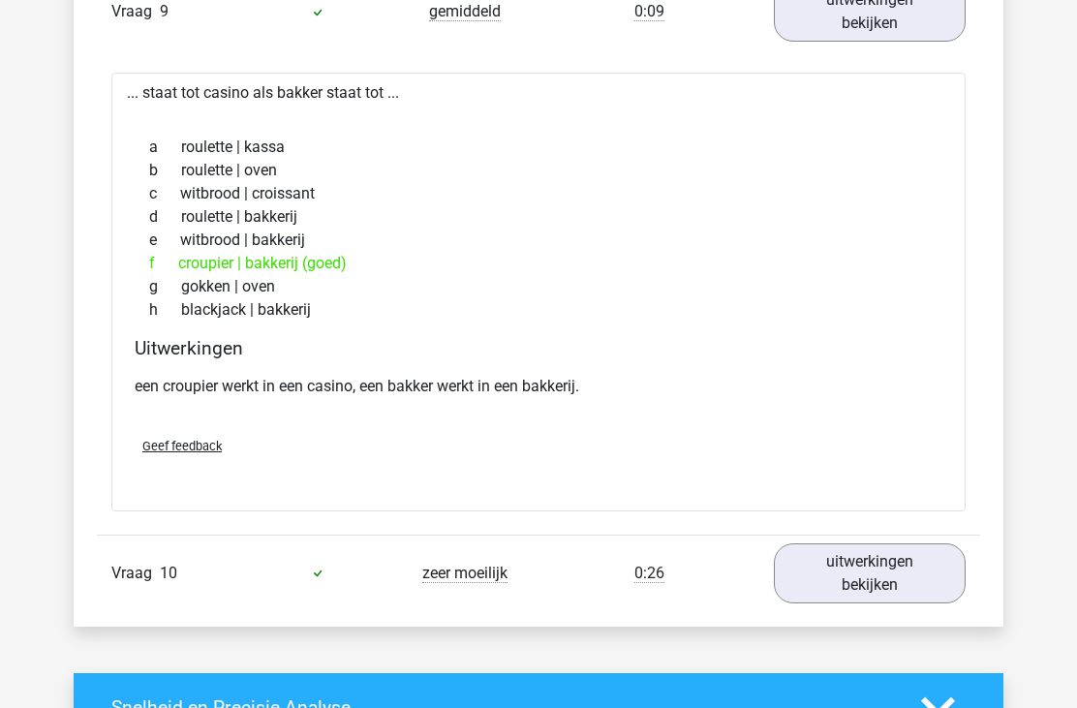
click at [836, 584] on link "uitwerkingen bekijken" at bounding box center [870, 575] width 192 height 60
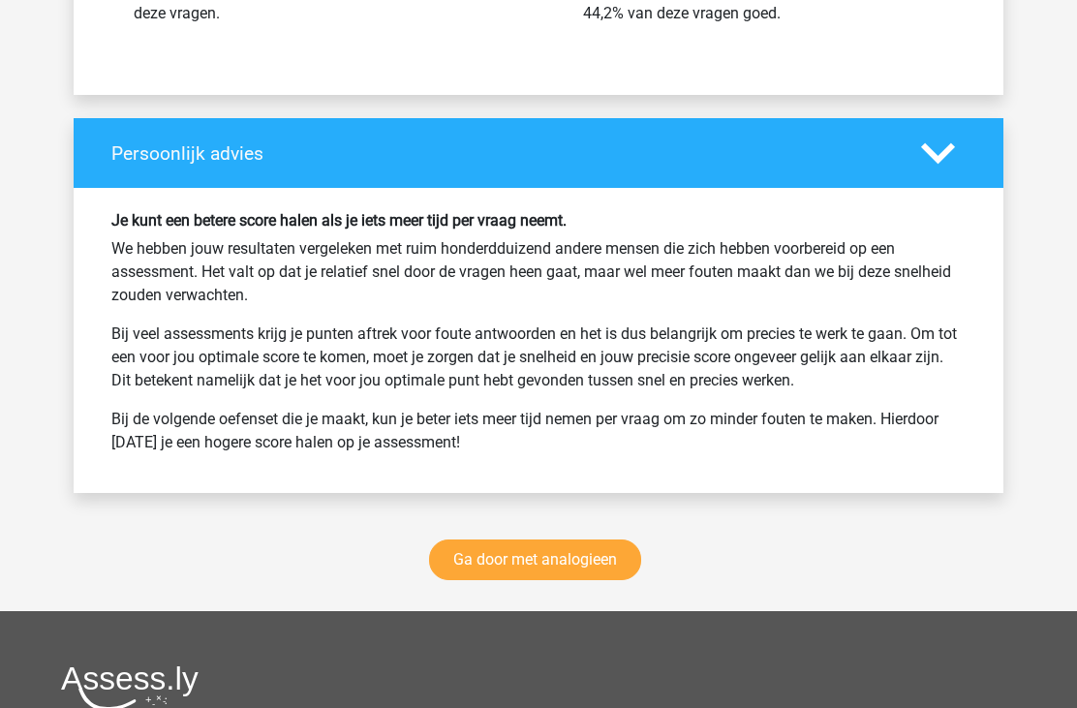
scroll to position [6167, 0]
click at [592, 566] on link "Ga door met analogieen" at bounding box center [535, 560] width 212 height 41
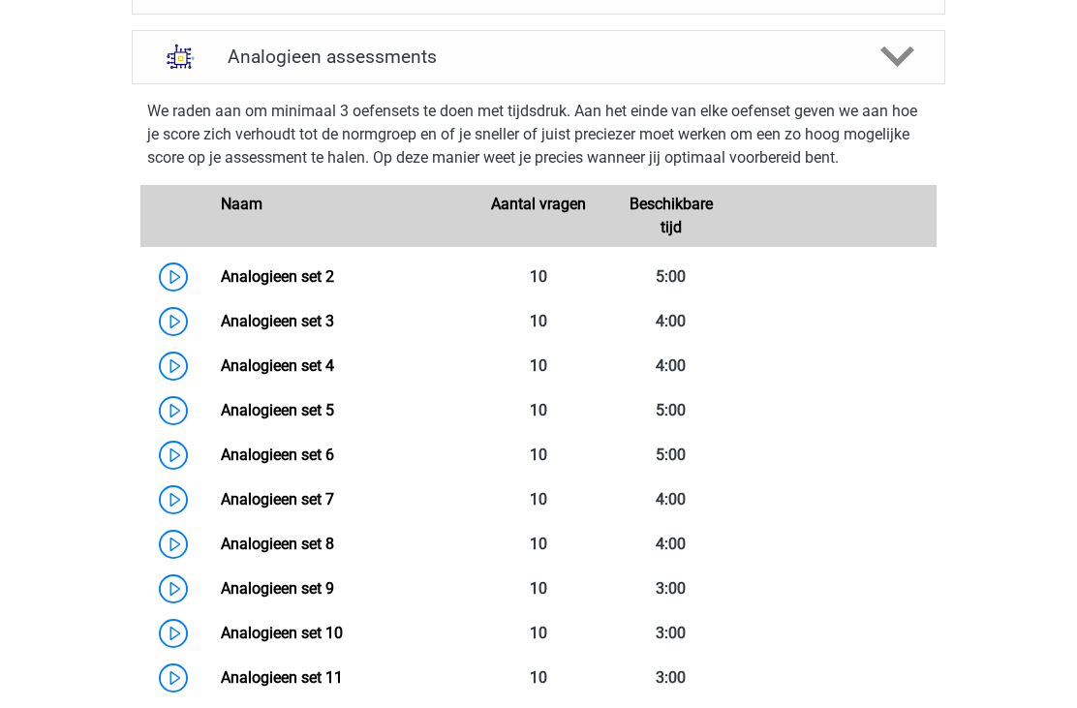
scroll to position [773, 0]
click at [334, 415] on link "Analogieen set 5" at bounding box center [277, 410] width 113 height 18
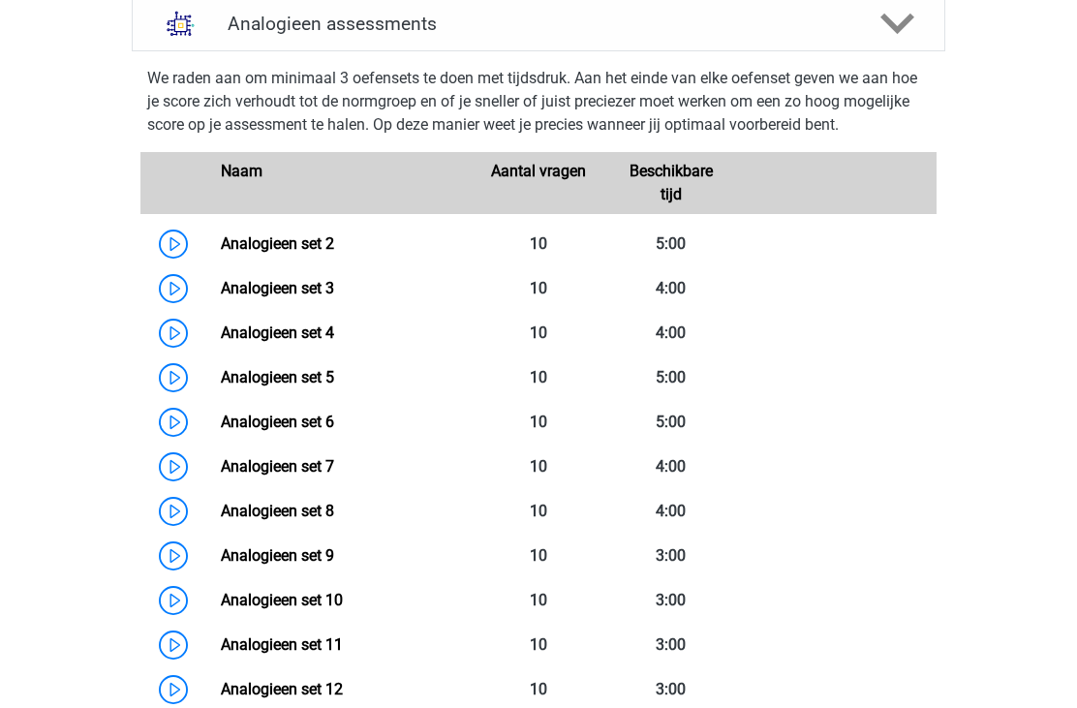
scroll to position [802, 0]
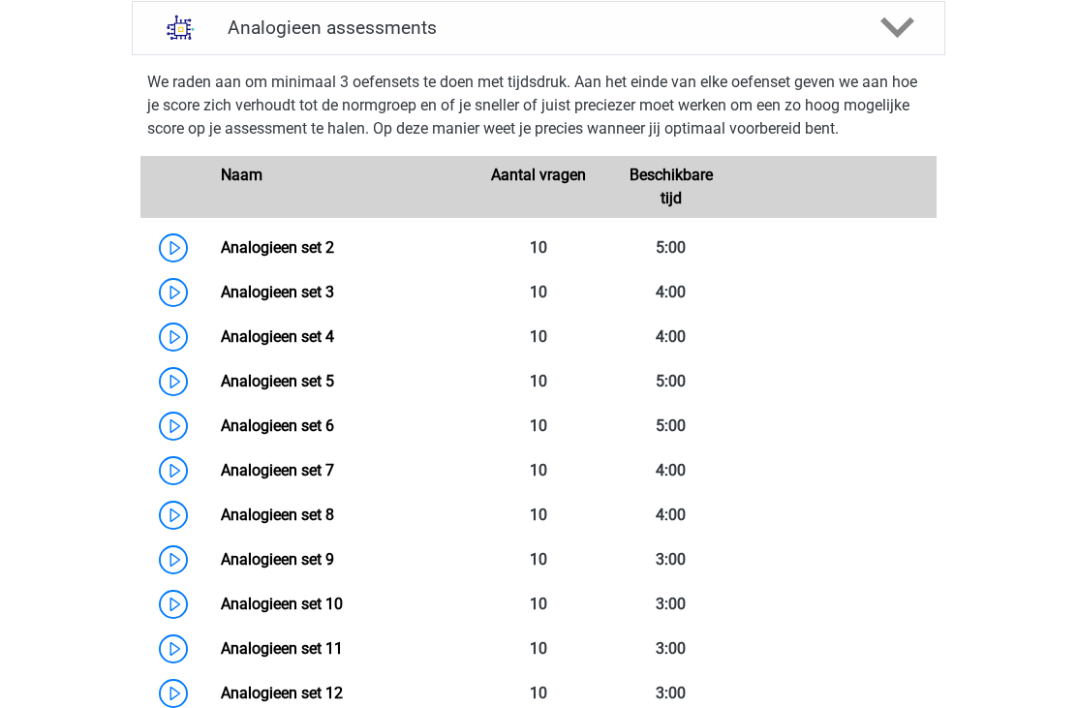
click at [323, 376] on link "Analogieen set 5" at bounding box center [277, 381] width 113 height 18
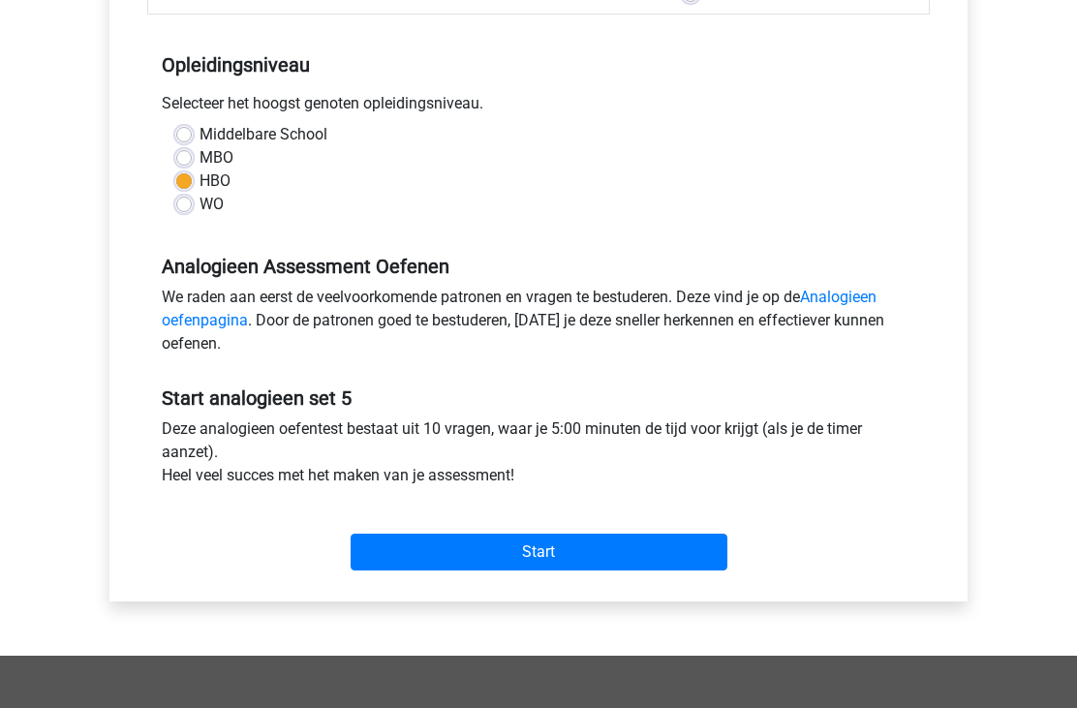
scroll to position [366, 0]
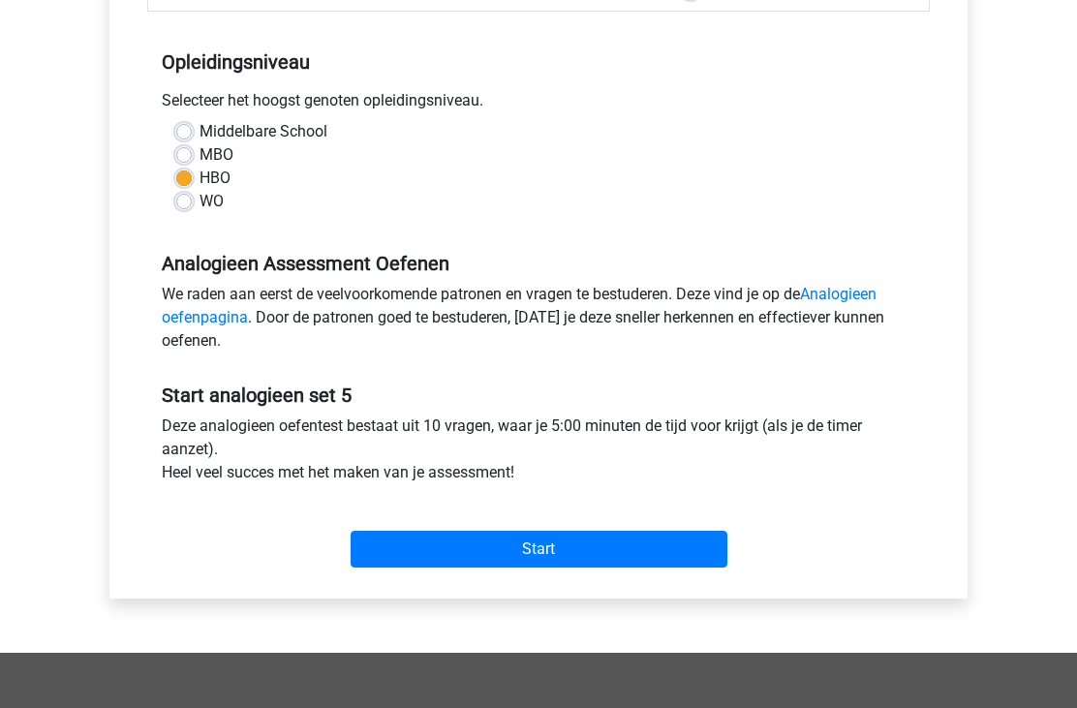
click at [616, 546] on input "Start" at bounding box center [539, 549] width 377 height 37
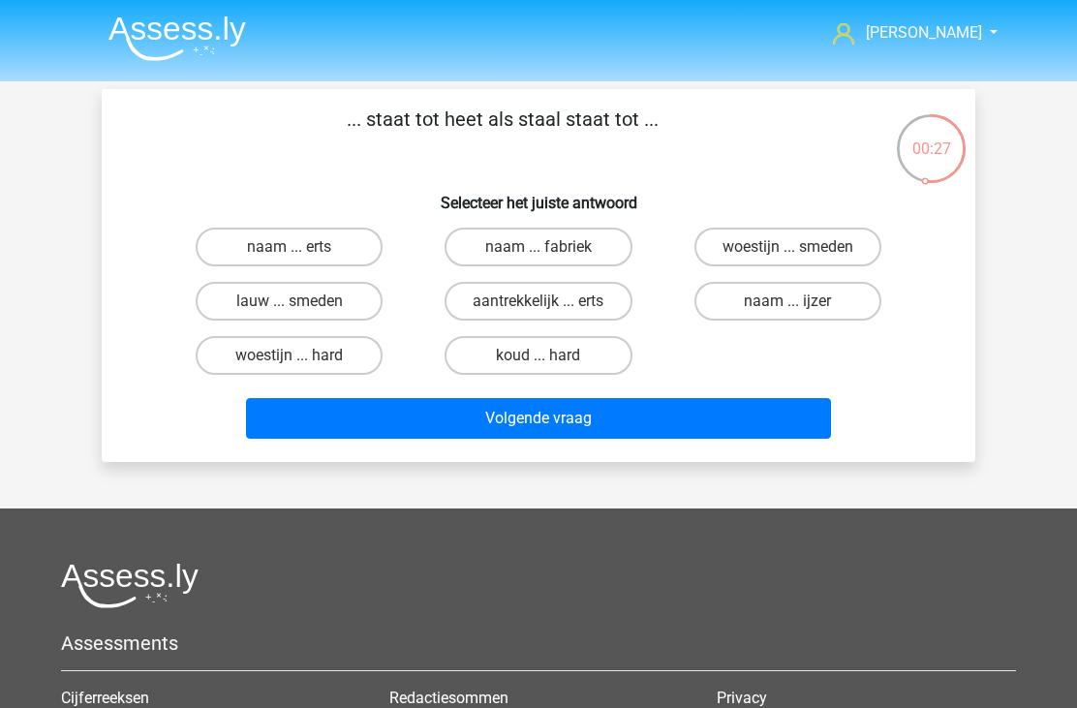
click at [319, 352] on label "woestijn ... hard" at bounding box center [289, 355] width 187 height 39
click at [302, 356] on input "woestijn ... hard" at bounding box center [296, 362] width 13 height 13
radio input "true"
click at [533, 420] on button "Volgende vraag" at bounding box center [539, 418] width 586 height 41
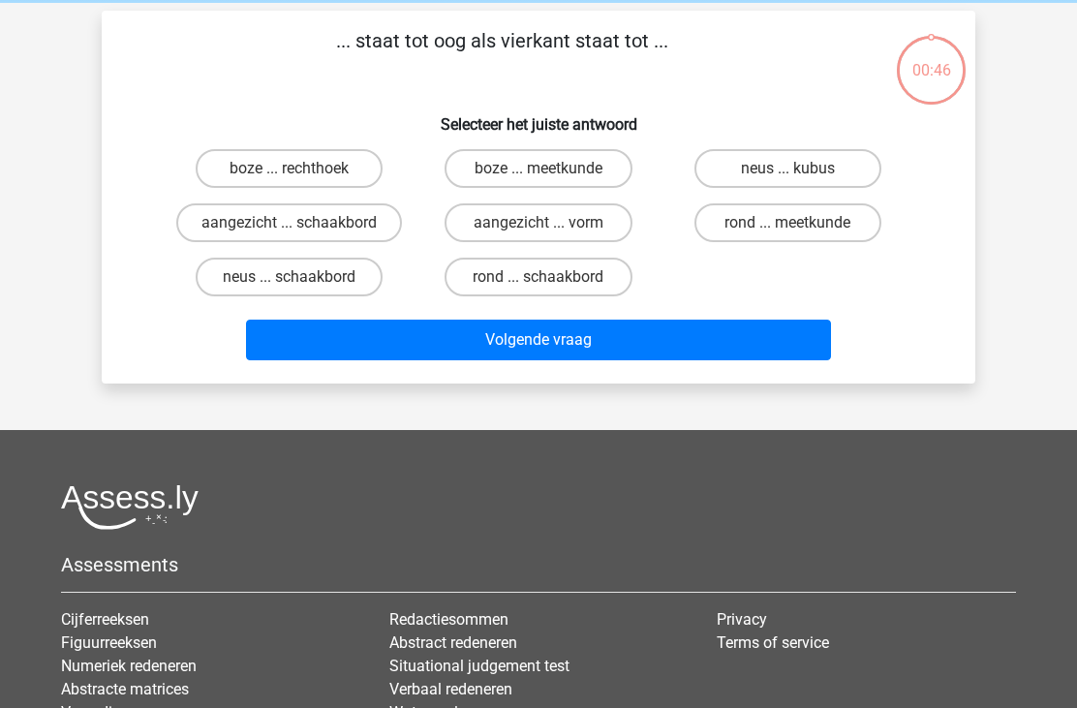
scroll to position [89, 0]
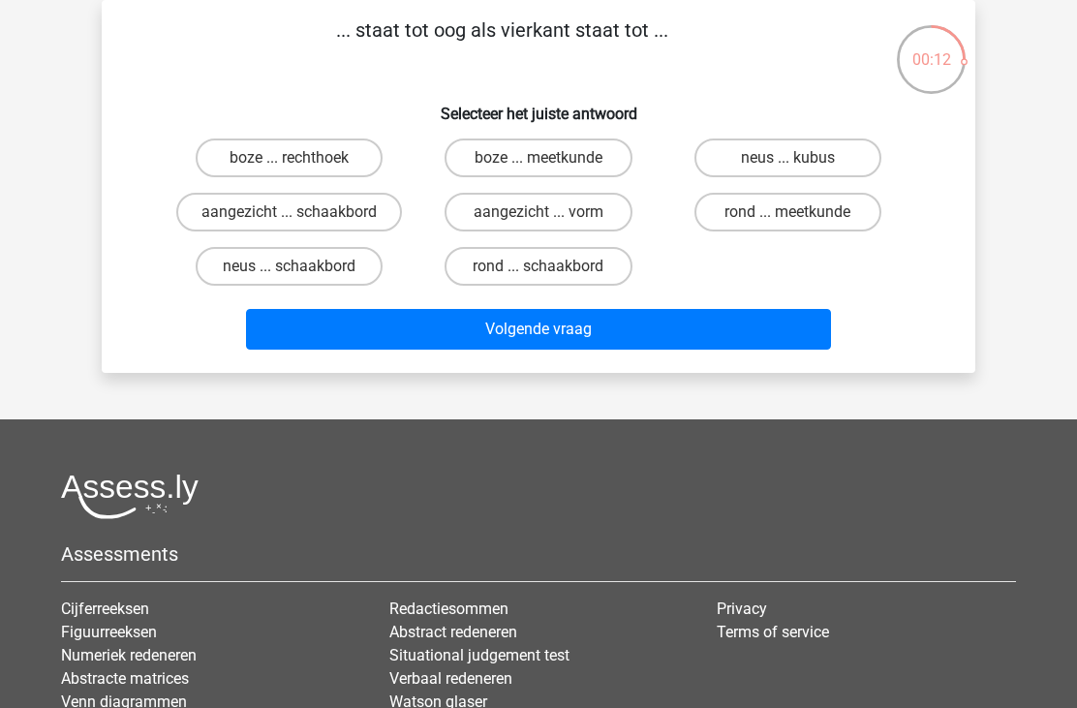
click at [343, 214] on label "aangezicht ... schaakbord" at bounding box center [289, 212] width 226 height 39
click at [302, 214] on input "aangezicht ... schaakbord" at bounding box center [296, 218] width 13 height 13
radio input "true"
click at [533, 350] on button "Volgende vraag" at bounding box center [539, 329] width 586 height 41
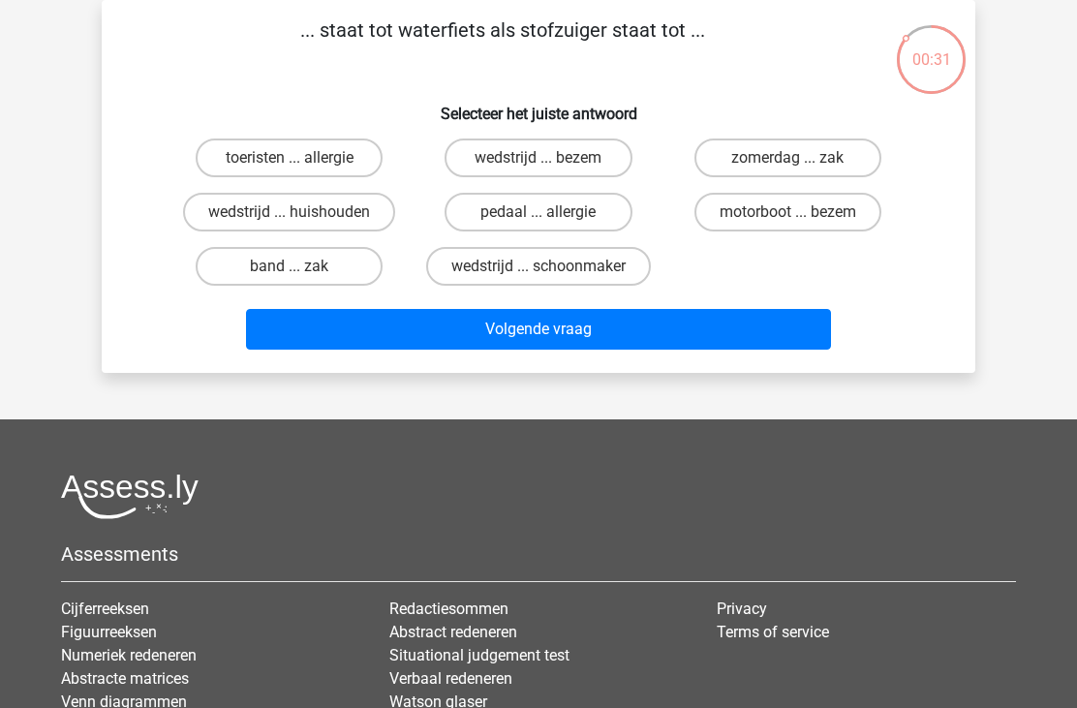
click at [742, 227] on label "motorboot ... bezem" at bounding box center [788, 212] width 187 height 39
click at [788, 225] on input "motorboot ... bezem" at bounding box center [794, 218] width 13 height 13
radio input "true"
click at [622, 338] on button "Volgende vraag" at bounding box center [539, 329] width 586 height 41
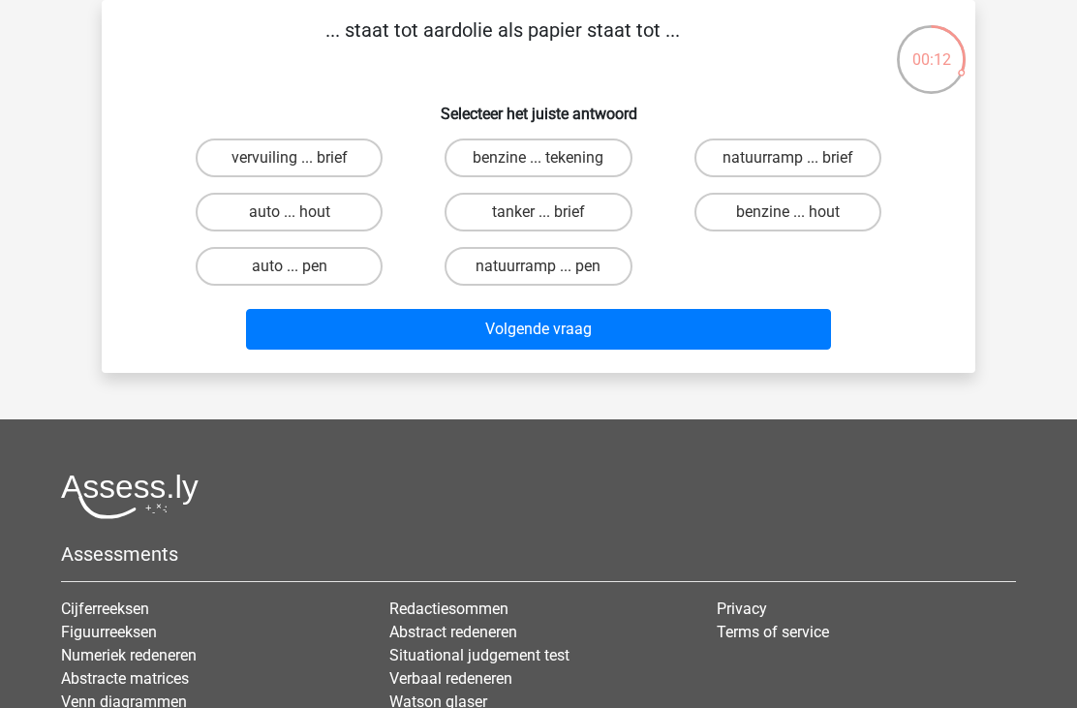
click at [563, 215] on label "tanker ... brief" at bounding box center [538, 212] width 187 height 39
click at [551, 215] on input "tanker ... brief" at bounding box center [545, 218] width 13 height 13
radio input "true"
click at [661, 338] on button "Volgende vraag" at bounding box center [539, 329] width 586 height 41
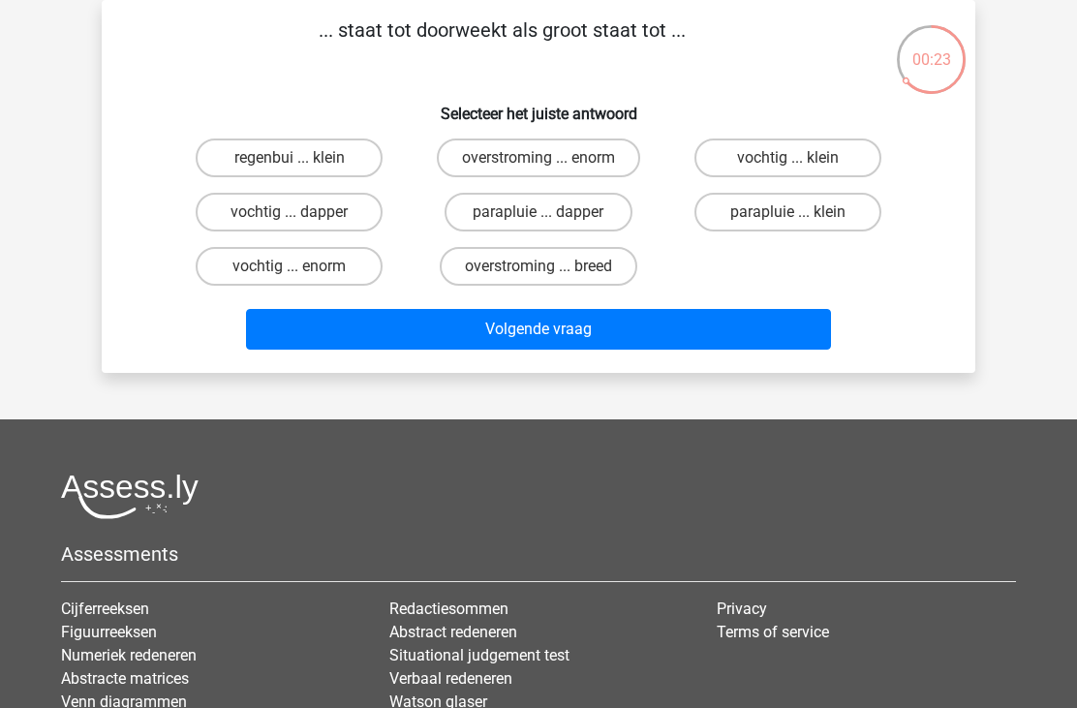
click at [746, 166] on label "vochtig ... klein" at bounding box center [788, 158] width 187 height 39
click at [788, 166] on input "vochtig ... klein" at bounding box center [794, 164] width 13 height 13
radio input "true"
click at [764, 334] on button "Volgende vraag" at bounding box center [539, 329] width 586 height 41
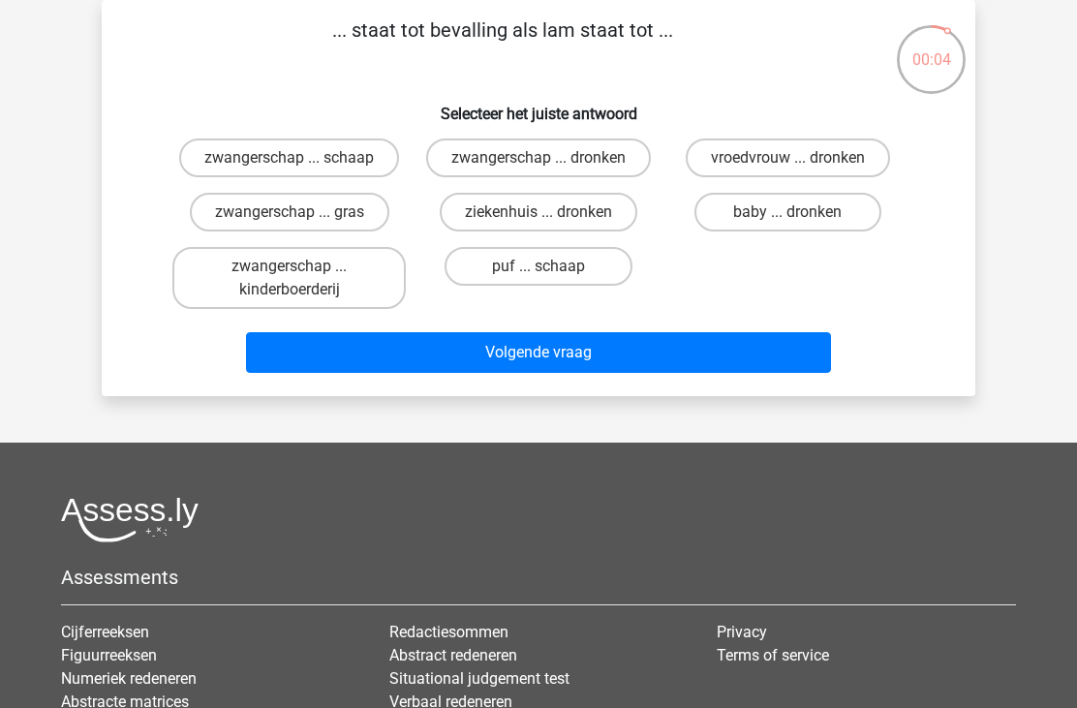
click at [526, 168] on label "zwangerschap ... dronken" at bounding box center [538, 158] width 225 height 39
click at [539, 168] on input "zwangerschap ... dronken" at bounding box center [545, 164] width 13 height 13
radio input "true"
click at [692, 373] on button "Volgende vraag" at bounding box center [539, 352] width 586 height 41
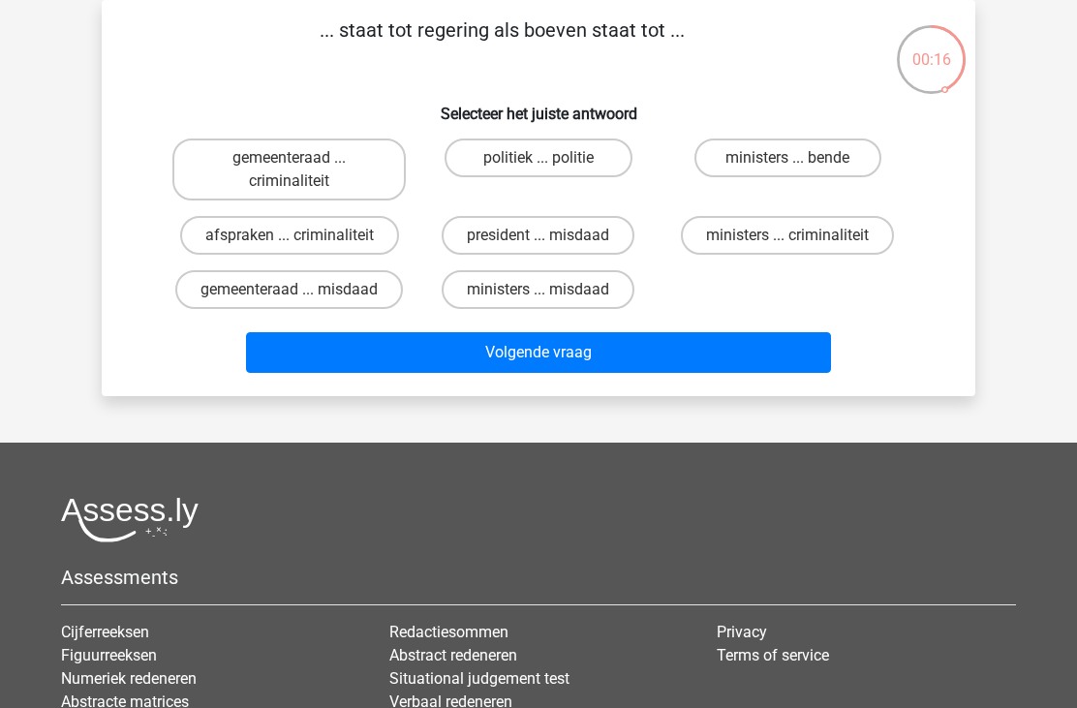
click at [748, 250] on label "ministers ... criminaliteit" at bounding box center [787, 235] width 213 height 39
click at [788, 248] on input "ministers ... criminaliteit" at bounding box center [794, 241] width 13 height 13
radio input "true"
click at [702, 373] on button "Volgende vraag" at bounding box center [539, 352] width 586 height 41
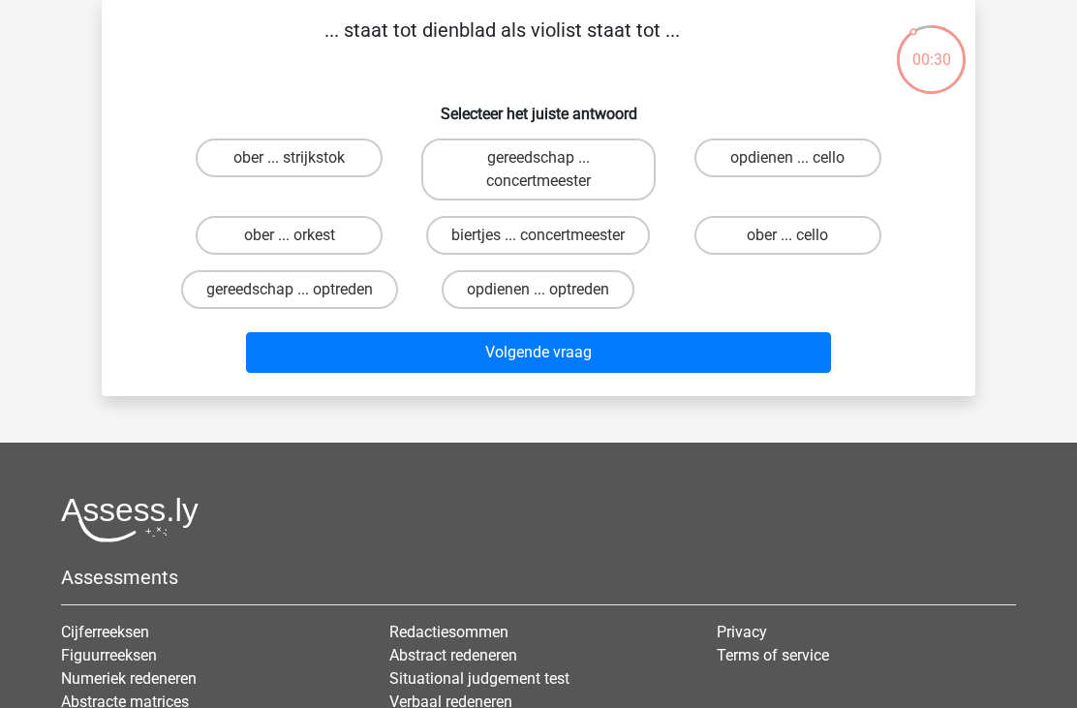
click at [319, 158] on label "ober ... strijkstok" at bounding box center [289, 158] width 187 height 39
click at [302, 158] on input "ober ... strijkstok" at bounding box center [296, 164] width 13 height 13
radio input "true"
click at [497, 353] on button "Volgende vraag" at bounding box center [539, 352] width 586 height 41
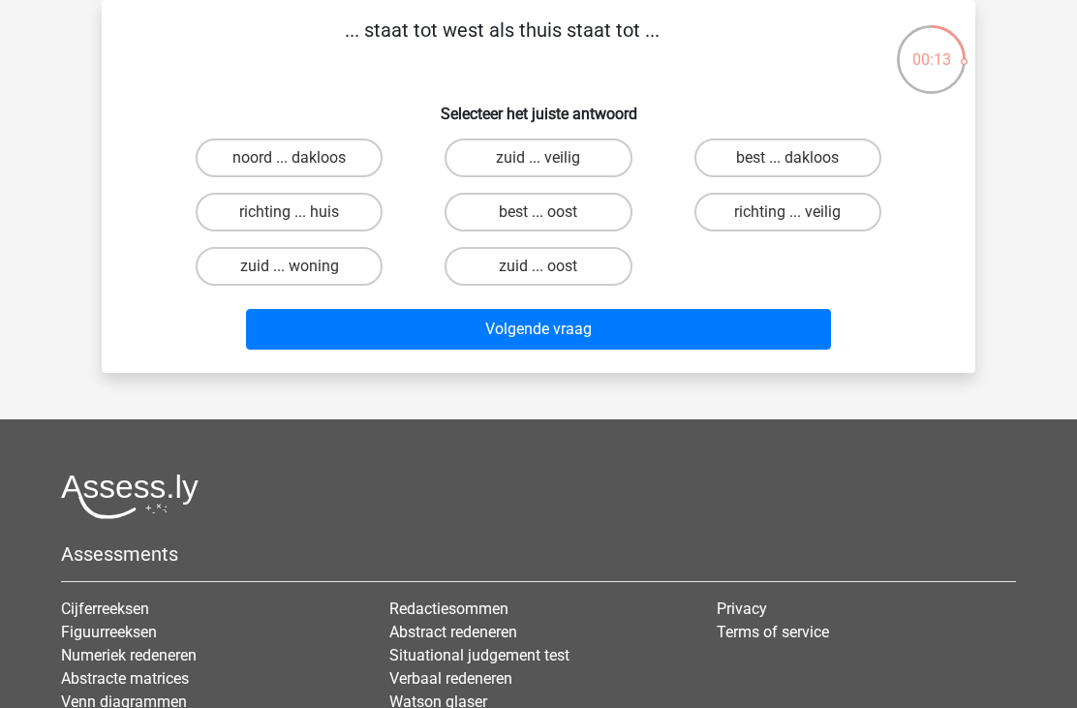
click at [326, 213] on label "richting ... huis" at bounding box center [289, 212] width 187 height 39
click at [302, 213] on input "richting ... huis" at bounding box center [296, 218] width 13 height 13
radio input "true"
click at [450, 326] on button "Volgende vraag" at bounding box center [539, 329] width 586 height 41
click at [533, 154] on label "werken ... kennis" at bounding box center [538, 158] width 187 height 39
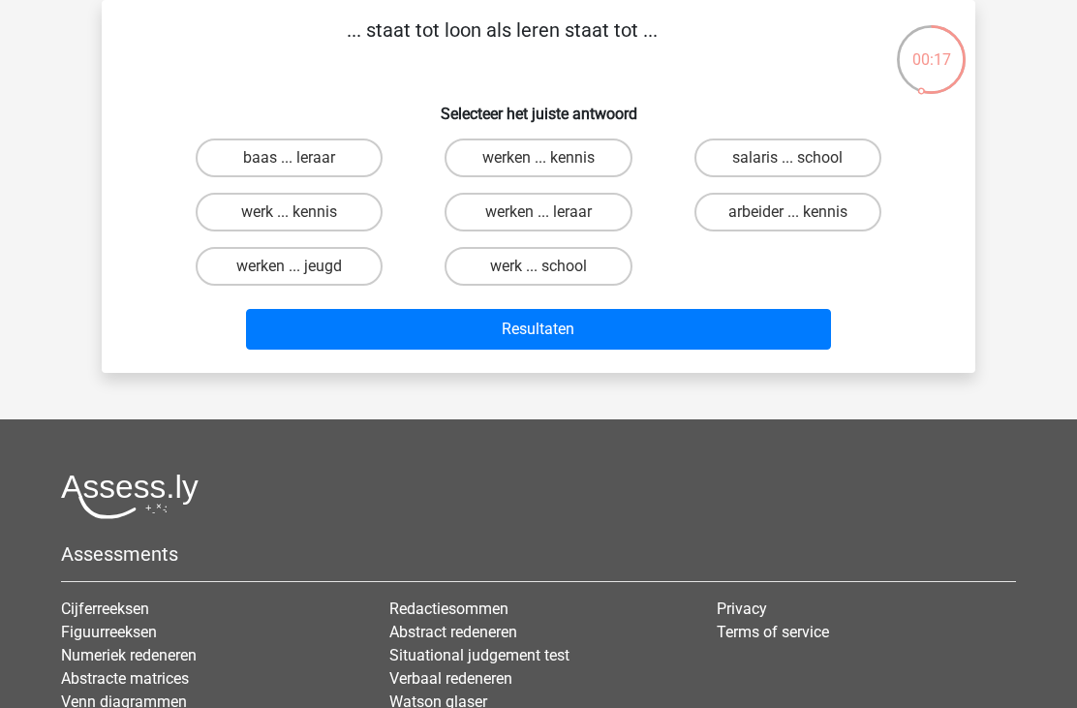
click at [539, 158] on input "werken ... kennis" at bounding box center [545, 164] width 13 height 13
radio input "true"
click at [653, 332] on button "Resultaten" at bounding box center [539, 329] width 586 height 41
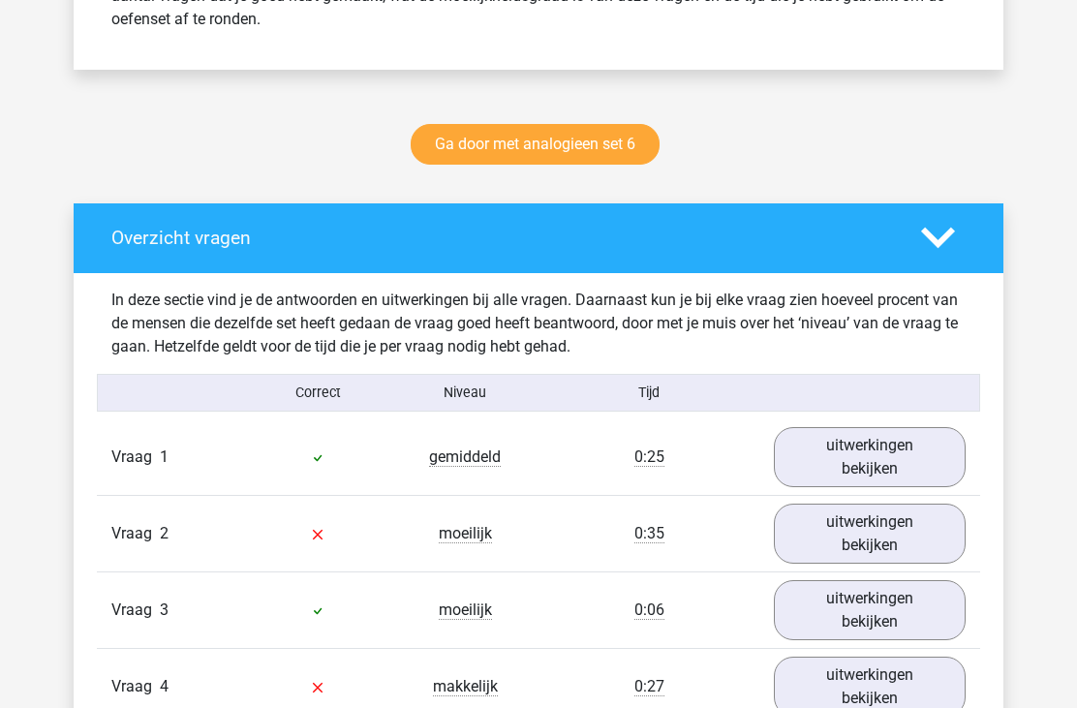
scroll to position [901, 0]
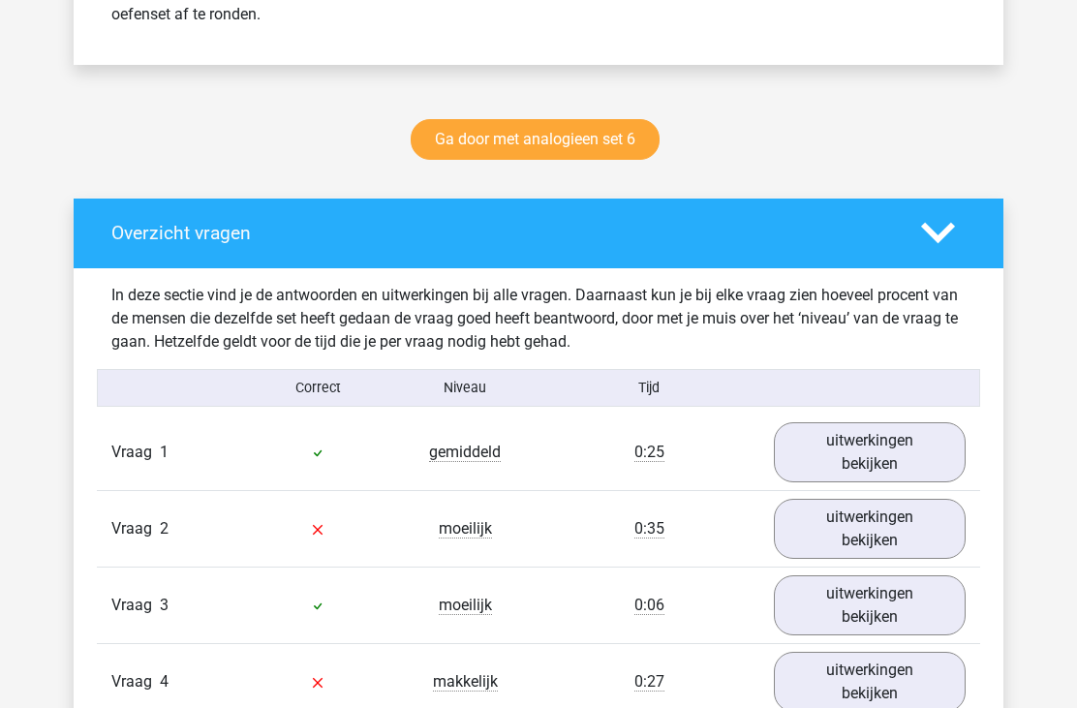
click at [826, 461] on link "uitwerkingen bekijken" at bounding box center [870, 452] width 192 height 60
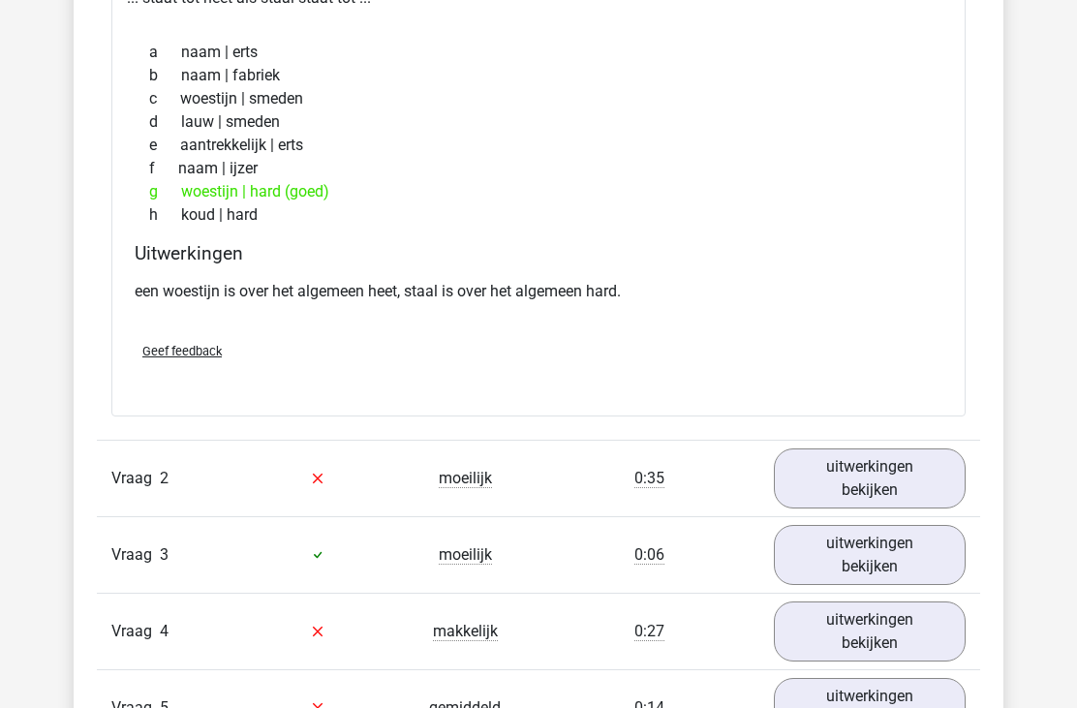
scroll to position [1437, 0]
click at [864, 491] on link "uitwerkingen bekijken" at bounding box center [870, 479] width 192 height 60
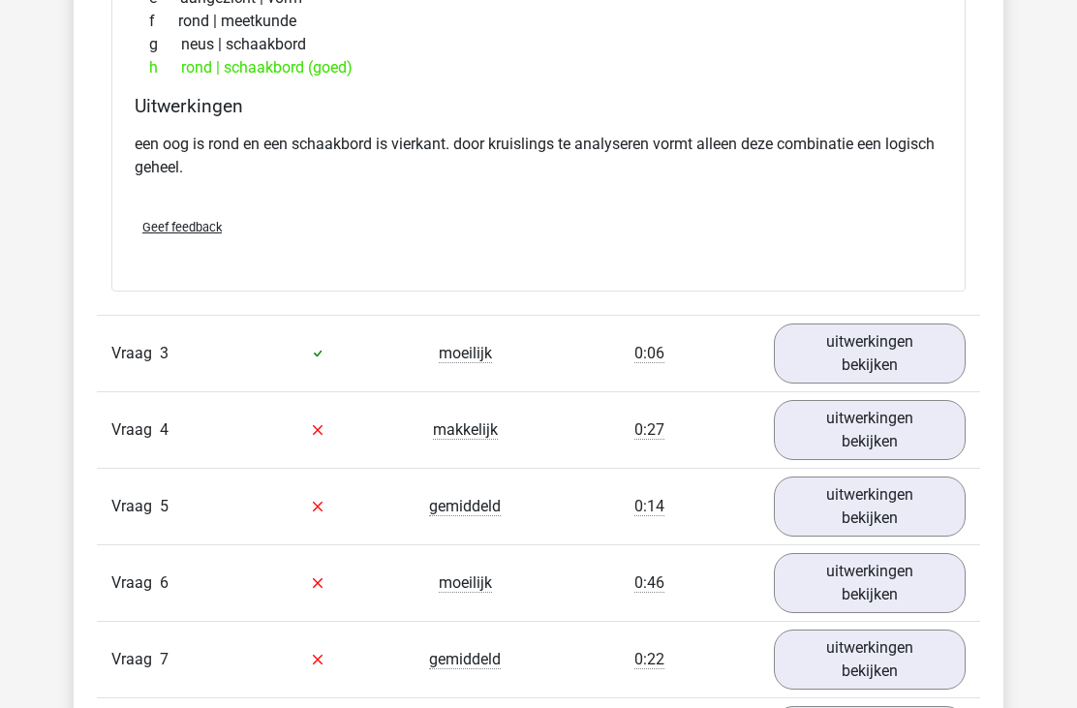
scroll to position [2149, 0]
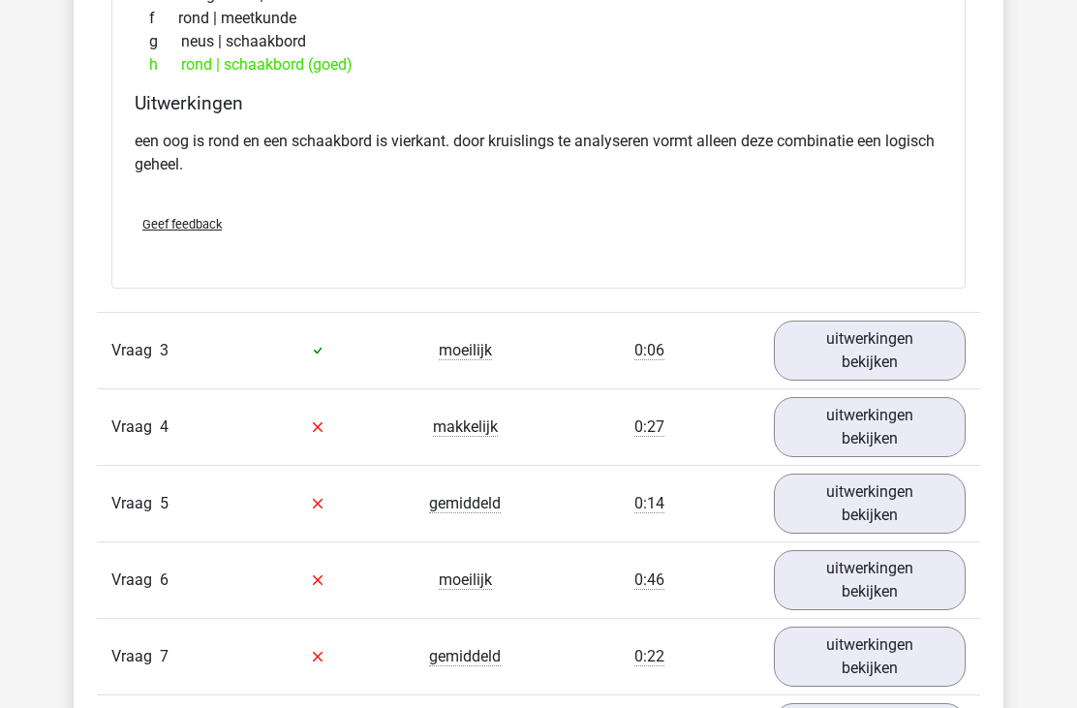
click at [830, 361] on link "uitwerkingen bekijken" at bounding box center [870, 351] width 192 height 60
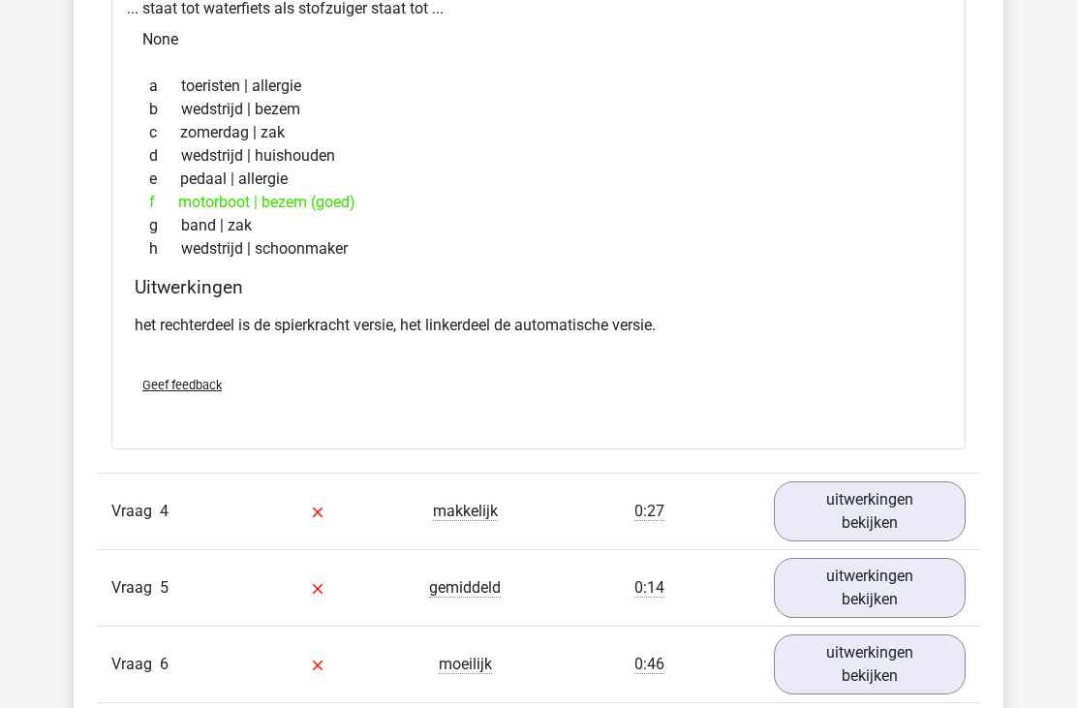
scroll to position [2573, 0]
click at [842, 525] on link "uitwerkingen bekijken" at bounding box center [870, 512] width 192 height 60
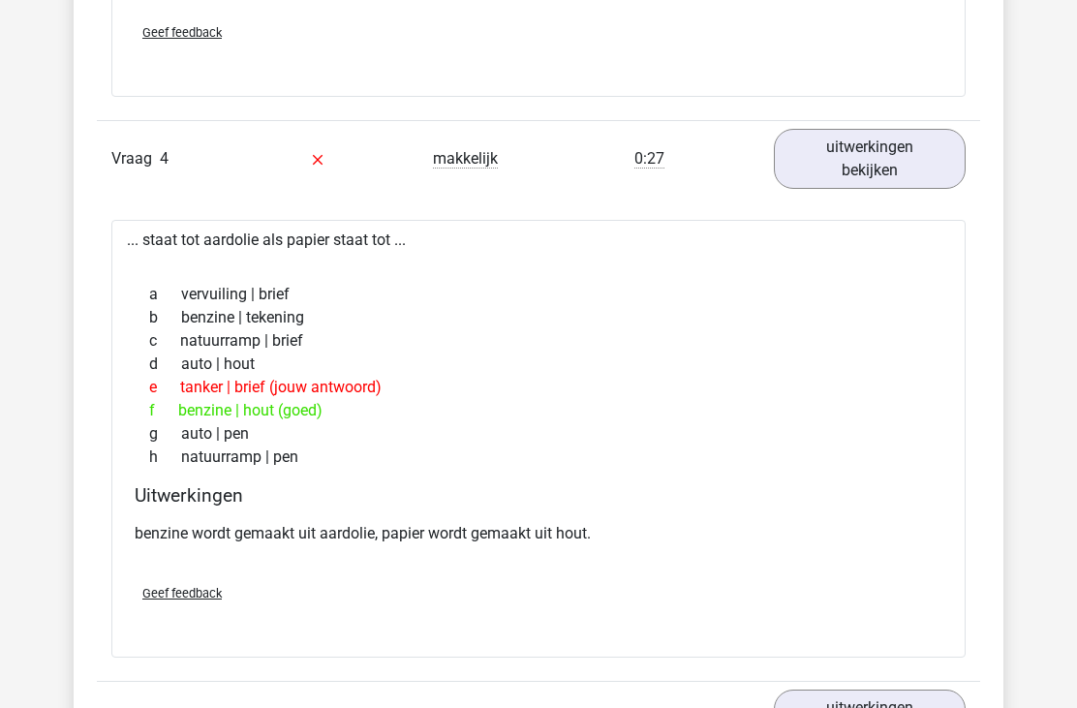
scroll to position [2925, 0]
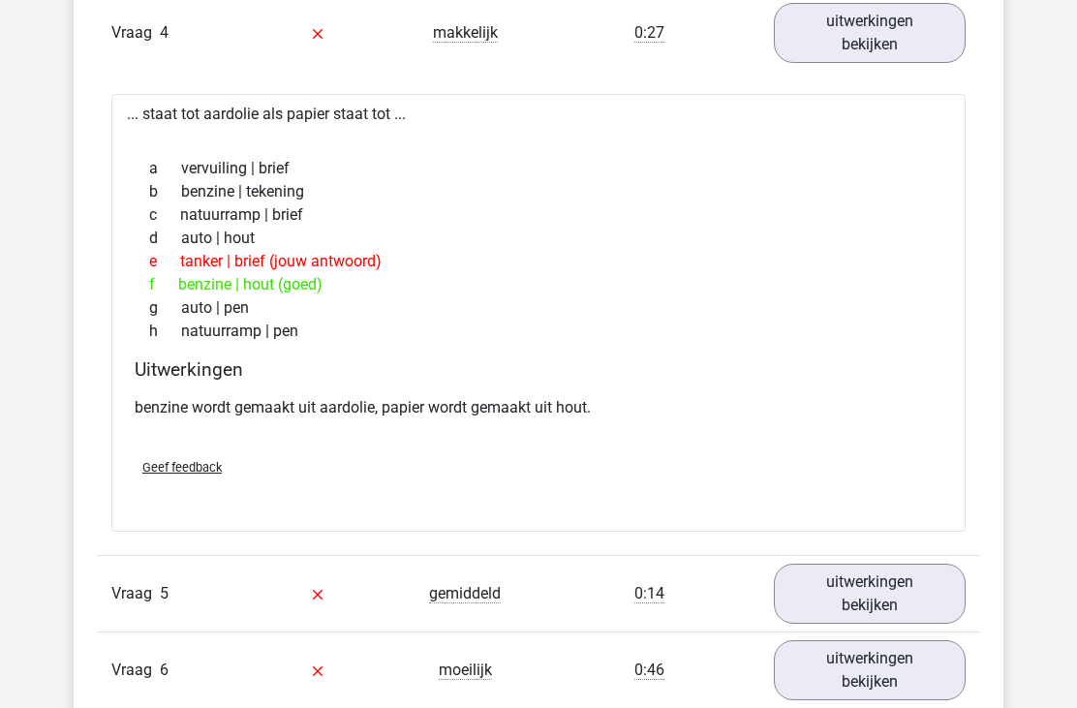
click at [808, 590] on link "uitwerkingen bekijken" at bounding box center [870, 595] width 192 height 60
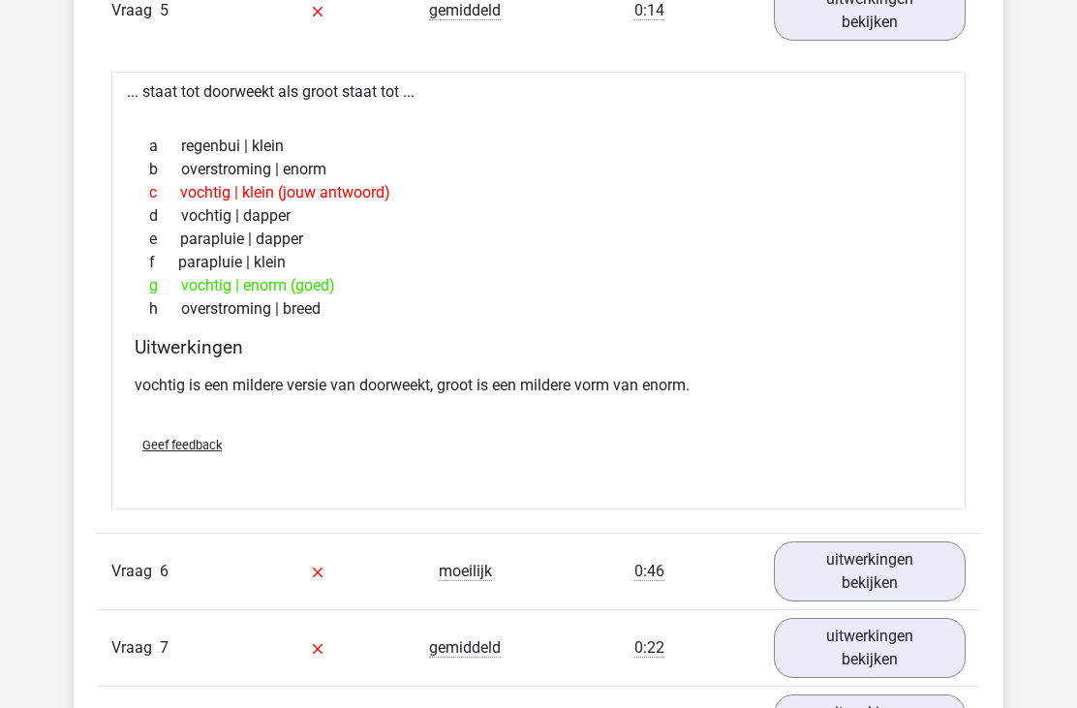
scroll to position [3635, 0]
click at [834, 587] on link "uitwerkingen bekijken" at bounding box center [870, 572] width 192 height 60
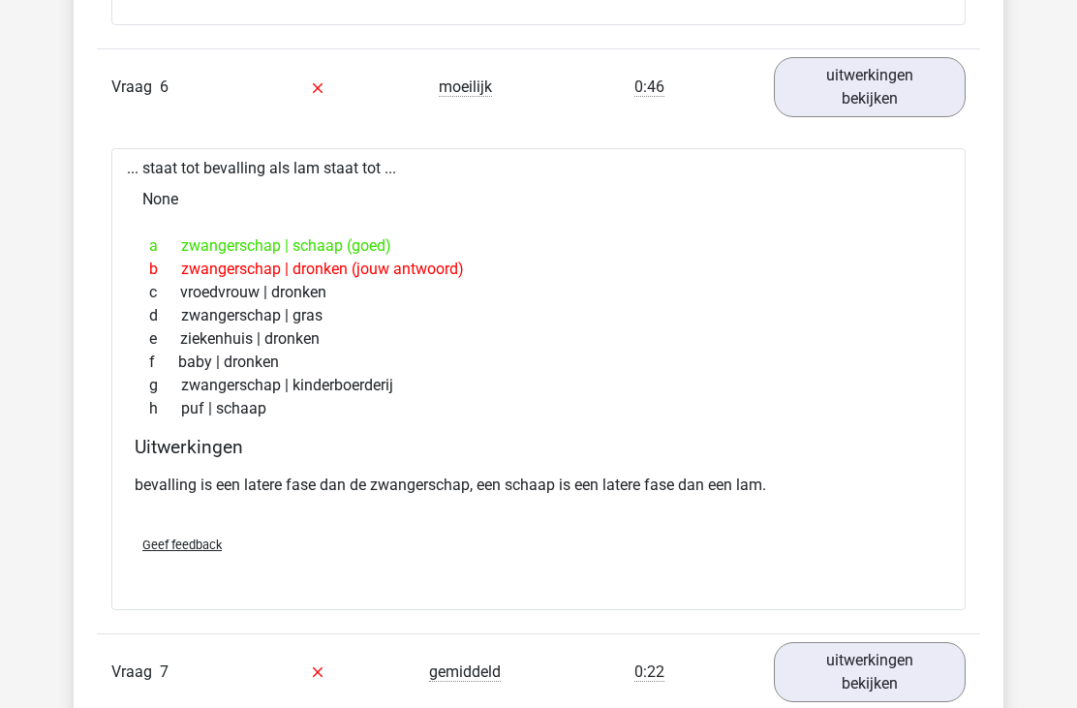
scroll to position [4133, 0]
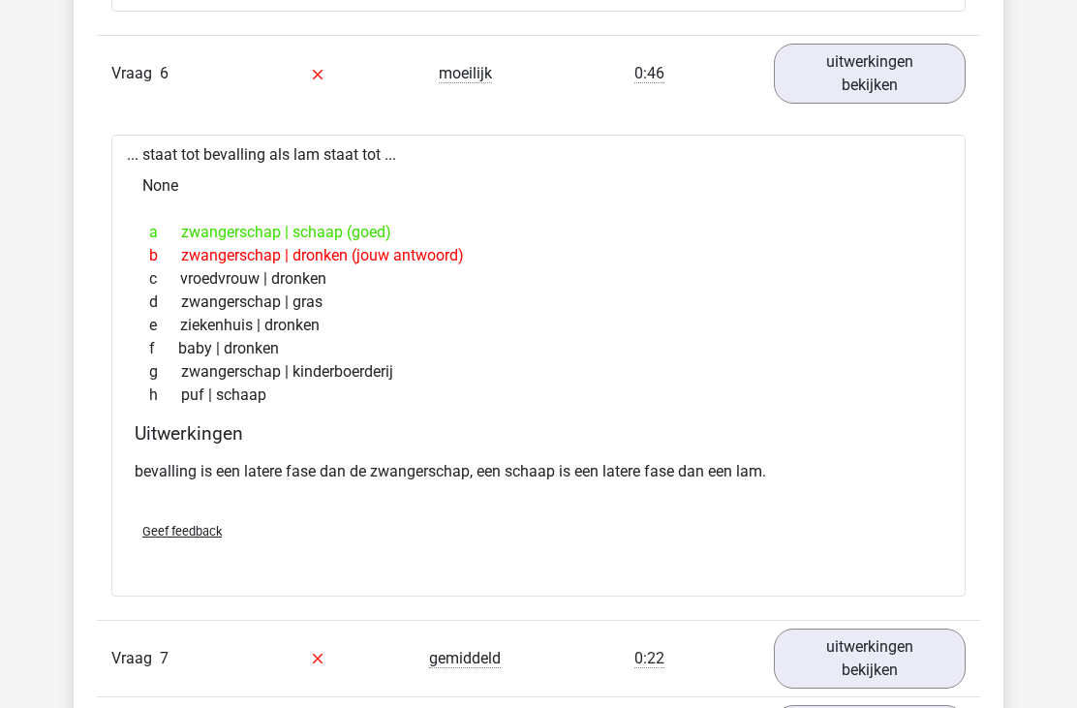
click at [796, 670] on link "uitwerkingen bekijken" at bounding box center [870, 659] width 192 height 60
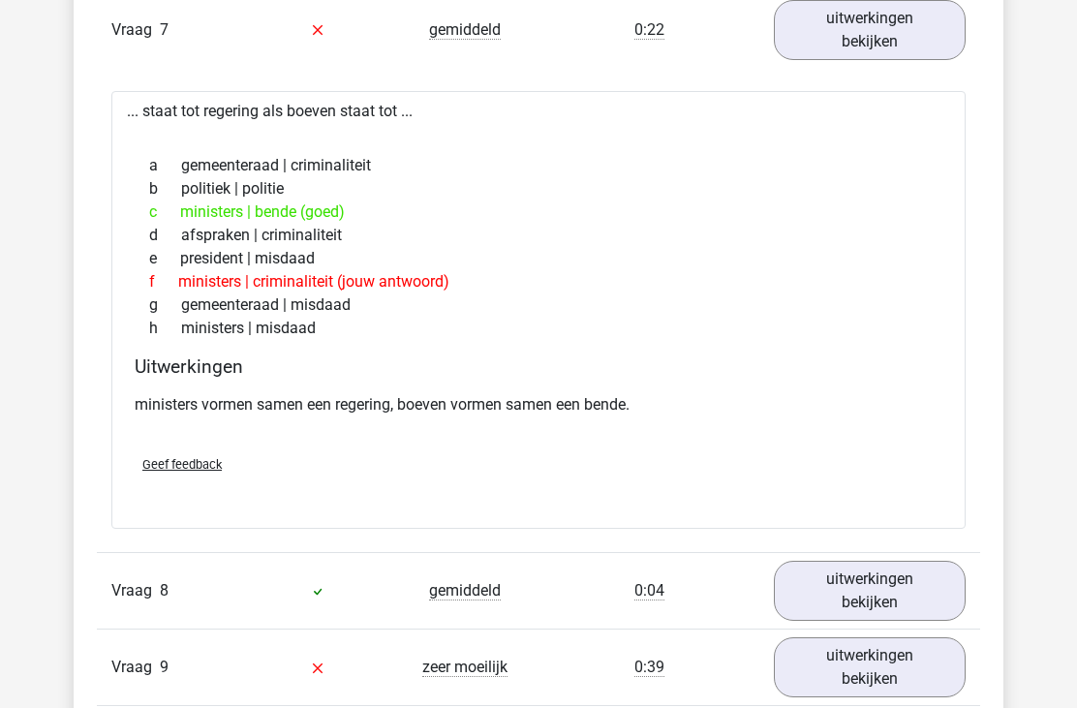
scroll to position [4807, 0]
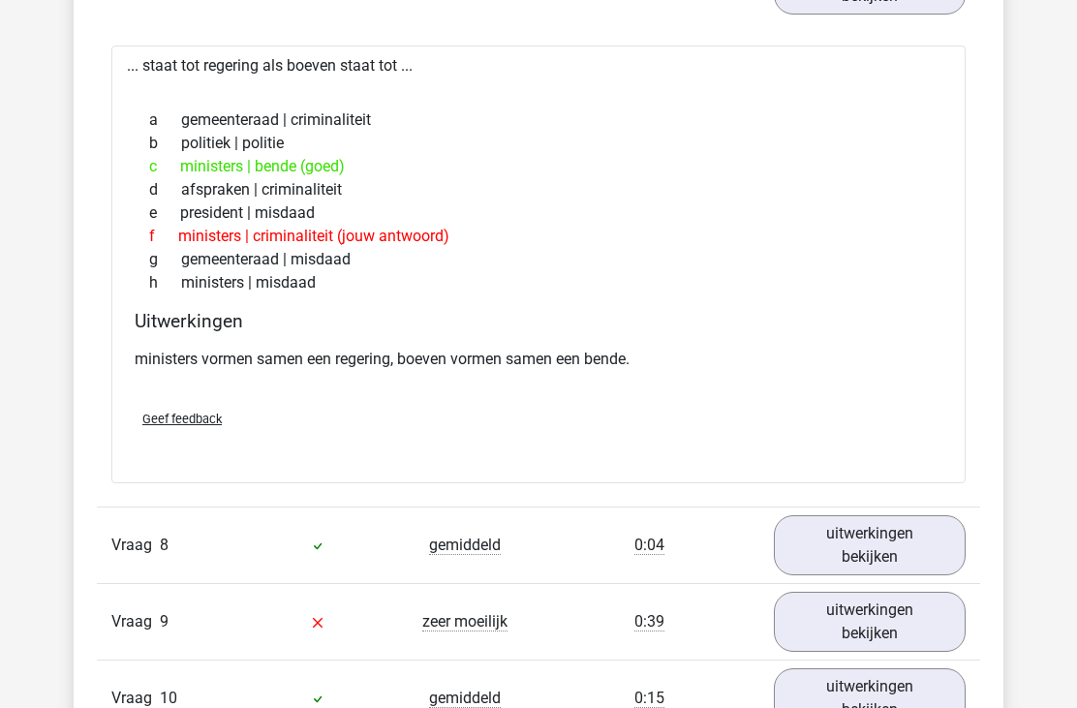
click at [830, 562] on link "uitwerkingen bekijken" at bounding box center [870, 545] width 192 height 60
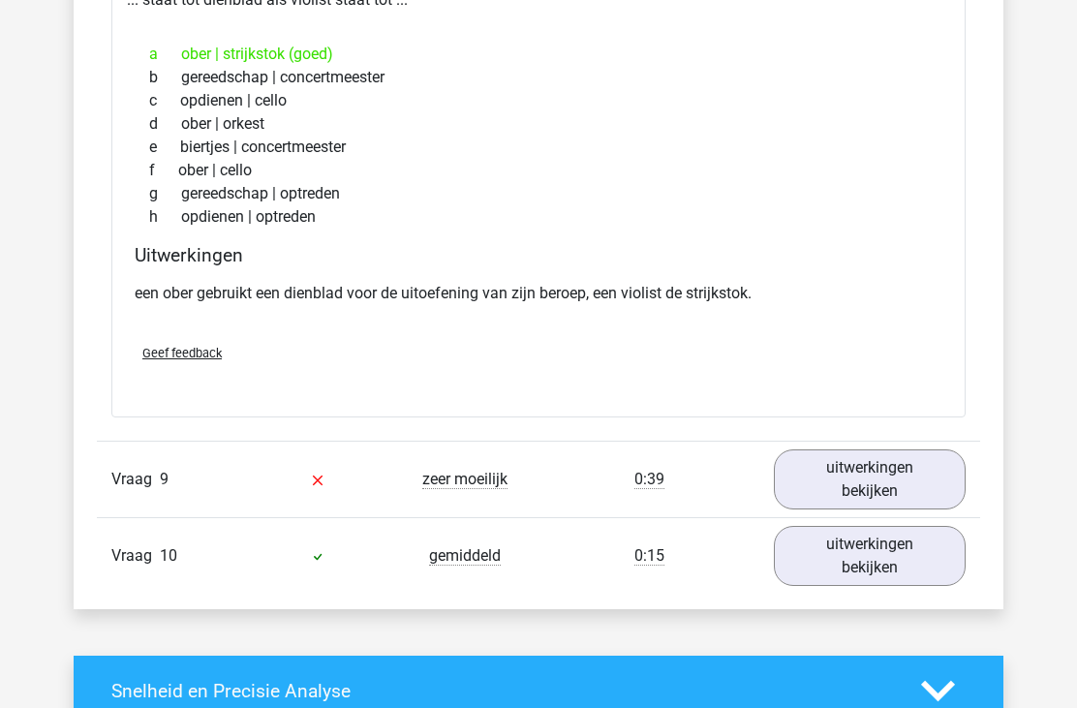
click at [835, 471] on link "uitwerkingen bekijken" at bounding box center [870, 481] width 192 height 60
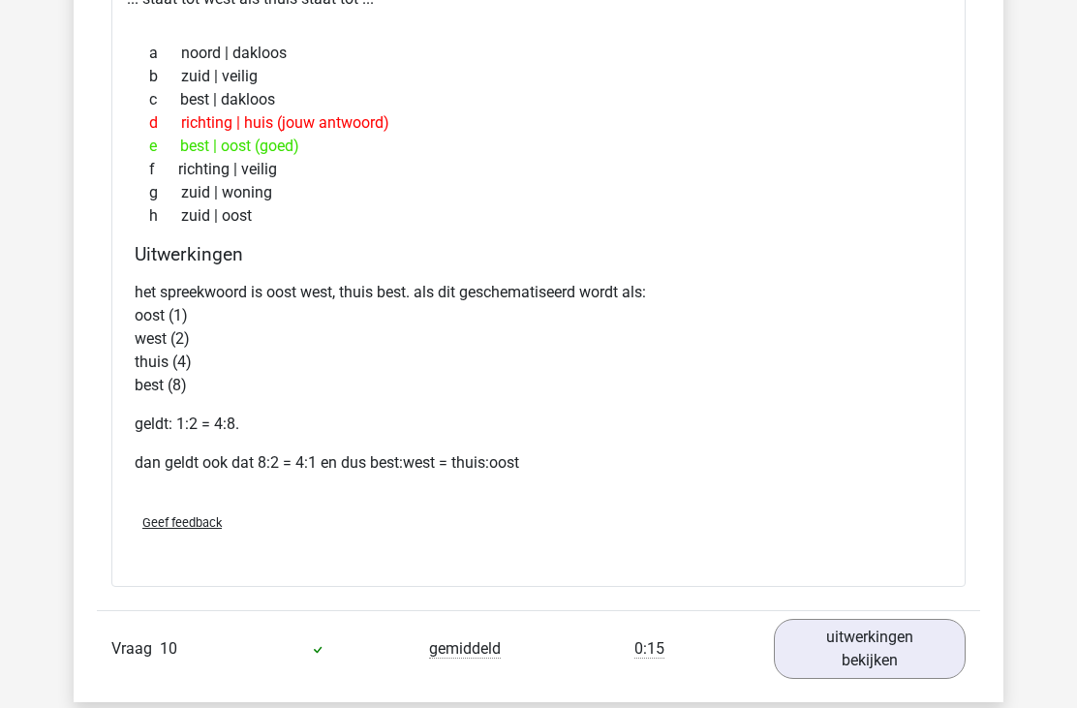
scroll to position [6014, 0]
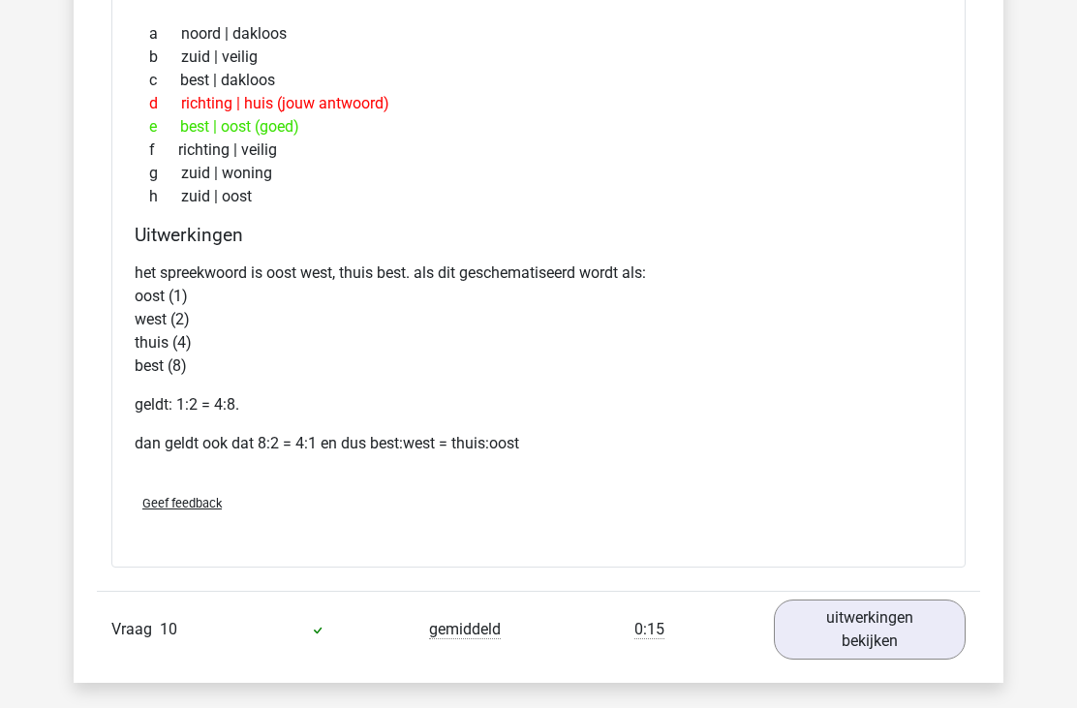
click at [847, 636] on link "uitwerkingen bekijken" at bounding box center [870, 631] width 192 height 60
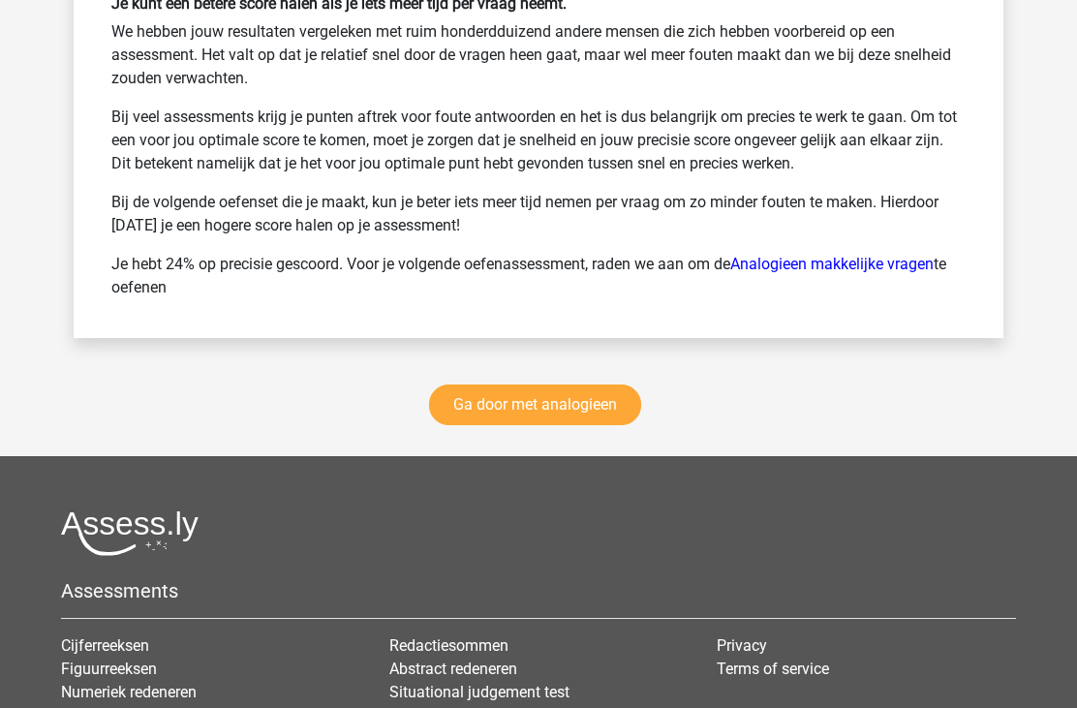
scroll to position [7962, 0]
click at [578, 398] on link "Ga door met analogieen" at bounding box center [535, 406] width 212 height 41
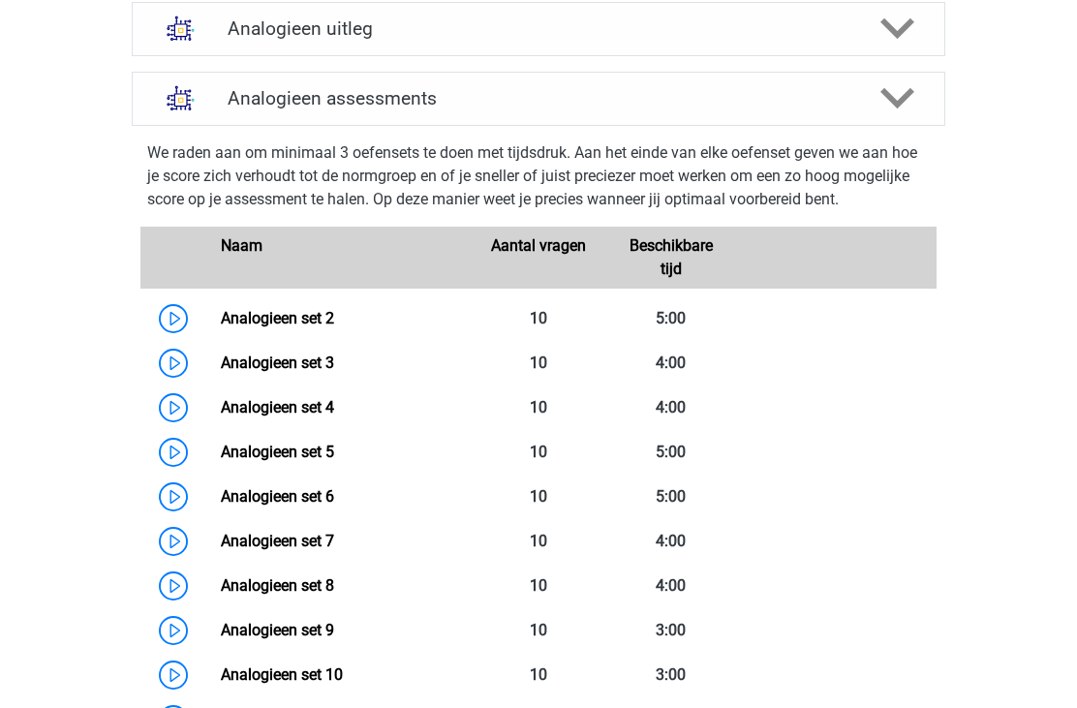
scroll to position [732, 0]
click at [334, 494] on link "Analogieen set 6" at bounding box center [277, 496] width 113 height 18
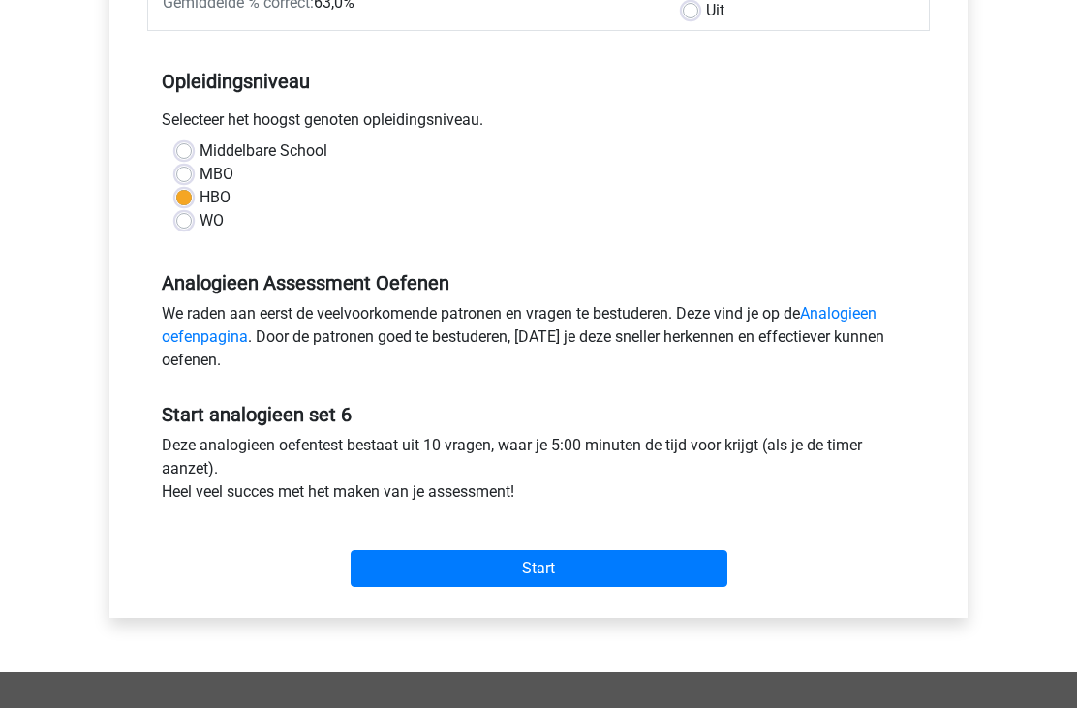
scroll to position [351, 0]
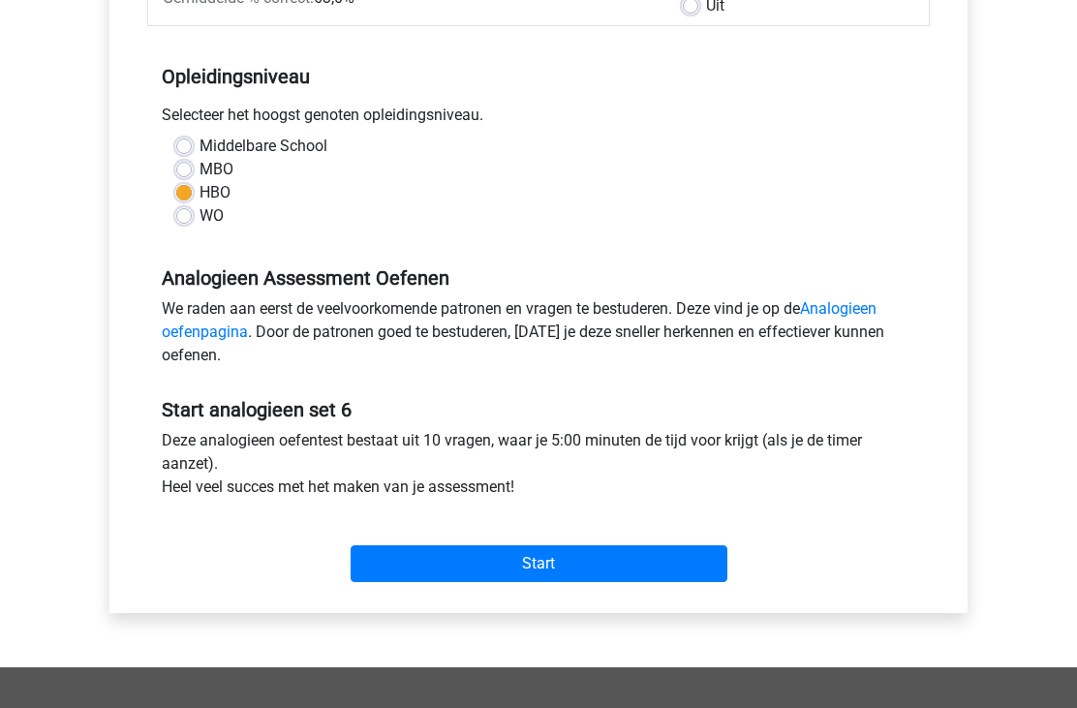
click at [501, 564] on input "Start" at bounding box center [539, 564] width 377 height 37
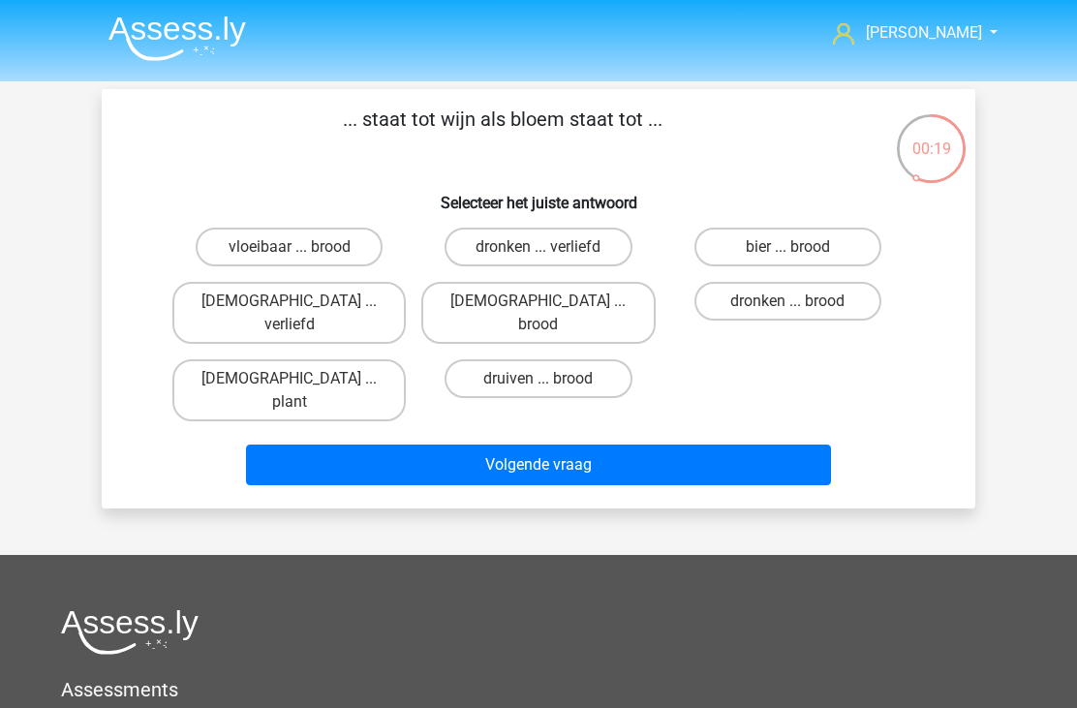
click at [581, 359] on label "druiven ... brood" at bounding box center [538, 378] width 187 height 39
click at [551, 379] on input "druiven ... brood" at bounding box center [545, 385] width 13 height 13
radio input "true"
click at [540, 445] on button "Volgende vraag" at bounding box center [539, 465] width 586 height 41
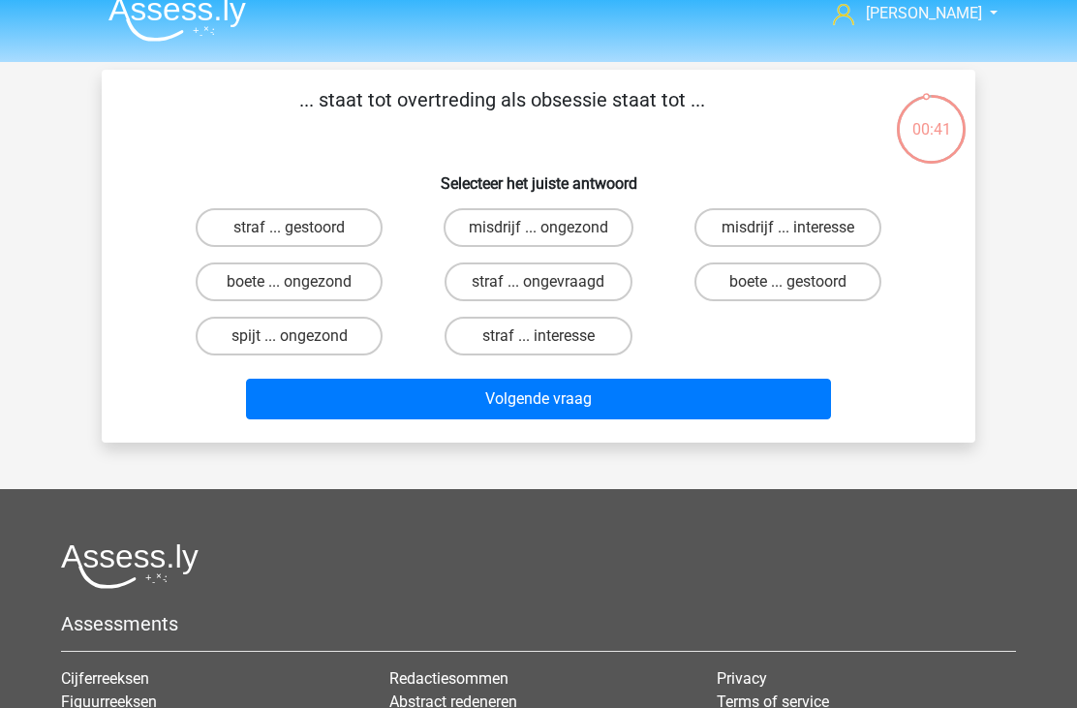
scroll to position [16, 0]
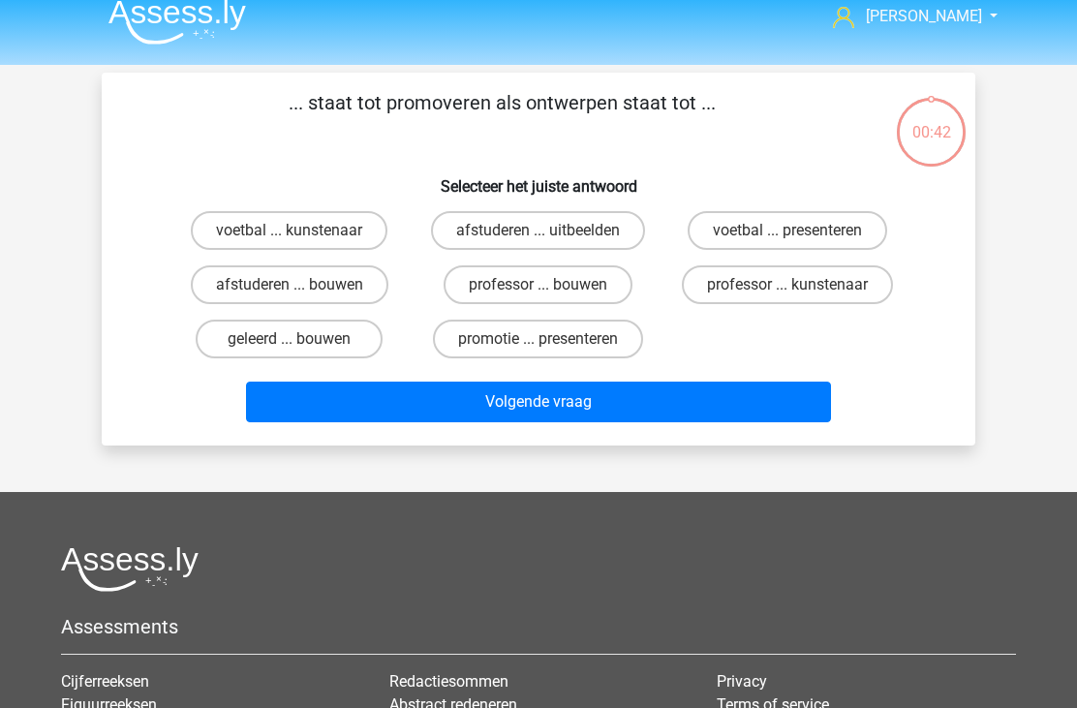
scroll to position [16, 0]
click at [337, 296] on label "afstuderen ... bouwen" at bounding box center [290, 284] width 198 height 39
click at [302, 296] on input "afstuderen ... bouwen" at bounding box center [296, 291] width 13 height 13
radio input "true"
click at [485, 407] on button "Volgende vraag" at bounding box center [539, 402] width 586 height 41
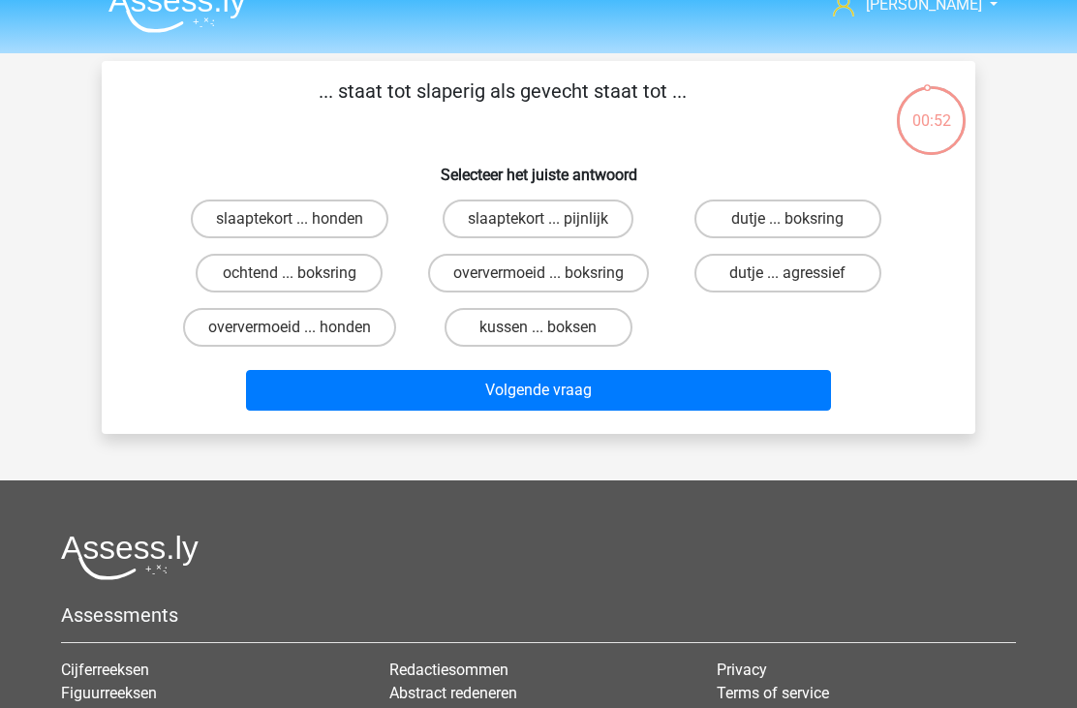
scroll to position [27, 0]
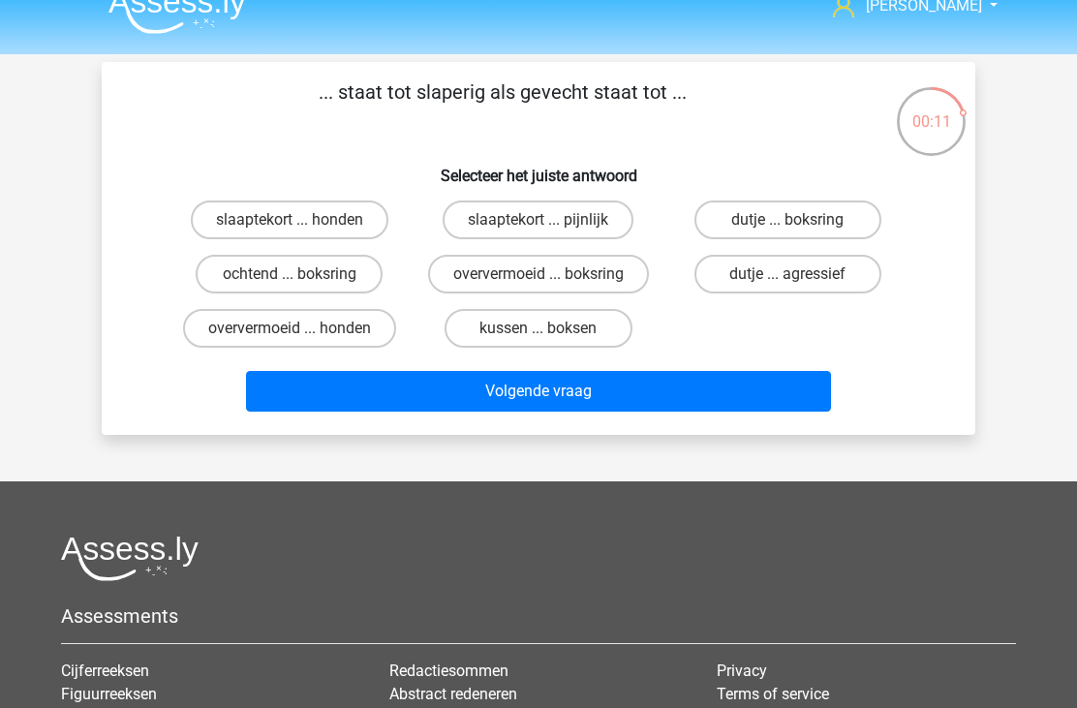
click at [751, 236] on label "dutje ... boksring" at bounding box center [788, 220] width 187 height 39
click at [788, 233] on input "dutje ... boksring" at bounding box center [794, 226] width 13 height 13
radio input "true"
click at [525, 398] on button "Volgende vraag" at bounding box center [539, 391] width 586 height 41
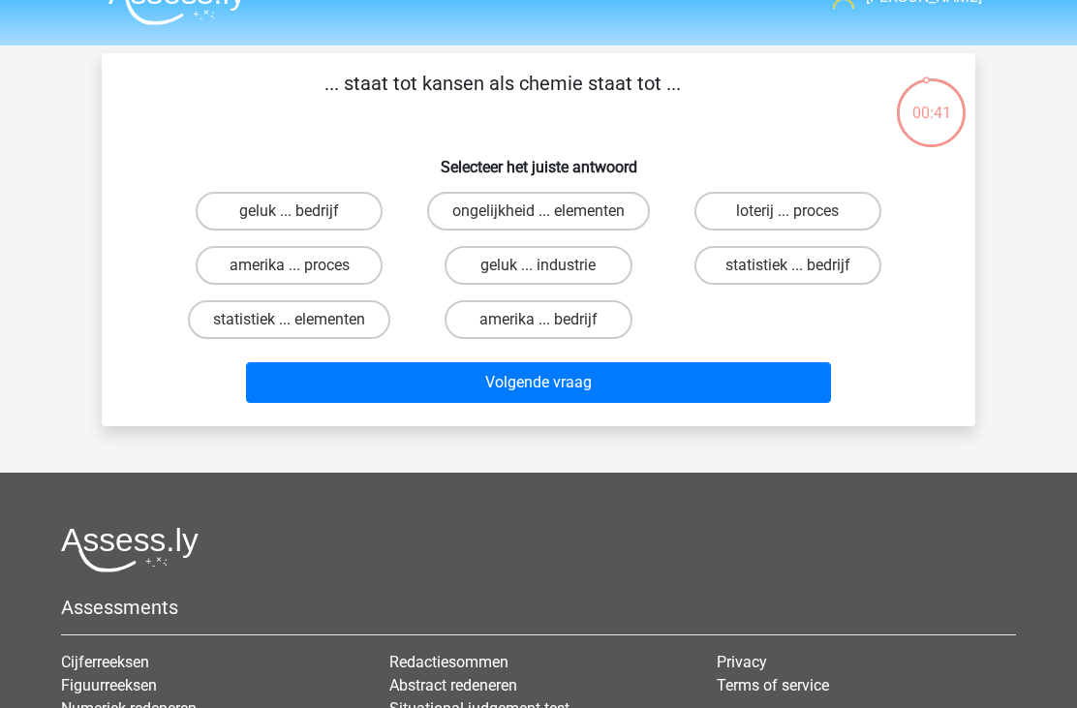
scroll to position [33, 0]
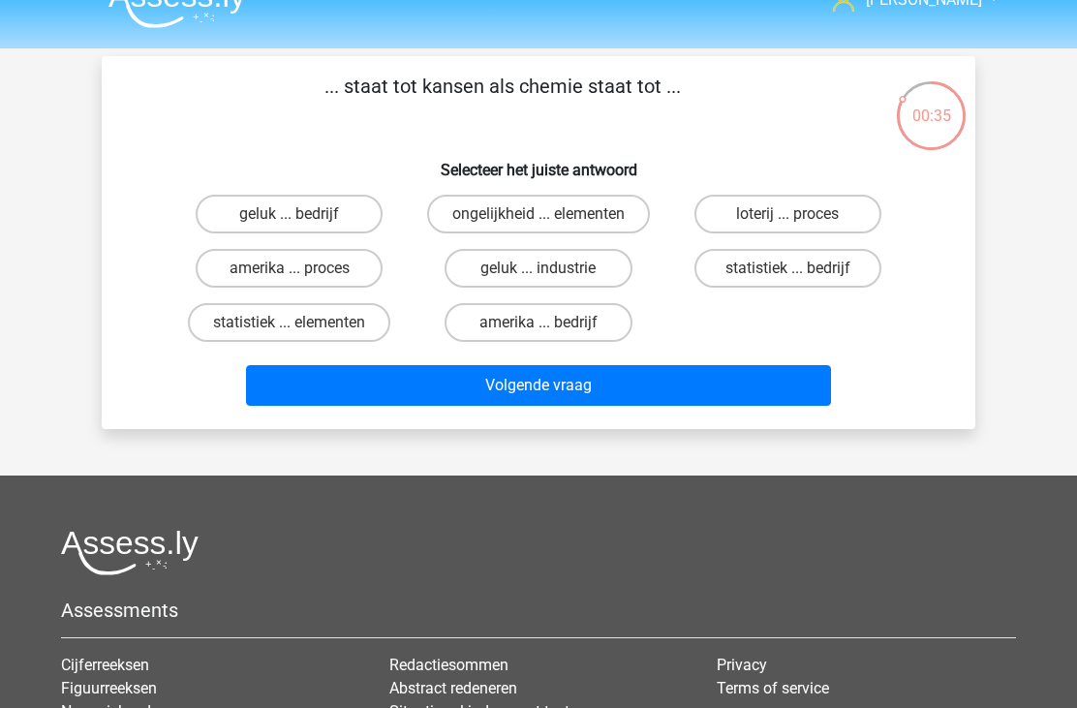
click at [770, 211] on label "loterij ... proces" at bounding box center [788, 214] width 187 height 39
click at [788, 214] on input "loterij ... proces" at bounding box center [794, 220] width 13 height 13
radio input "true"
click at [517, 390] on button "Volgende vraag" at bounding box center [539, 385] width 586 height 41
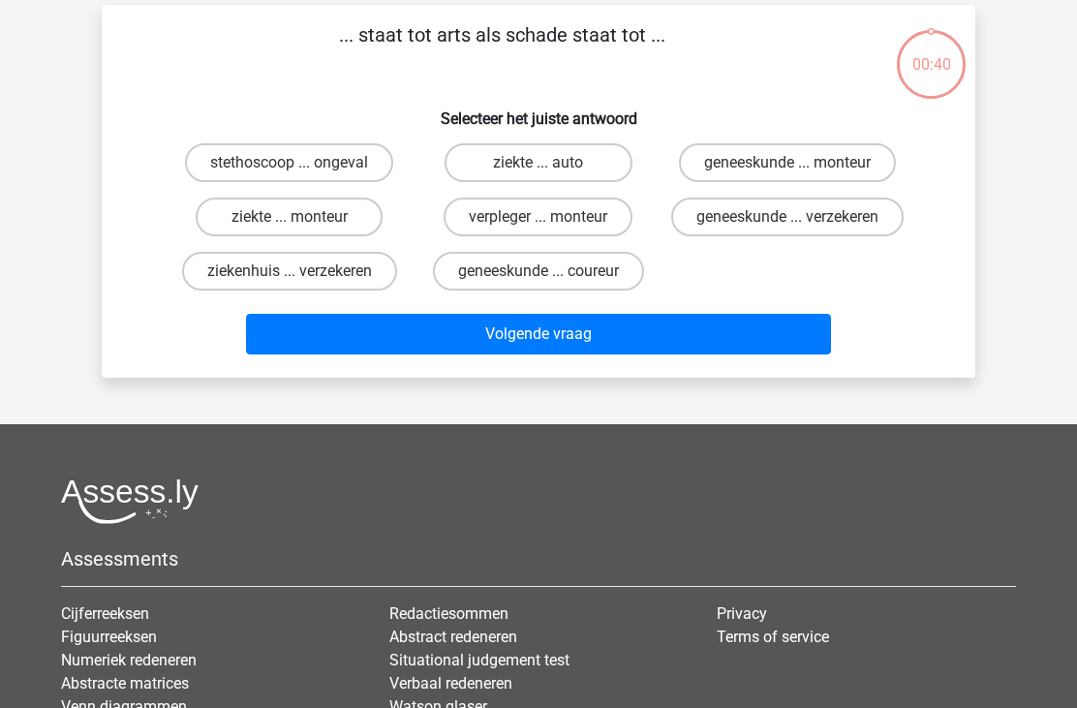
scroll to position [89, 0]
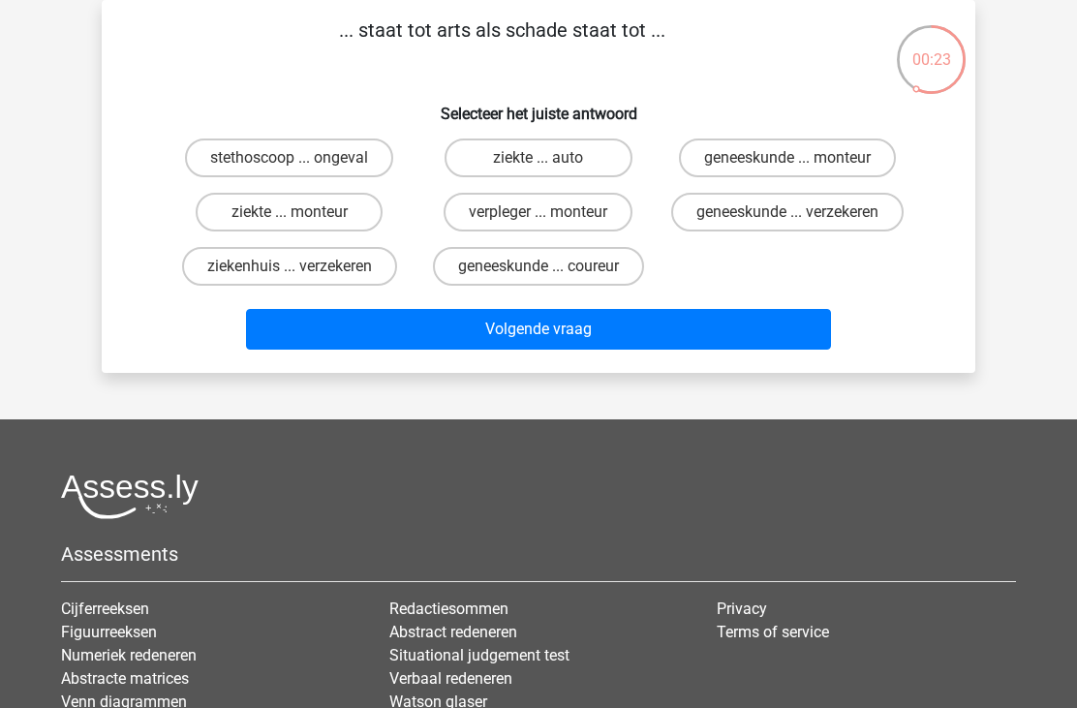
click at [803, 156] on label "geneeskunde ... monteur" at bounding box center [787, 158] width 217 height 39
click at [800, 158] on input "geneeskunde ... monteur" at bounding box center [794, 164] width 13 height 13
radio input "true"
click at [292, 225] on input "ziekte ... monteur" at bounding box center [296, 218] width 13 height 13
radio input "true"
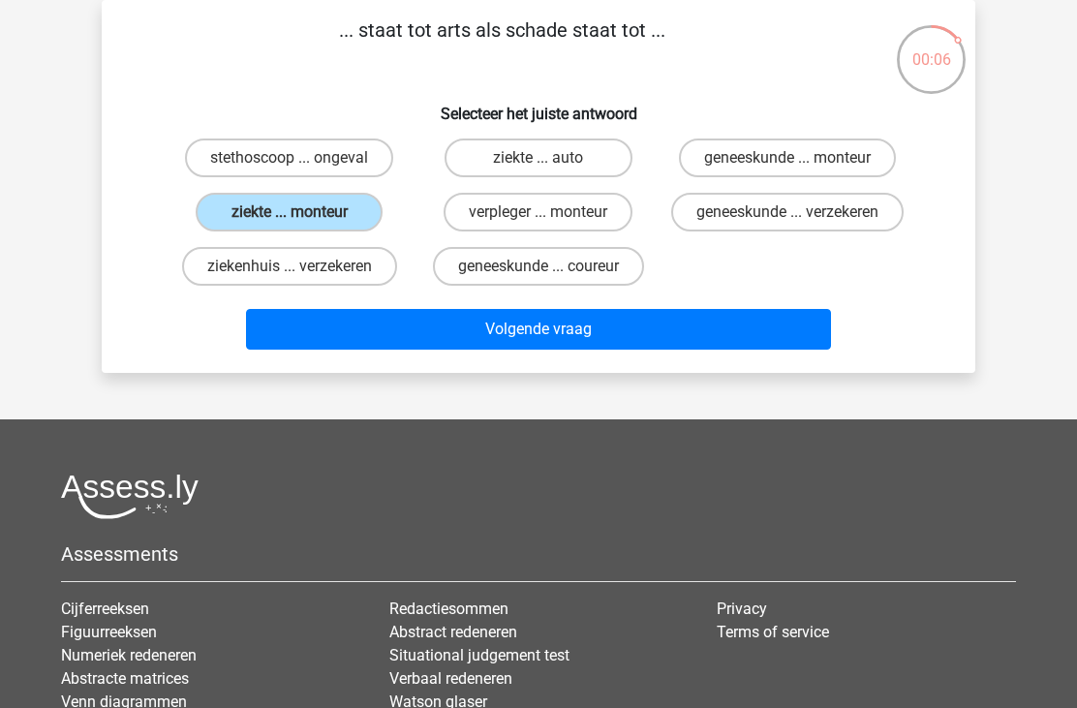
click at [522, 349] on button "Volgende vraag" at bounding box center [539, 329] width 586 height 41
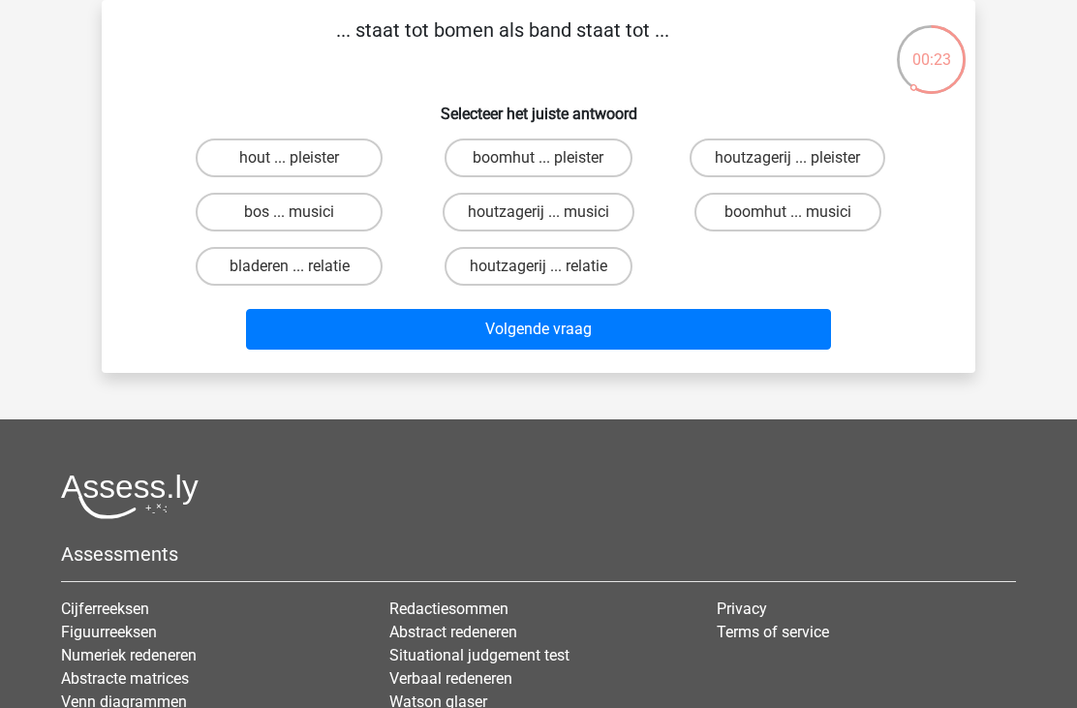
click at [323, 214] on label "bos ... musici" at bounding box center [289, 212] width 187 height 39
click at [302, 214] on input "bos ... musici" at bounding box center [296, 218] width 13 height 13
radio input "true"
click at [516, 325] on button "Volgende vraag" at bounding box center [539, 329] width 586 height 41
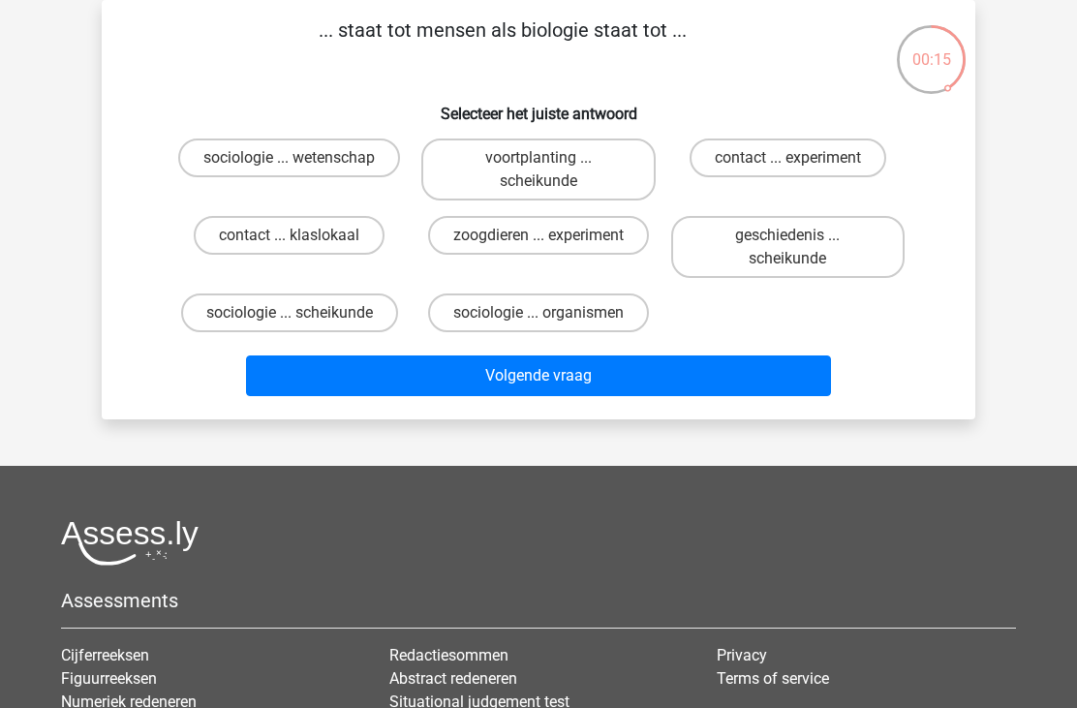
click at [350, 154] on label "sociologie ... wetenschap" at bounding box center [289, 158] width 222 height 39
click at [302, 158] on input "sociologie ... wetenschap" at bounding box center [296, 164] width 13 height 13
radio input "true"
click at [575, 378] on button "Volgende vraag" at bounding box center [539, 376] width 586 height 41
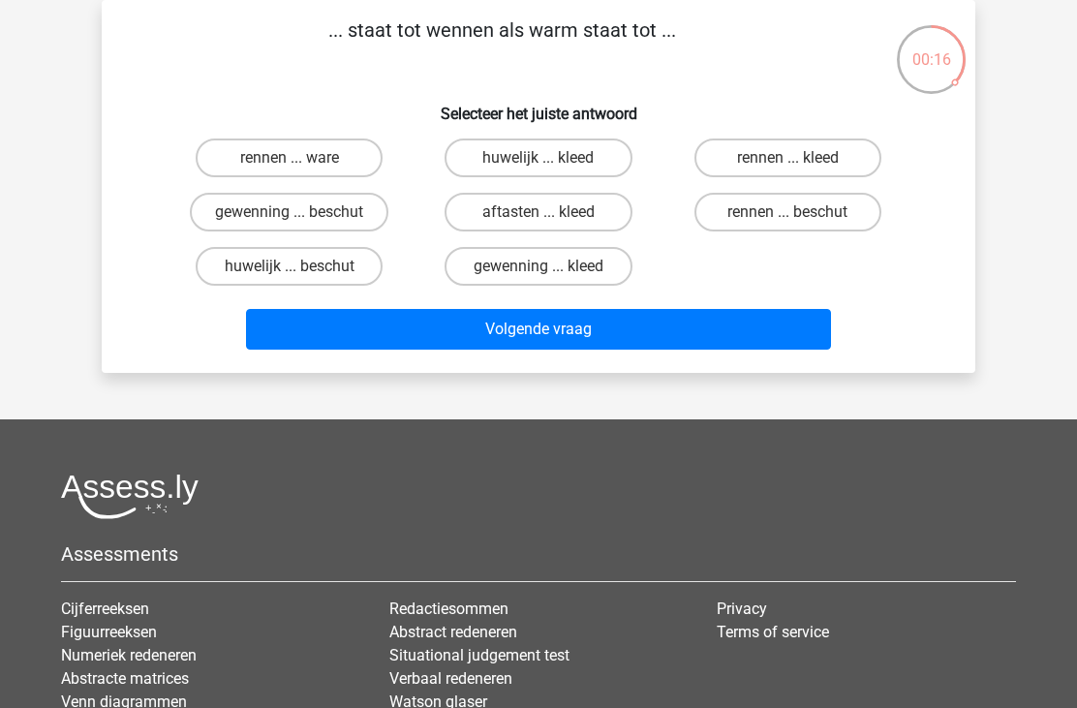
click at [328, 157] on label "rennen ... ware" at bounding box center [289, 158] width 187 height 39
click at [302, 158] on input "rennen ... ware" at bounding box center [296, 164] width 13 height 13
radio input "true"
click at [522, 341] on button "Volgende vraag" at bounding box center [539, 329] width 586 height 41
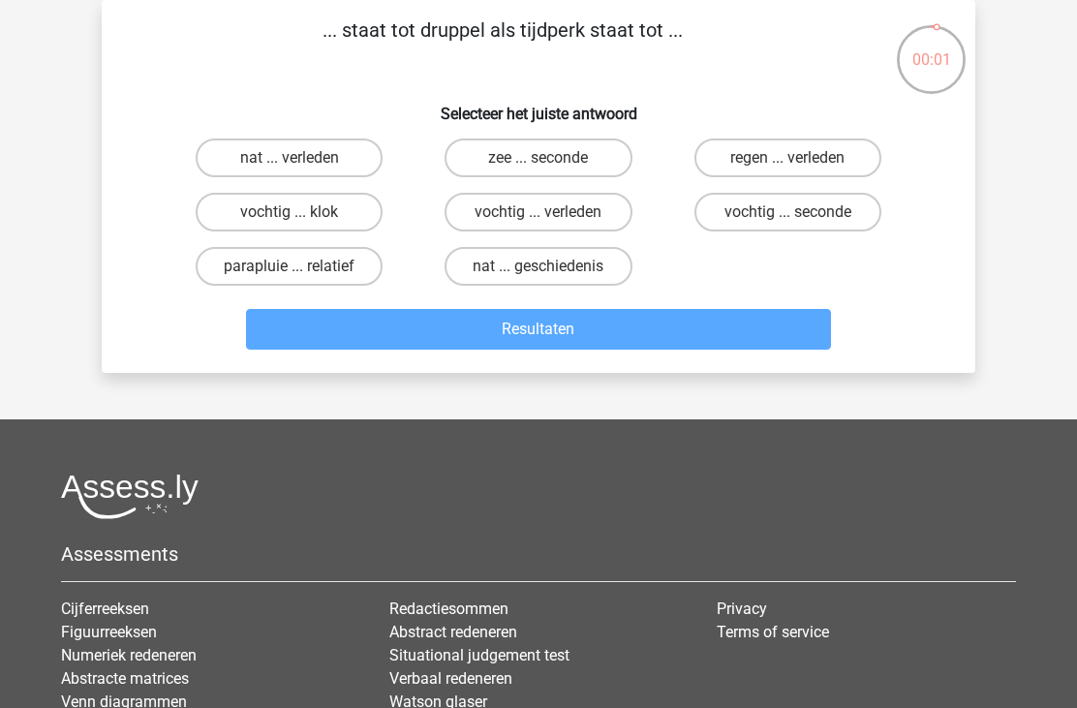
click at [496, 224] on label "vochtig ... verleden" at bounding box center [538, 212] width 187 height 39
click at [539, 224] on input "vochtig ... verleden" at bounding box center [545, 218] width 13 height 13
radio input "true"
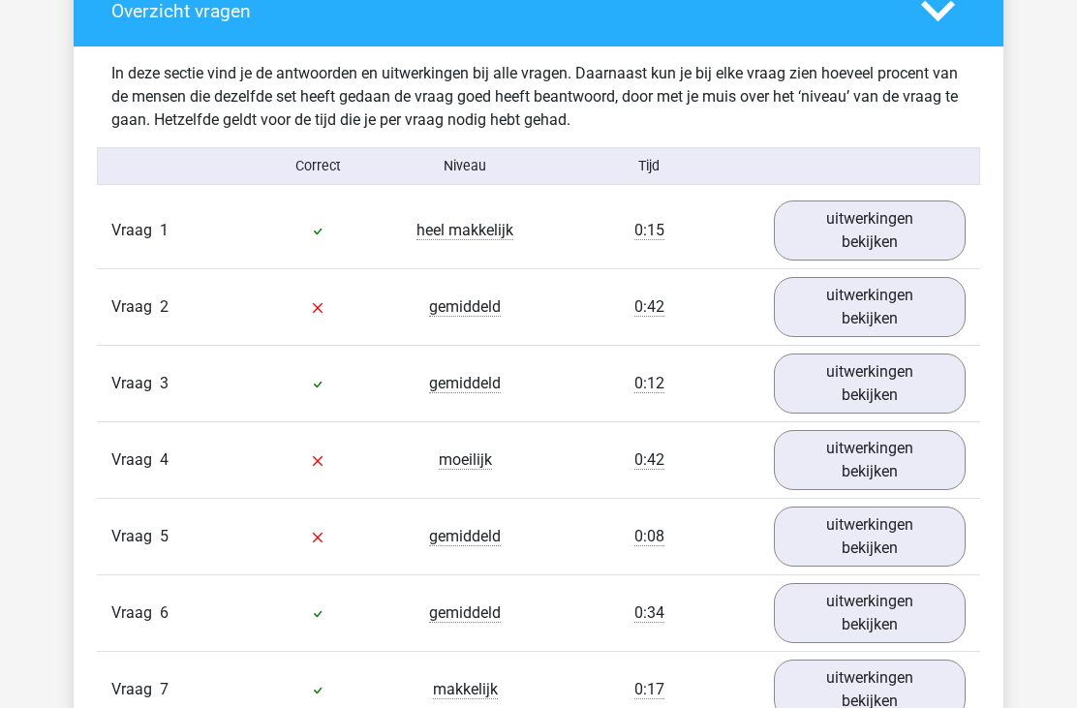
scroll to position [1123, 0]
click at [825, 304] on link "uitwerkingen bekijken" at bounding box center [870, 307] width 192 height 60
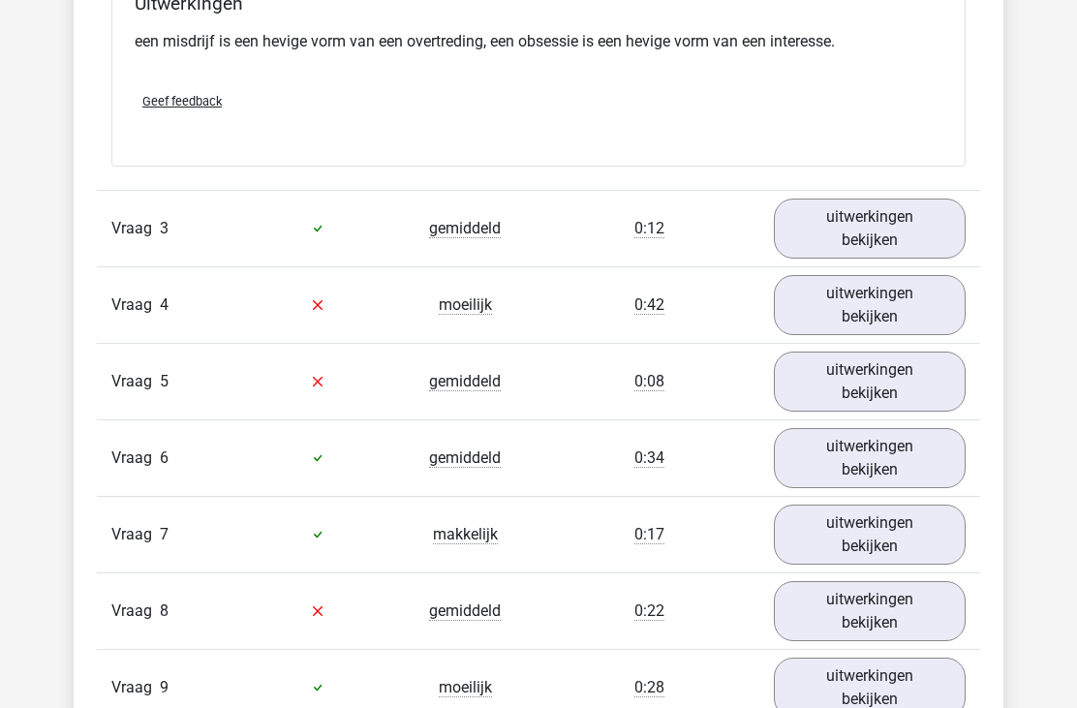
scroll to position [1763, 0]
click at [804, 245] on link "uitwerkingen bekijken" at bounding box center [870, 229] width 192 height 60
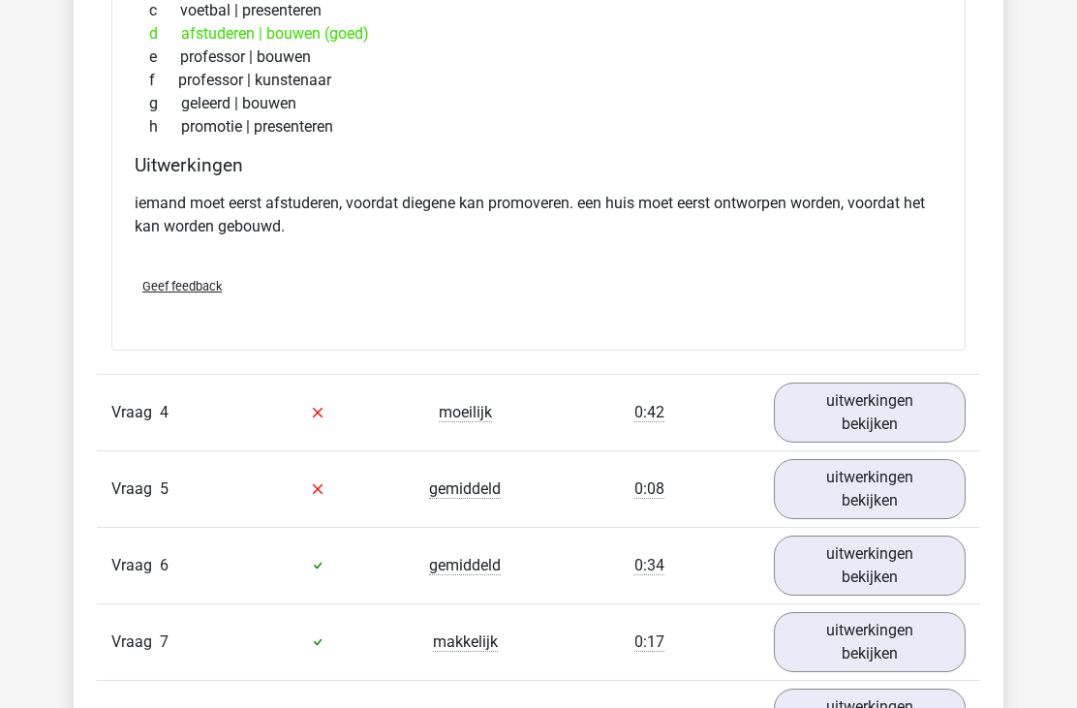
scroll to position [2170, 0]
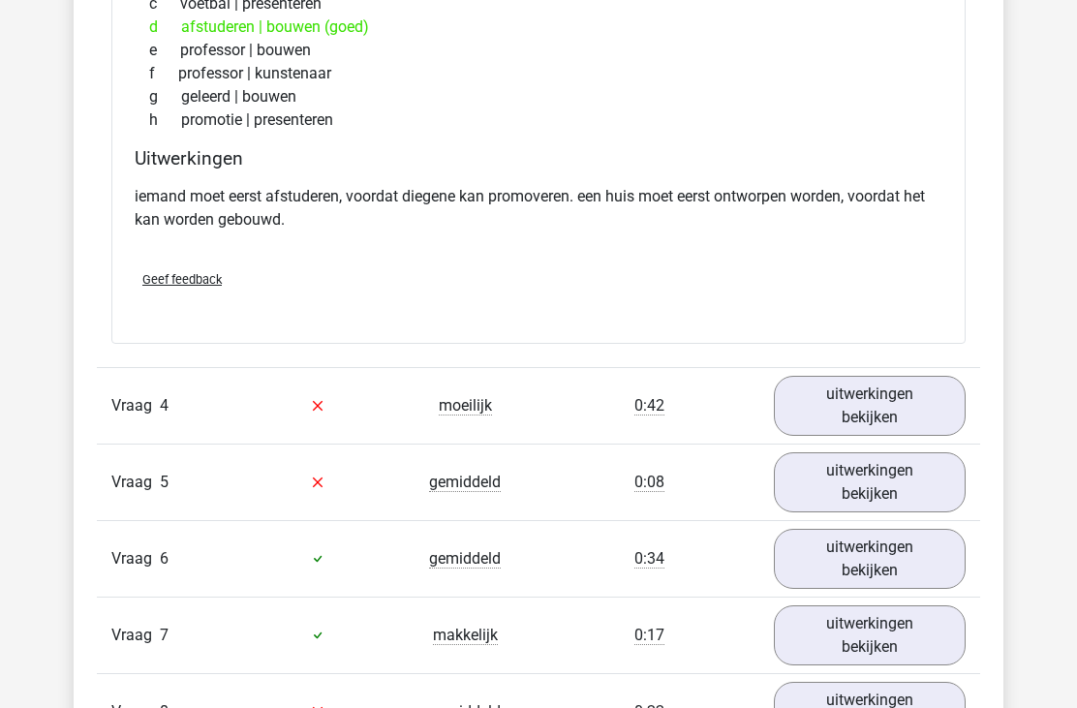
click at [876, 412] on link "uitwerkingen bekijken" at bounding box center [870, 406] width 192 height 60
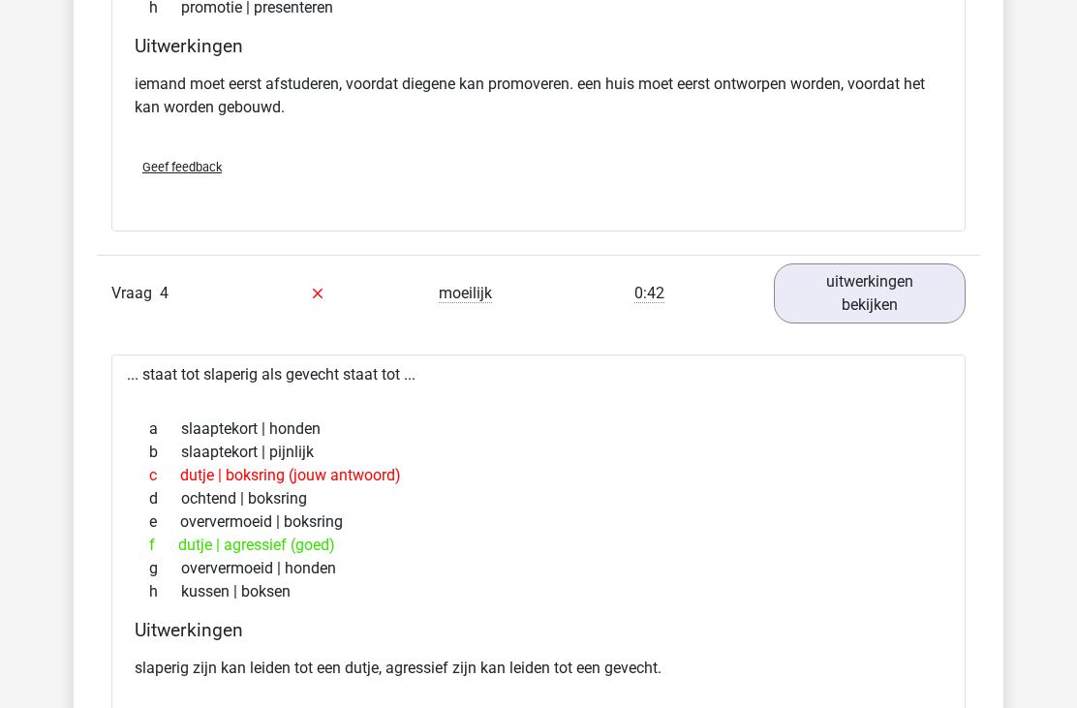
scroll to position [2308, 0]
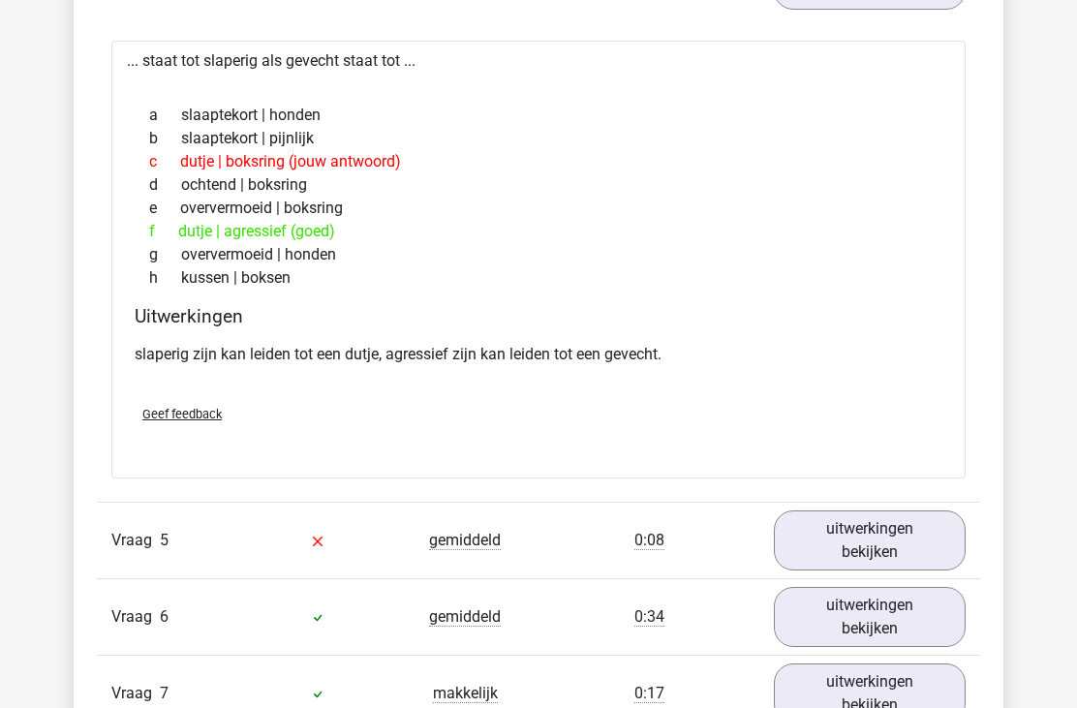
click at [843, 548] on link "uitwerkingen bekijken" at bounding box center [870, 542] width 192 height 60
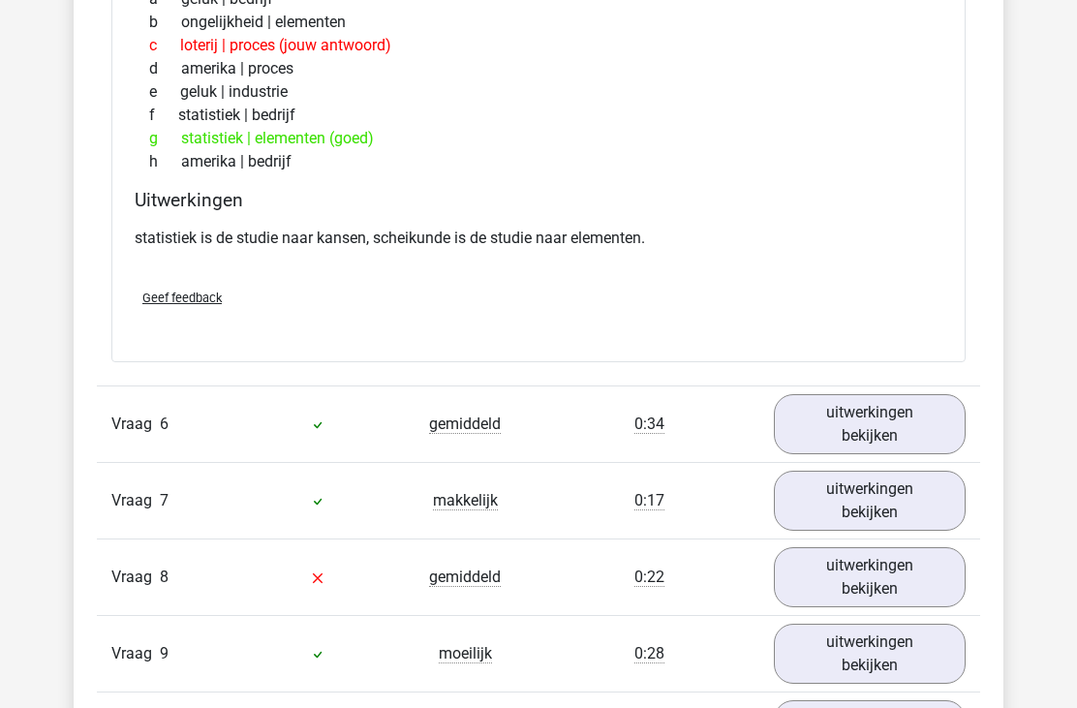
scroll to position [3274, 0]
click at [842, 437] on link "uitwerkingen bekijken" at bounding box center [870, 424] width 192 height 60
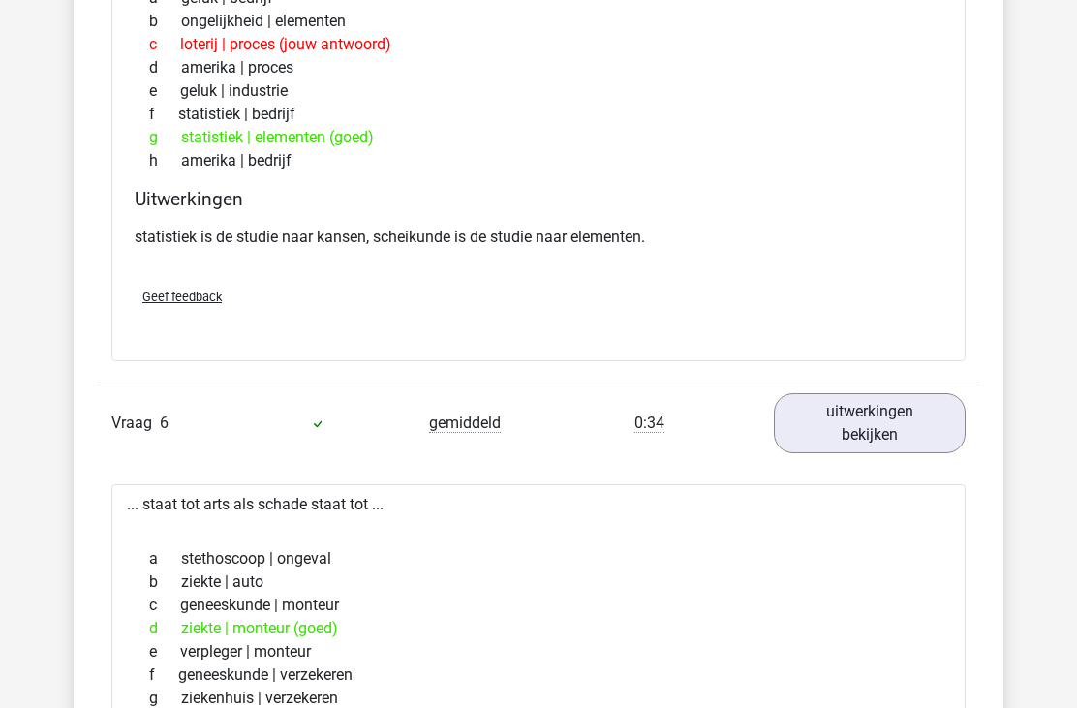
scroll to position [3275, 0]
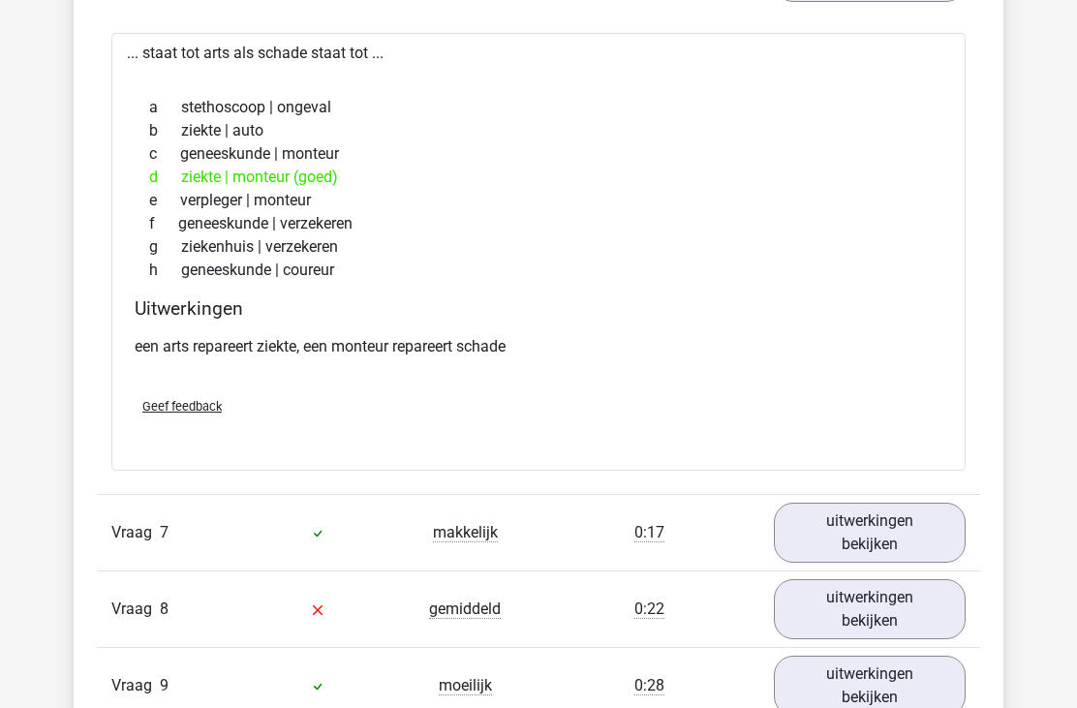
click at [845, 538] on link "uitwerkingen bekijken" at bounding box center [870, 533] width 192 height 60
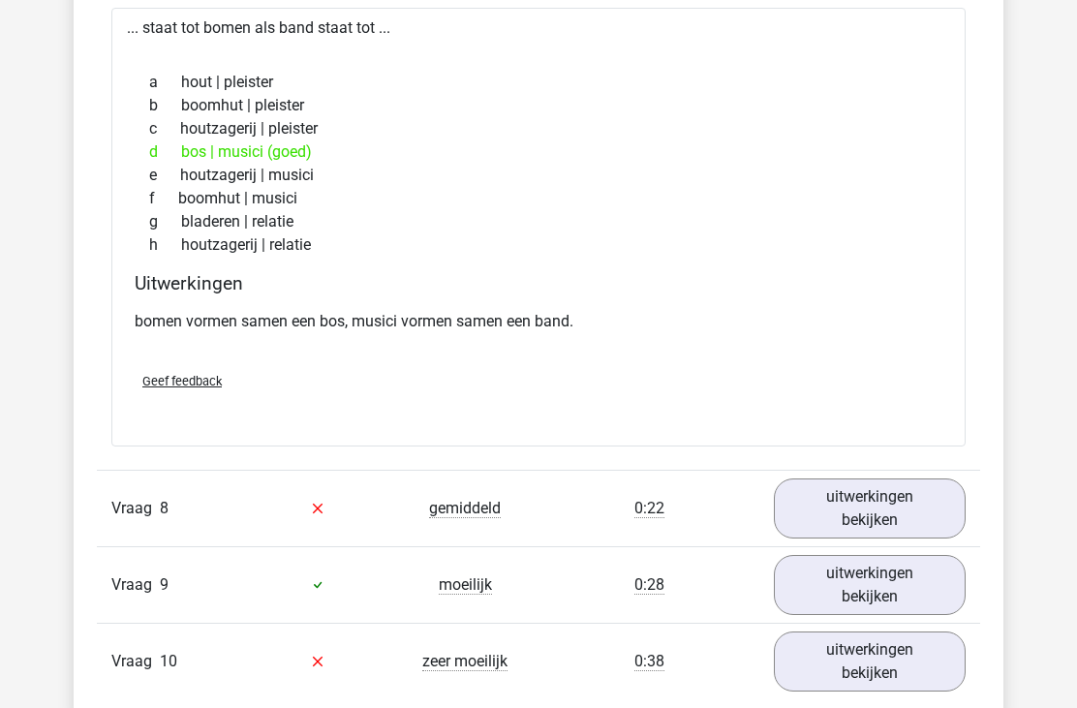
click at [828, 503] on link "uitwerkingen bekijken" at bounding box center [870, 510] width 192 height 60
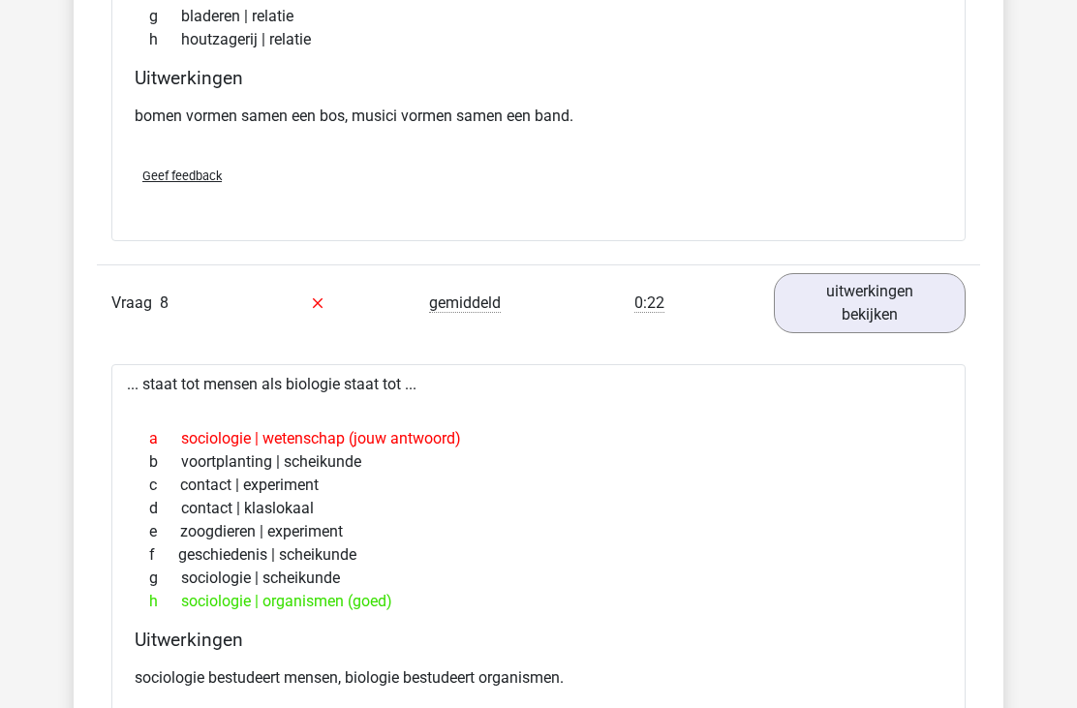
scroll to position [4521, 0]
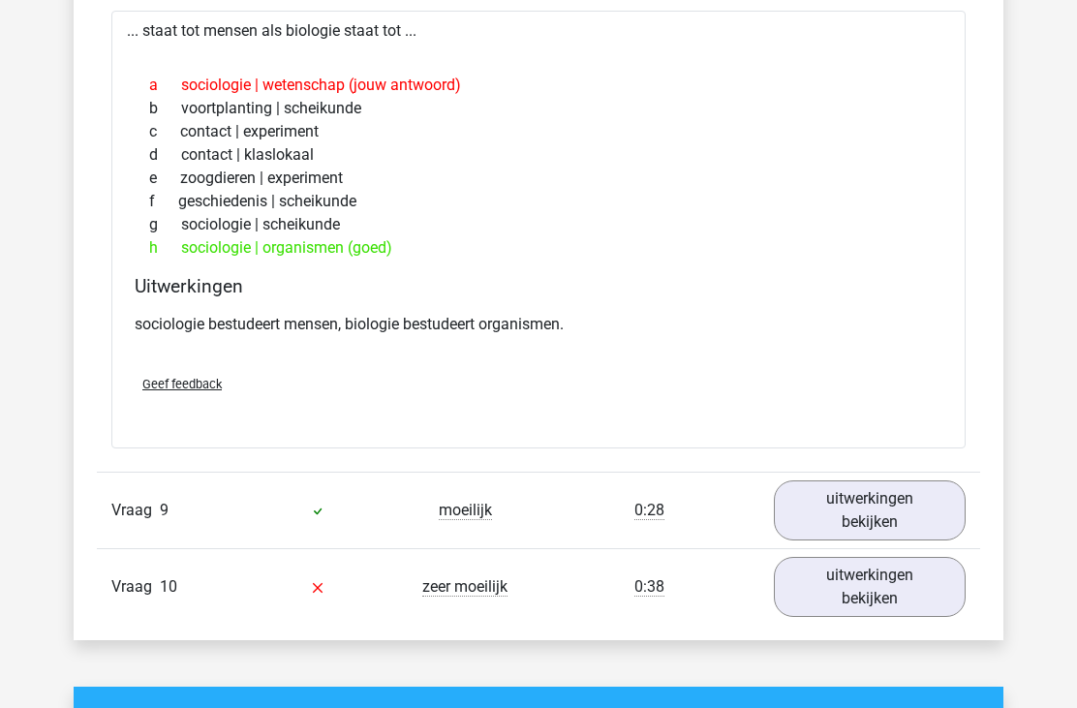
click at [833, 510] on link "uitwerkingen bekijken" at bounding box center [870, 512] width 192 height 60
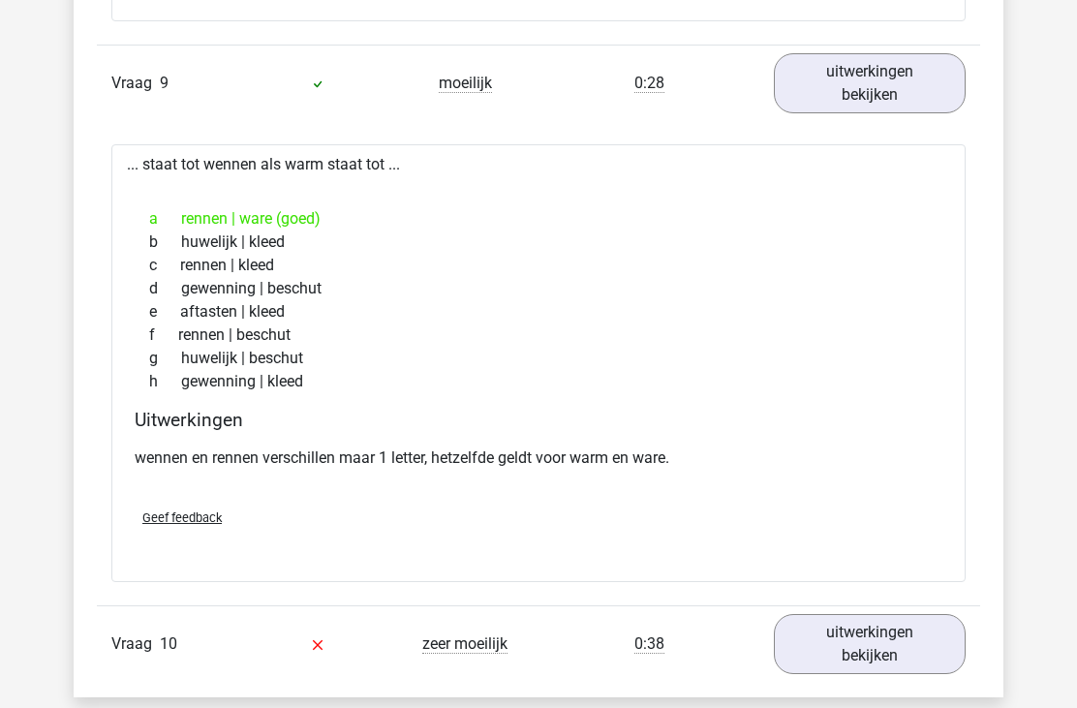
scroll to position [5403, 0]
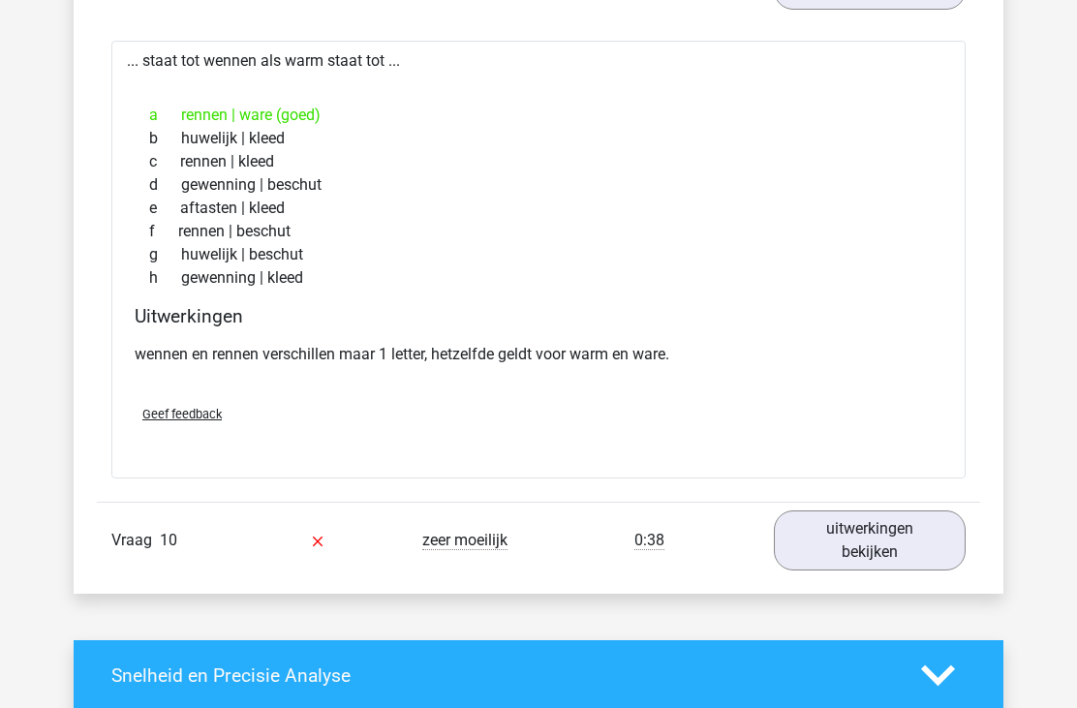
click at [852, 546] on link "uitwerkingen bekijken" at bounding box center [870, 541] width 192 height 60
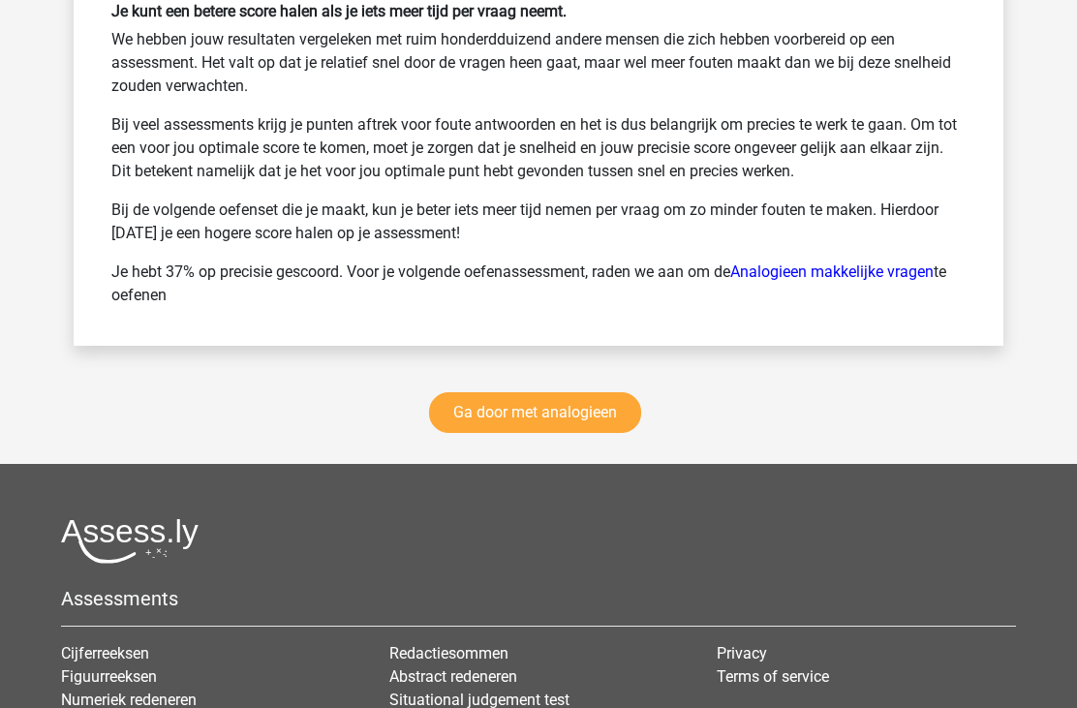
scroll to position [7258, 0]
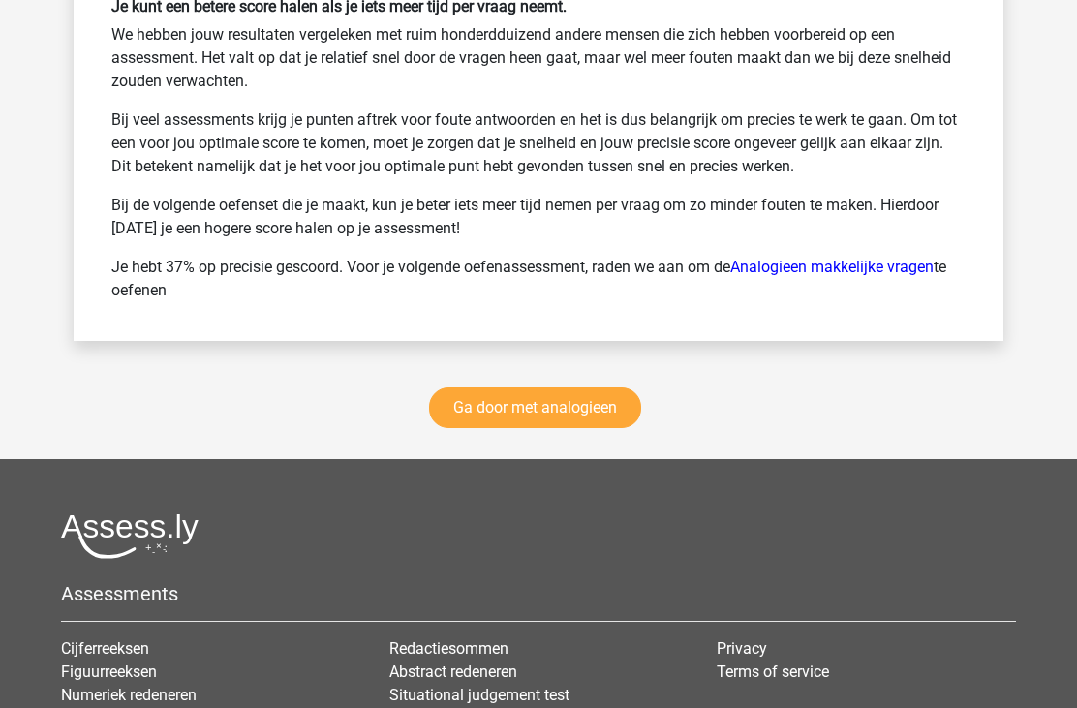
click at [546, 416] on link "Ga door met analogieen" at bounding box center [535, 408] width 212 height 41
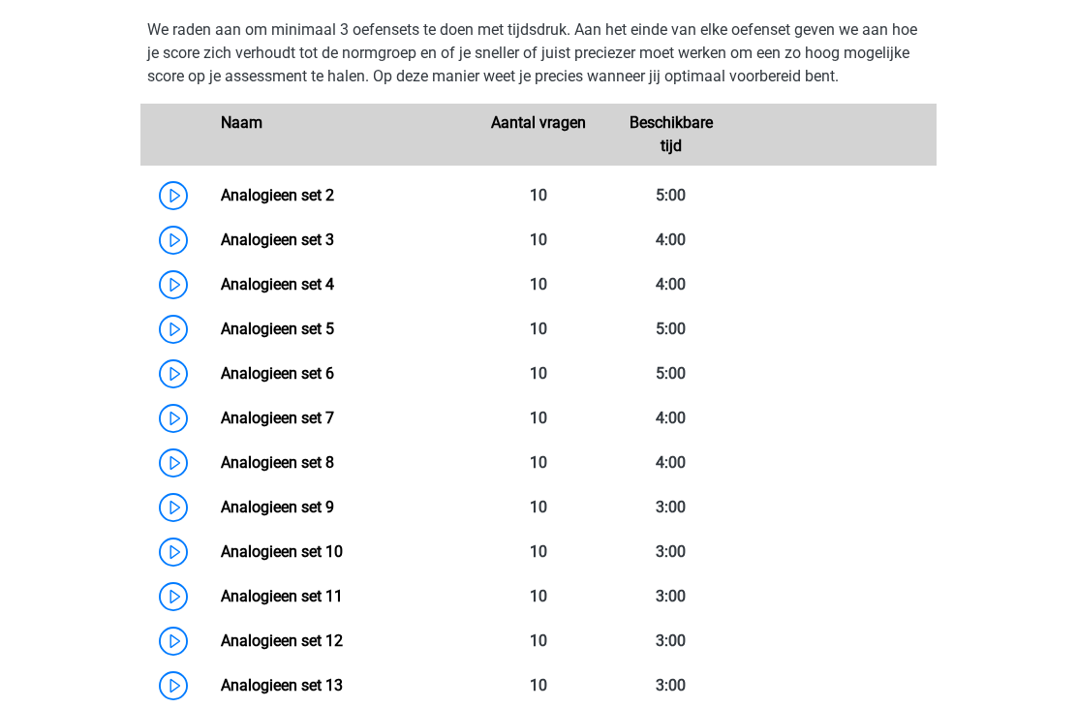
scroll to position [854, 0]
click at [305, 427] on link "Analogieen set 7" at bounding box center [277, 419] width 113 height 18
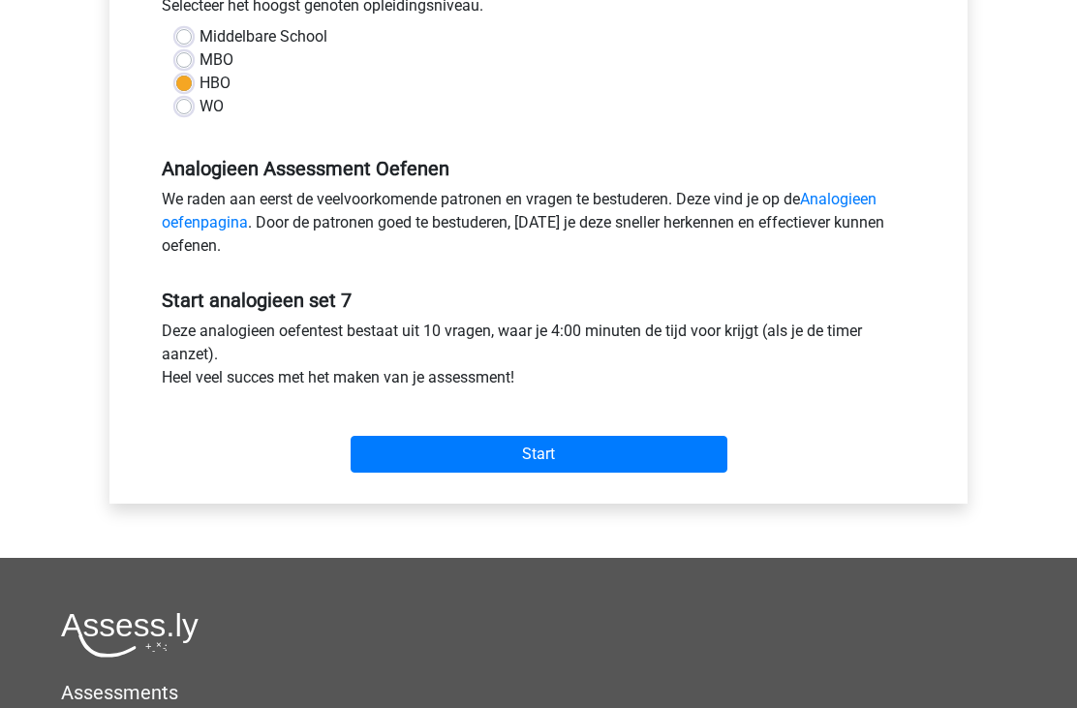
scroll to position [456, 0]
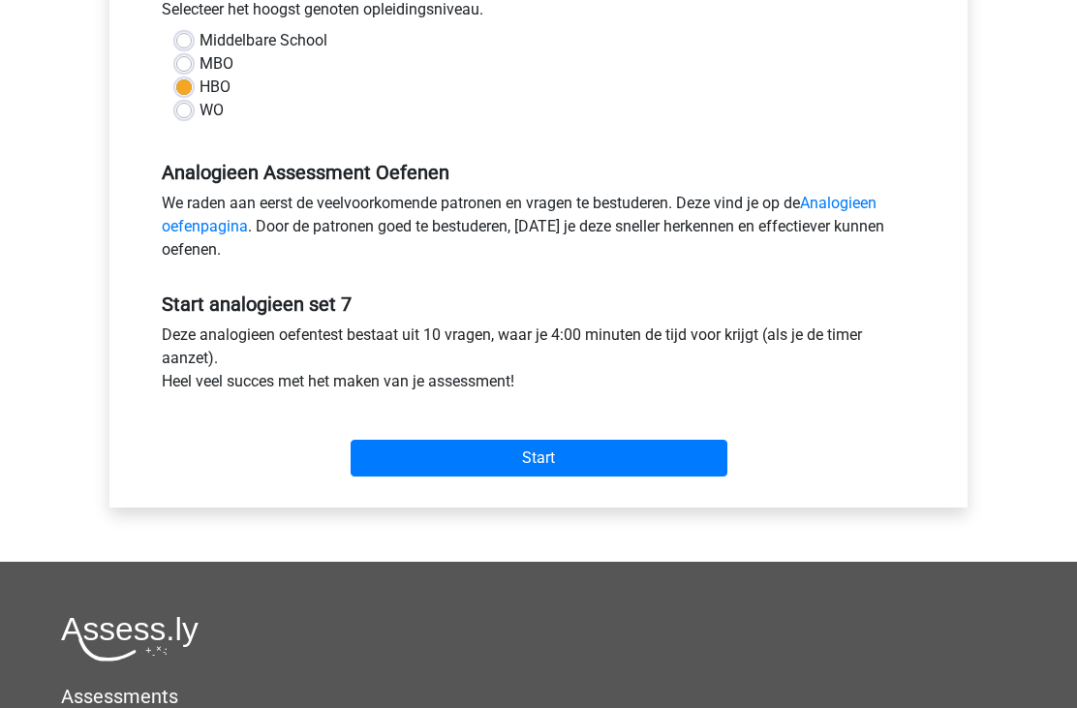
click at [493, 458] on input "Start" at bounding box center [539, 459] width 377 height 37
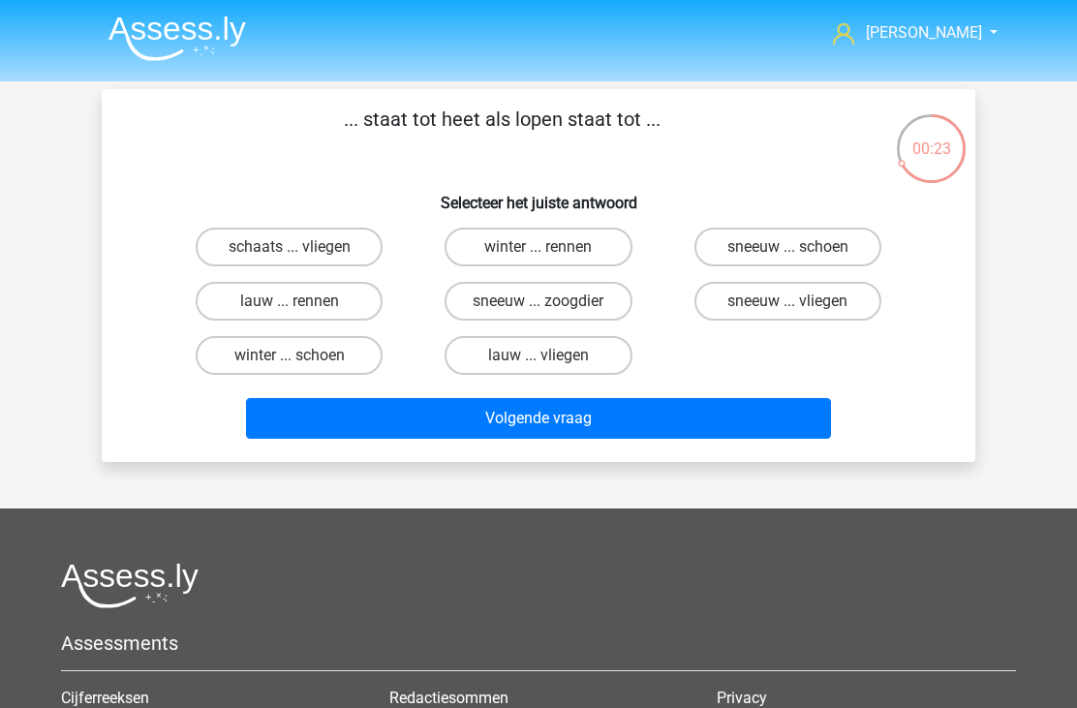
click at [341, 311] on label "lauw ... rennen" at bounding box center [289, 301] width 187 height 39
click at [302, 311] on input "lauw ... rennen" at bounding box center [296, 307] width 13 height 13
radio input "true"
click at [450, 423] on button "Volgende vraag" at bounding box center [539, 418] width 586 height 41
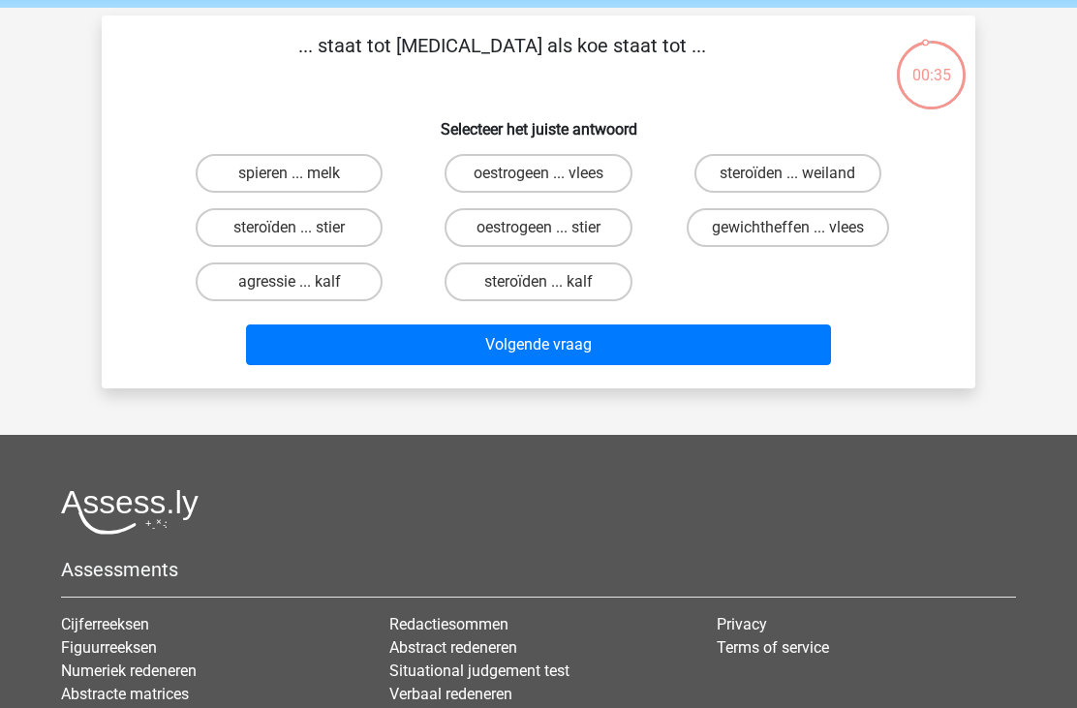
scroll to position [25, 0]
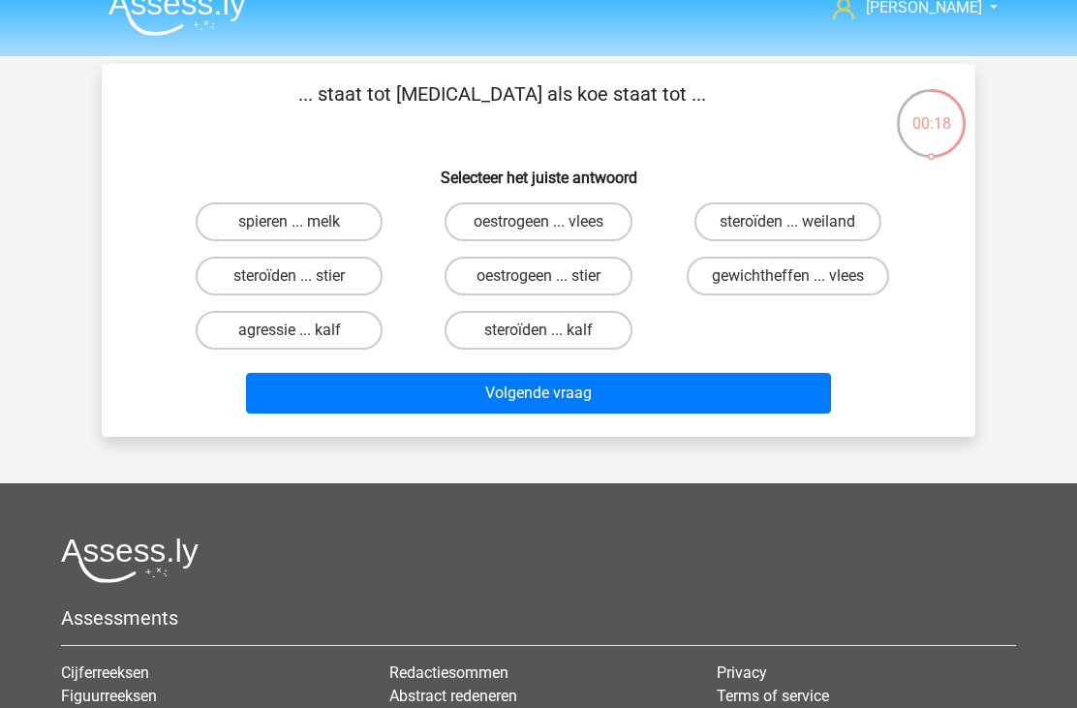
click at [537, 279] on label "oestrogeen ... stier" at bounding box center [538, 276] width 187 height 39
click at [539, 279] on input "oestrogeen ... stier" at bounding box center [545, 282] width 13 height 13
radio input "true"
click at [466, 388] on button "Volgende vraag" at bounding box center [539, 393] width 586 height 41
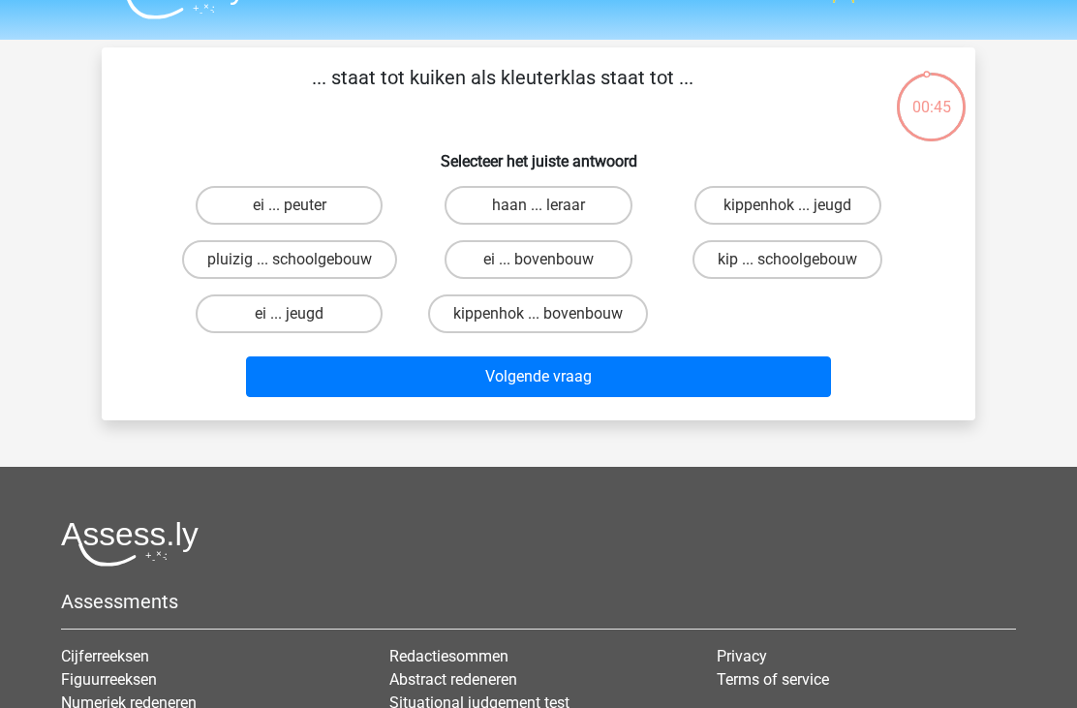
scroll to position [41, 0]
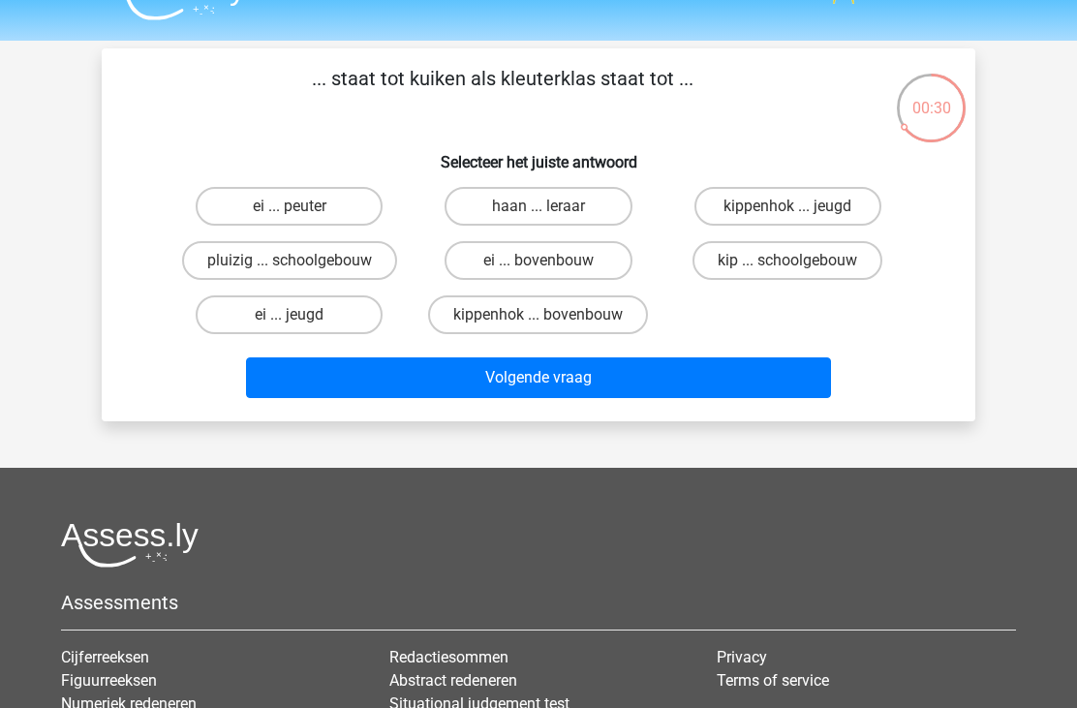
click at [528, 273] on label "ei ... bovenbouw" at bounding box center [538, 260] width 187 height 39
click at [539, 273] on input "ei ... bovenbouw" at bounding box center [545, 267] width 13 height 13
radio input "true"
click at [477, 376] on button "Volgende vraag" at bounding box center [539, 378] width 586 height 41
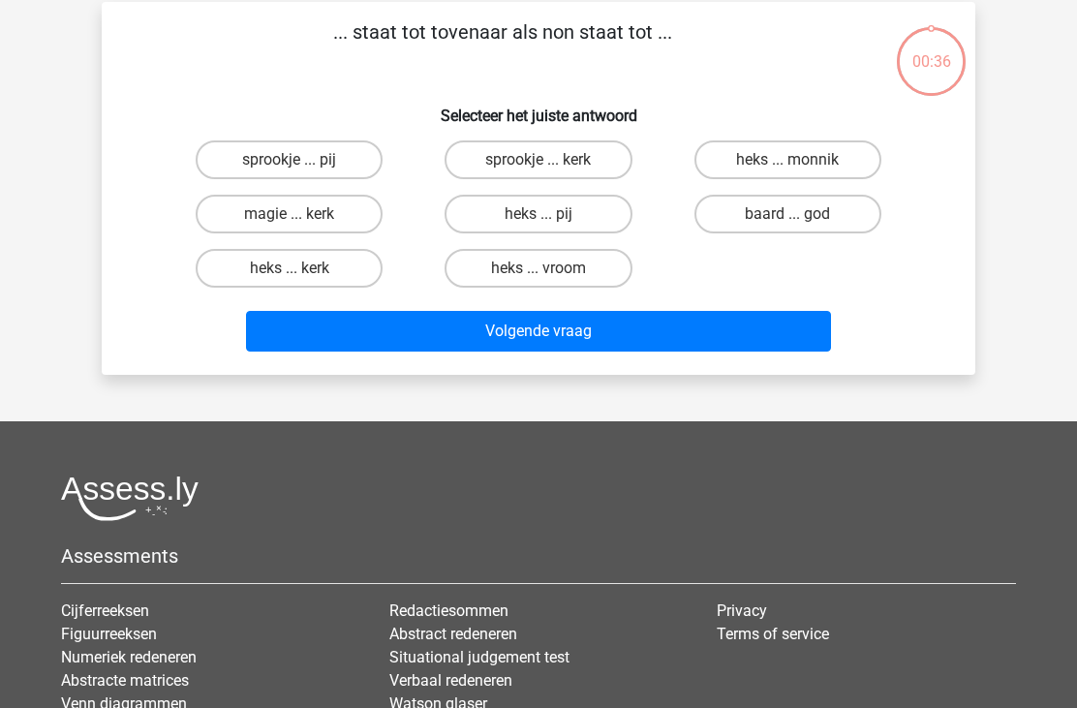
scroll to position [89, 0]
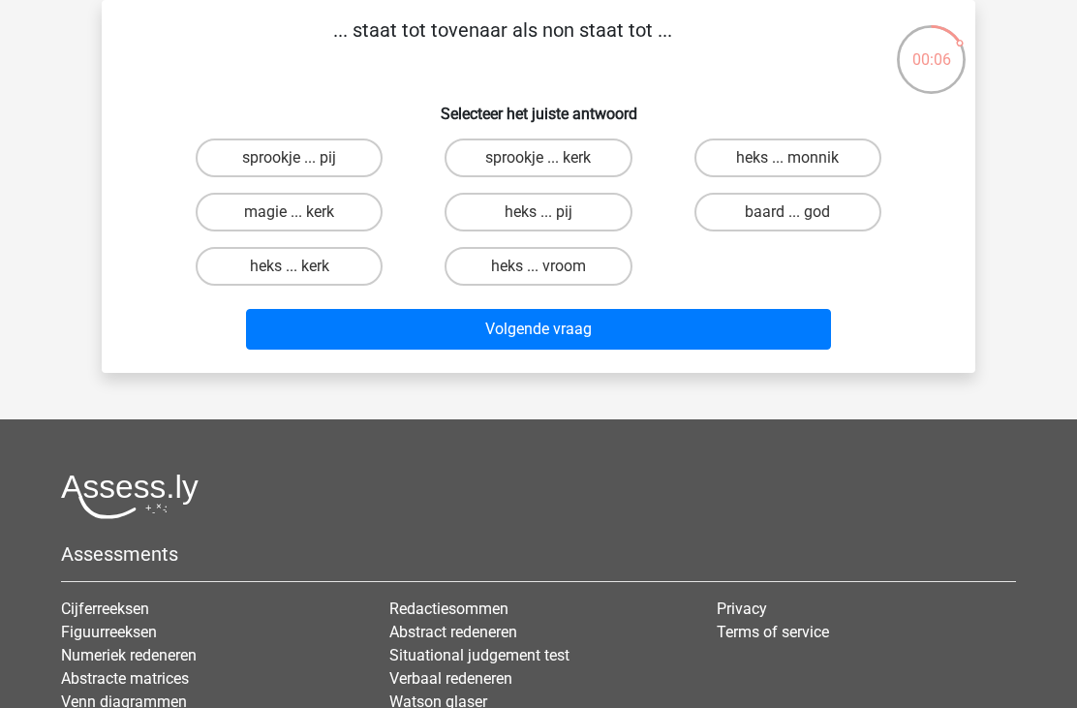
click at [573, 154] on label "sprookje ... kerk" at bounding box center [538, 158] width 187 height 39
click at [551, 158] on input "sprookje ... kerk" at bounding box center [545, 164] width 13 height 13
radio input "true"
click at [507, 334] on button "Volgende vraag" at bounding box center [539, 329] width 586 height 41
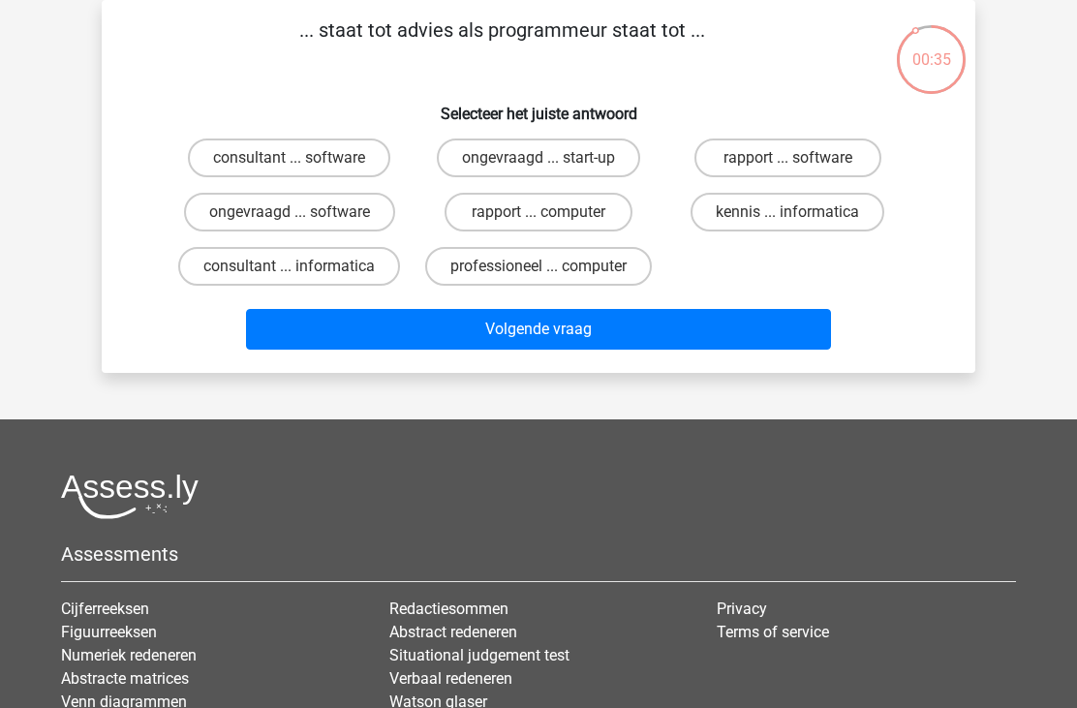
click at [333, 150] on label "consultant ... software" at bounding box center [289, 158] width 203 height 39
click at [302, 158] on input "consultant ... software" at bounding box center [296, 164] width 13 height 13
radio input "true"
click at [533, 319] on button "Volgende vraag" at bounding box center [539, 329] width 586 height 41
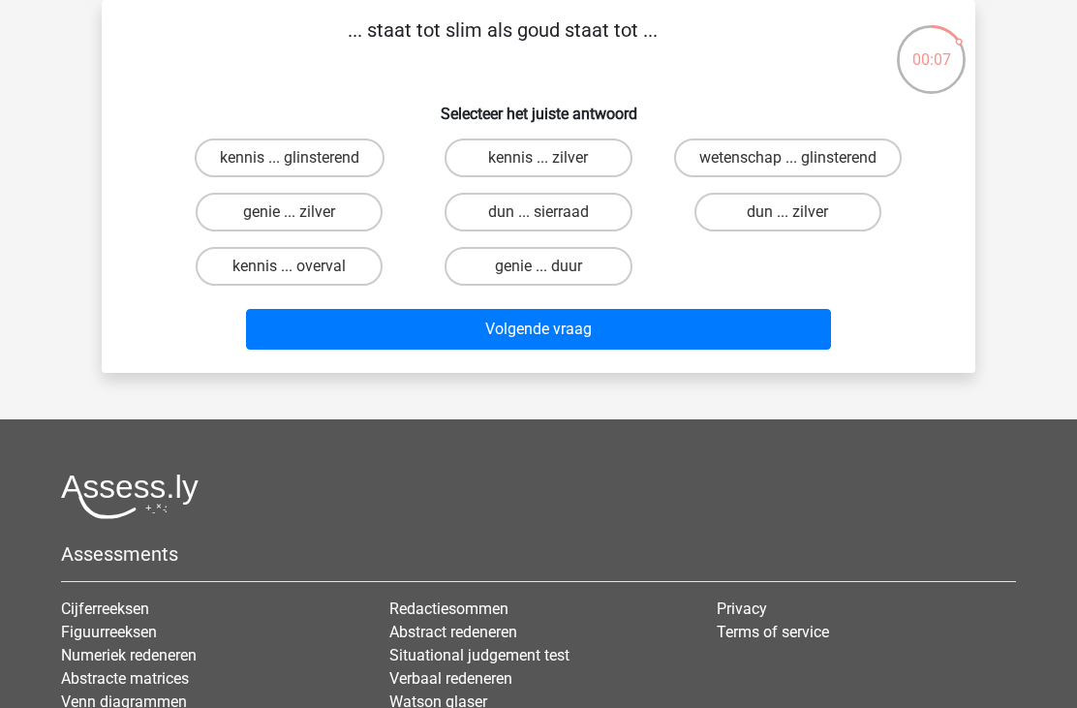
click at [306, 214] on label "genie ... zilver" at bounding box center [289, 212] width 187 height 39
click at [302, 214] on input "genie ... zilver" at bounding box center [296, 218] width 13 height 13
radio input "true"
click at [449, 335] on button "Volgende vraag" at bounding box center [539, 329] width 586 height 41
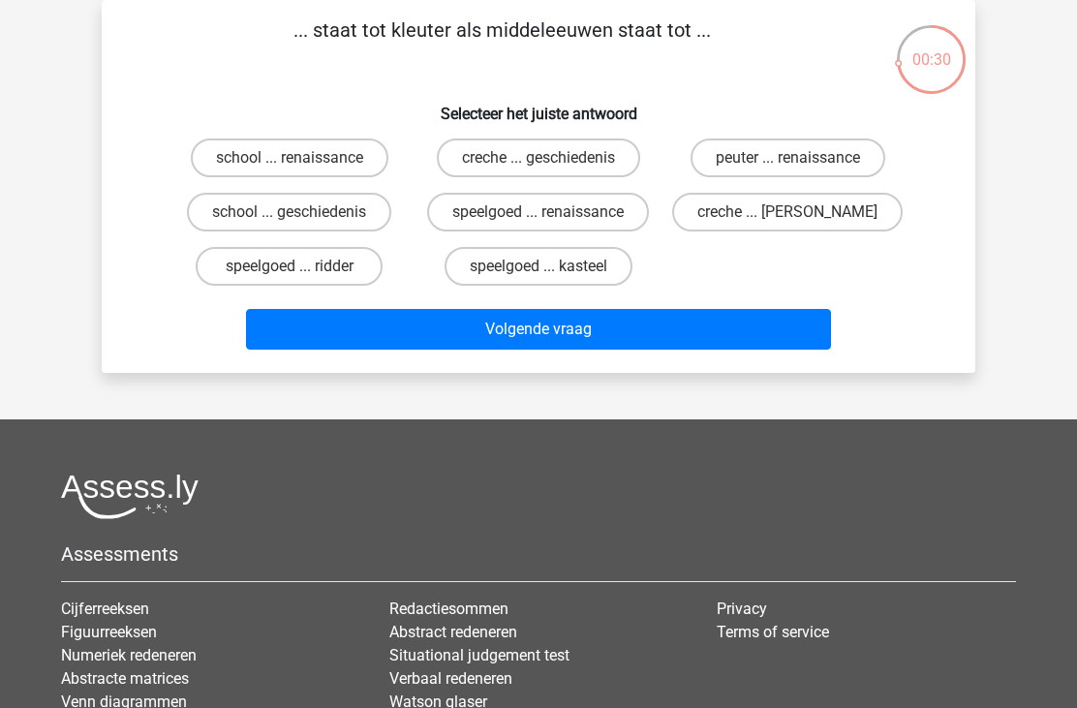
click at [761, 162] on label "peuter ... renaissance" at bounding box center [788, 158] width 195 height 39
click at [788, 162] on input "peuter ... renaissance" at bounding box center [794, 164] width 13 height 13
radio input "true"
click at [562, 325] on button "Volgende vraag" at bounding box center [539, 329] width 586 height 41
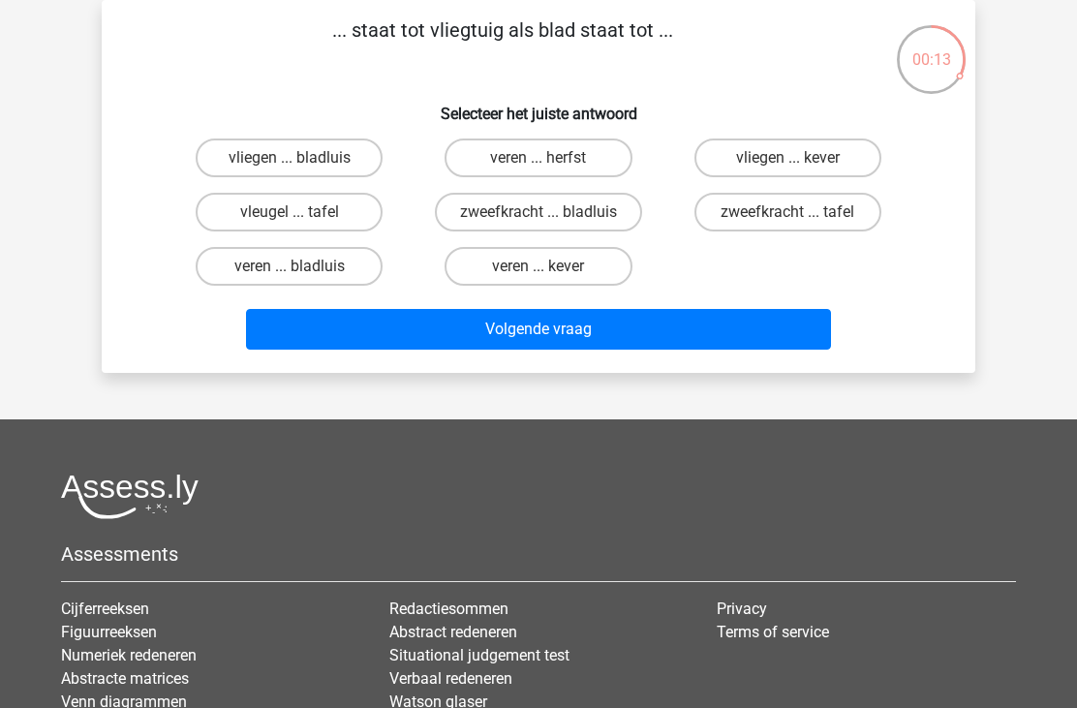
click at [324, 214] on label "vleugel ... tafel" at bounding box center [289, 212] width 187 height 39
click at [302, 214] on input "vleugel ... tafel" at bounding box center [296, 218] width 13 height 13
radio input "true"
click at [538, 329] on button "Volgende vraag" at bounding box center [539, 329] width 586 height 41
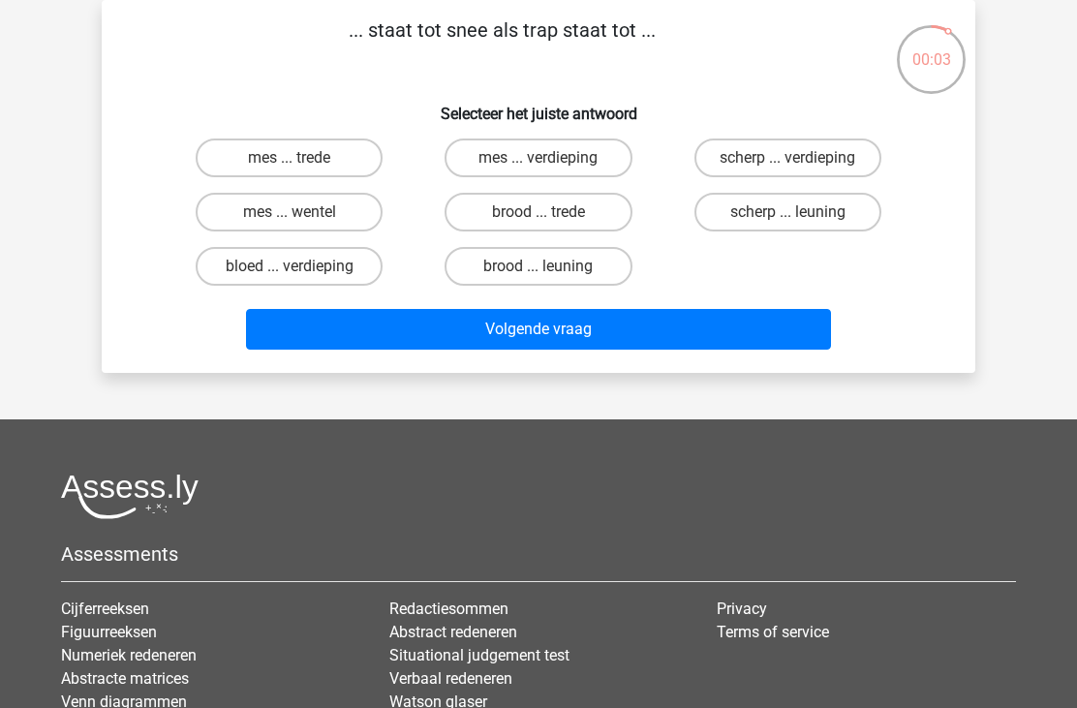
click at [348, 249] on label "bloed ... verdieping" at bounding box center [289, 266] width 187 height 39
click at [302, 266] on input "bloed ... verdieping" at bounding box center [296, 272] width 13 height 13
radio input "true"
click at [575, 304] on div "Volgende vraag" at bounding box center [539, 326] width 812 height 64
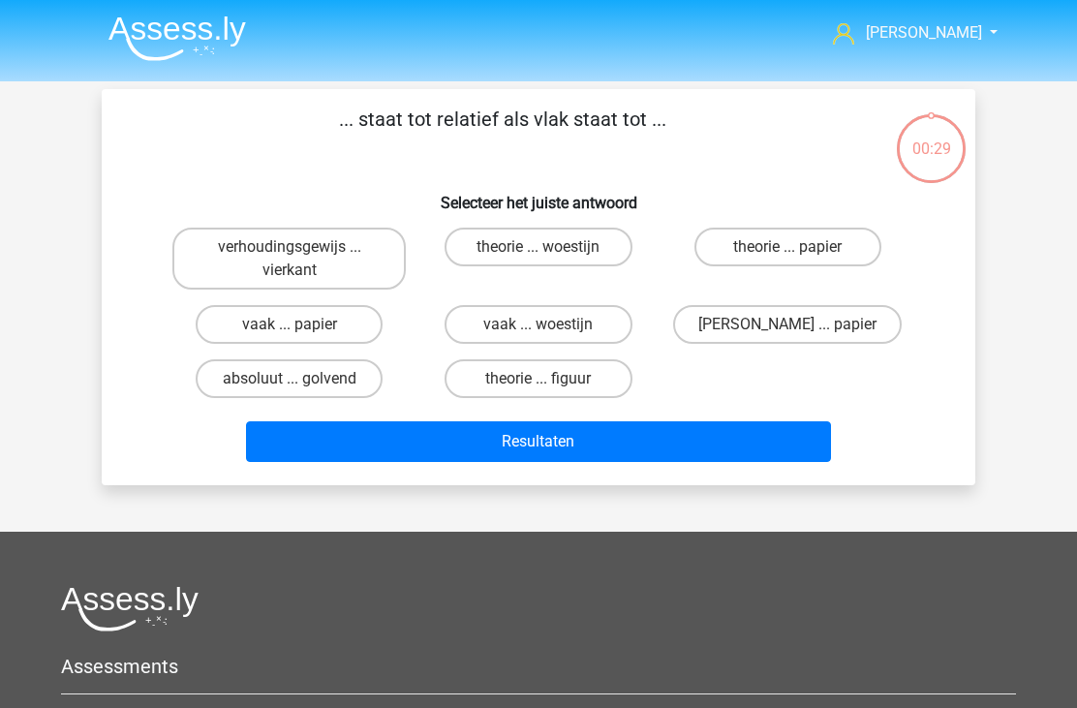
scroll to position [89, 0]
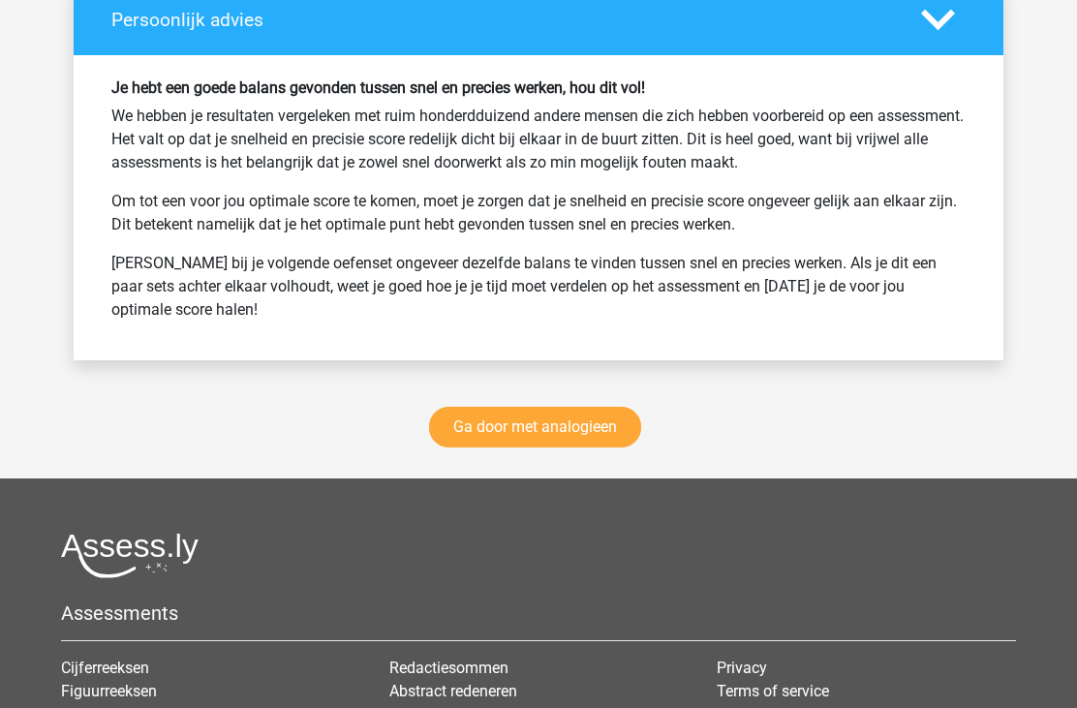
scroll to position [2789, 0]
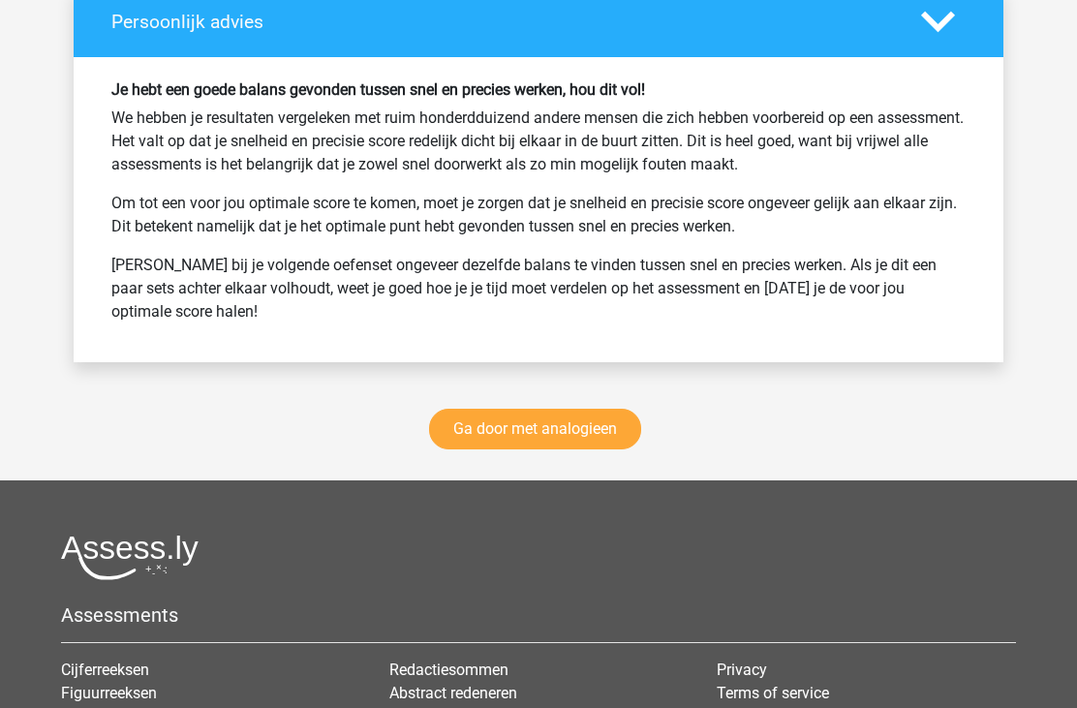
click at [553, 434] on link "Ga door met analogieen" at bounding box center [535, 430] width 212 height 41
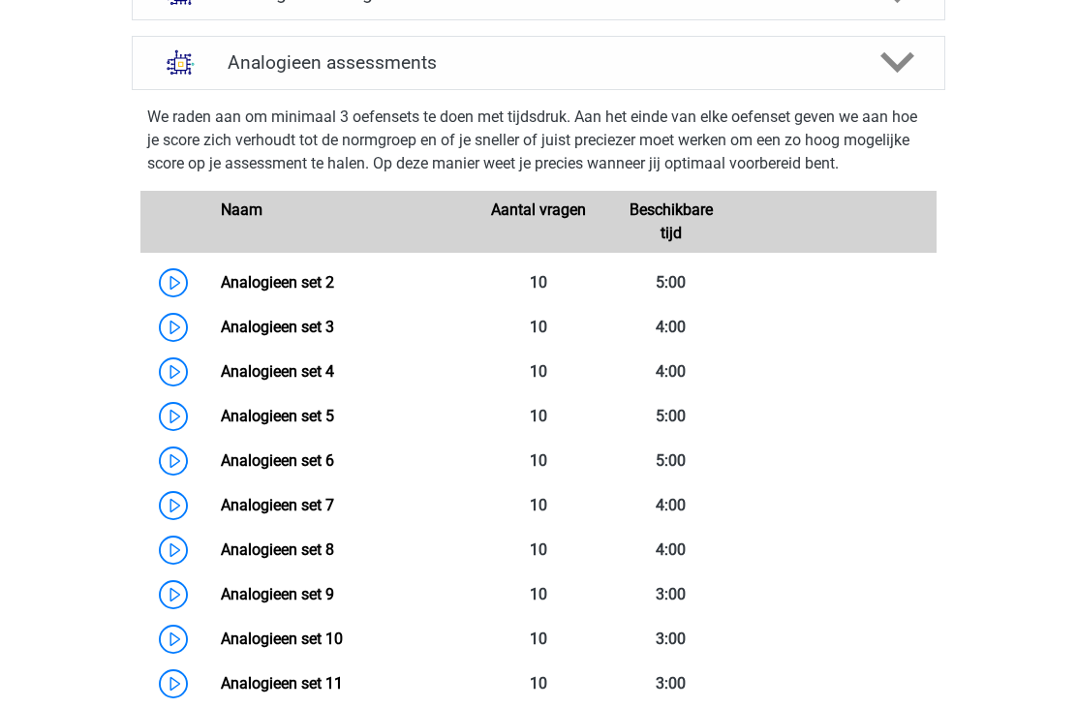
scroll to position [767, 0]
click at [334, 422] on link "Analogieen set 5" at bounding box center [277, 416] width 113 height 18
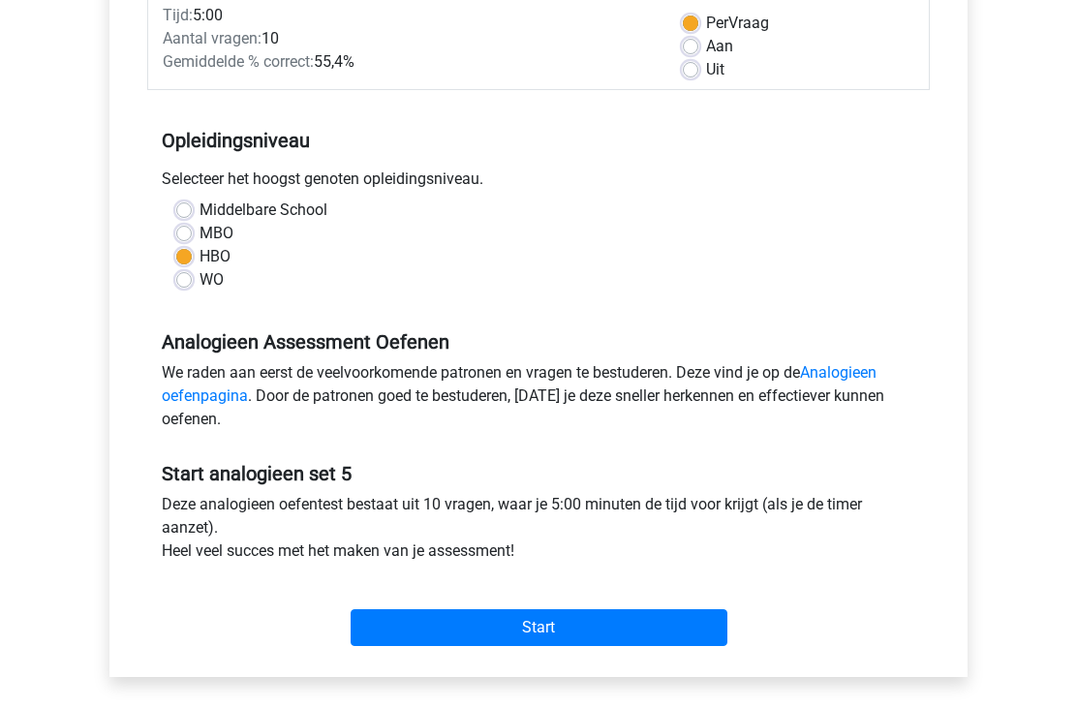
scroll to position [292, 0]
